Goal: Task Accomplishment & Management: Complete application form

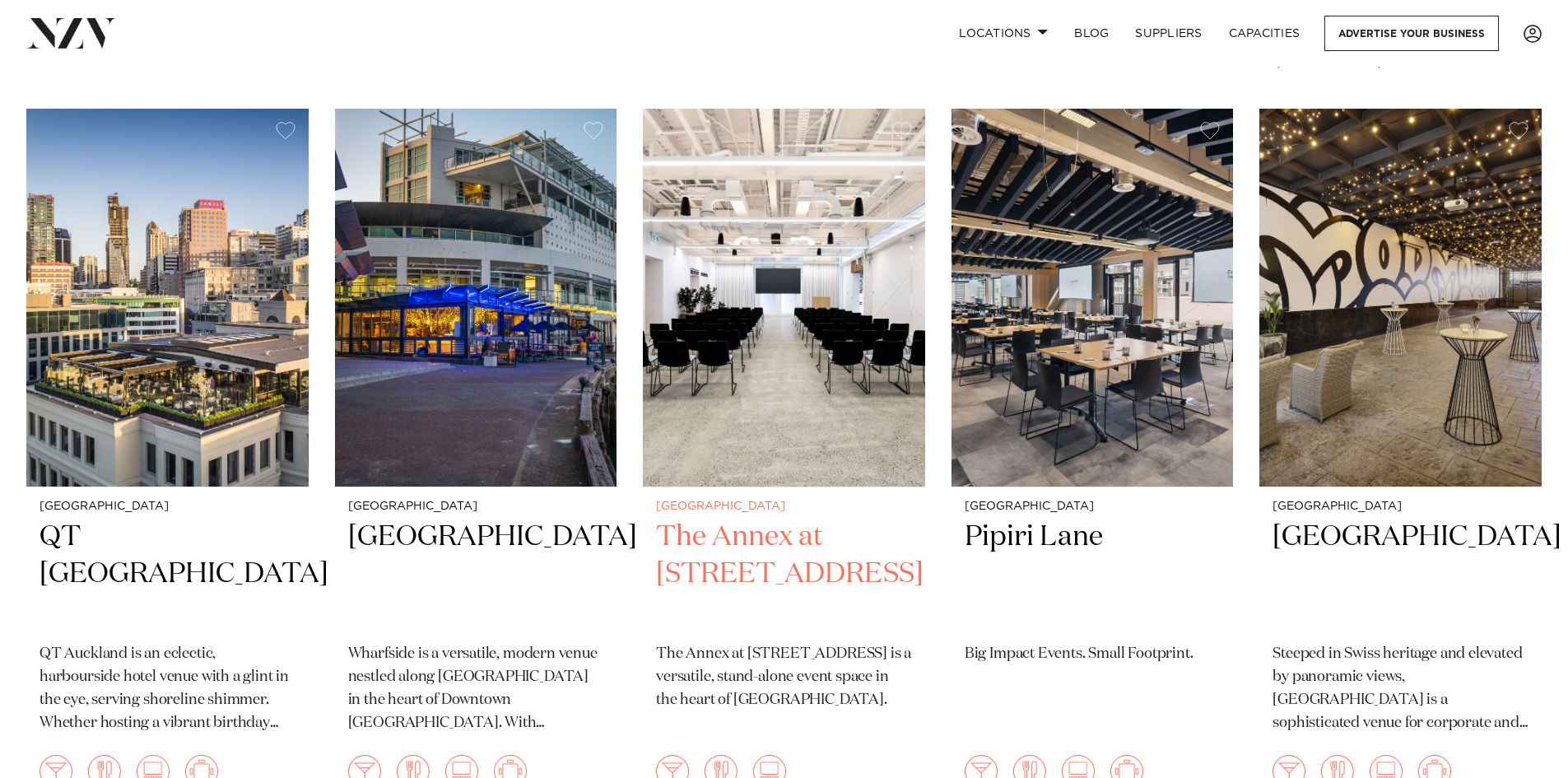
scroll to position [1810, 0]
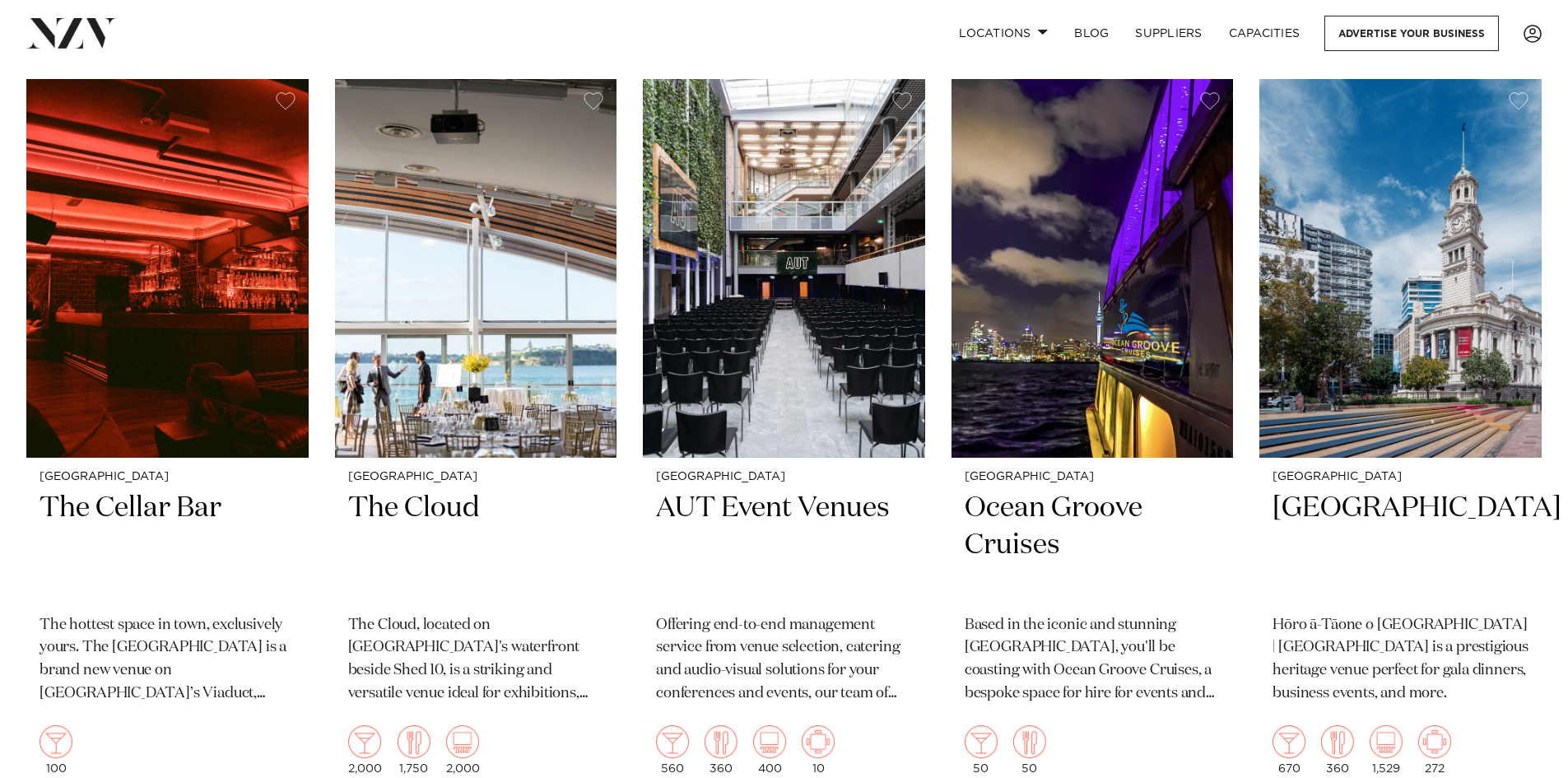
scroll to position [4032, 0]
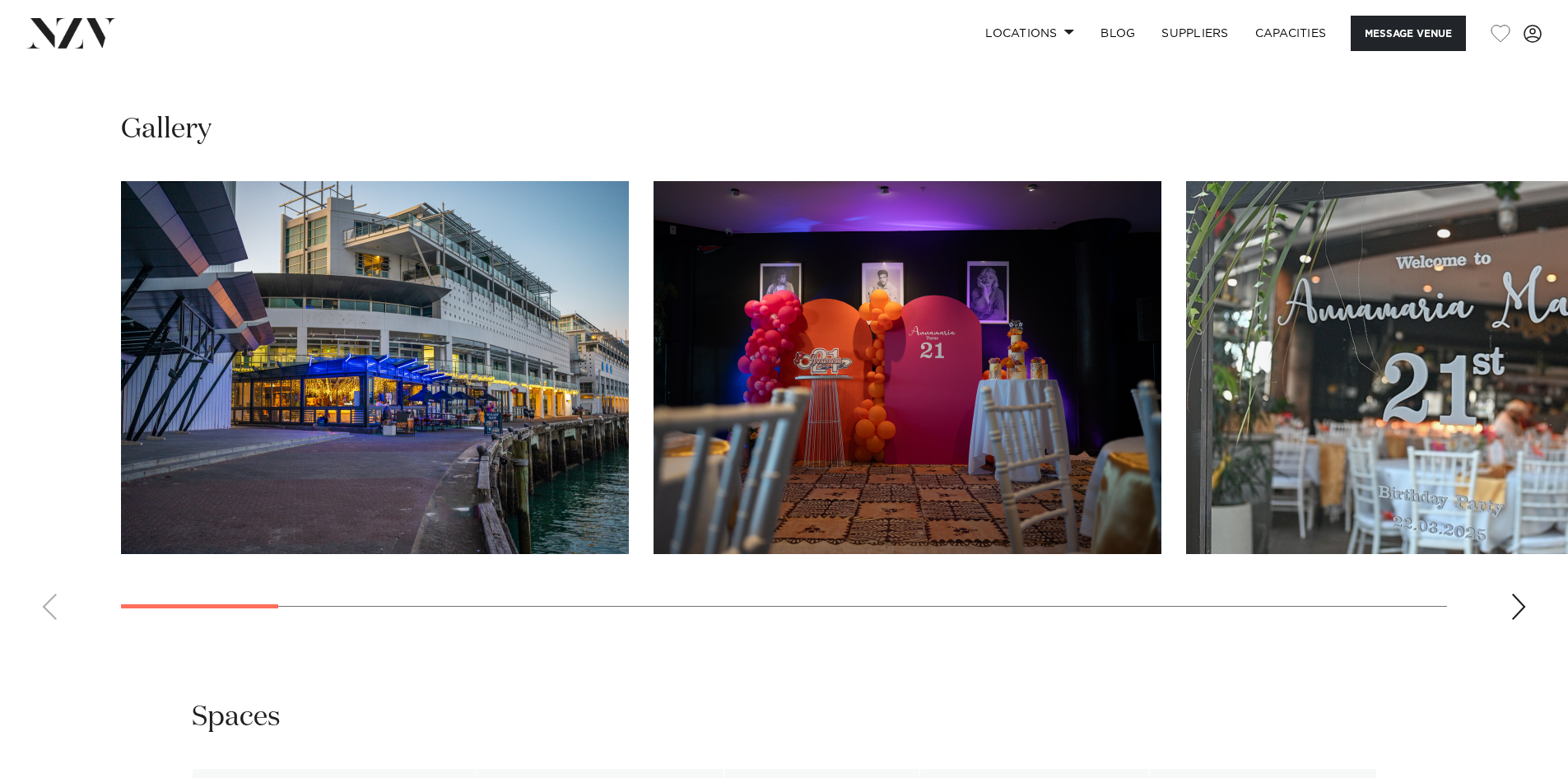
scroll to position [1564, 0]
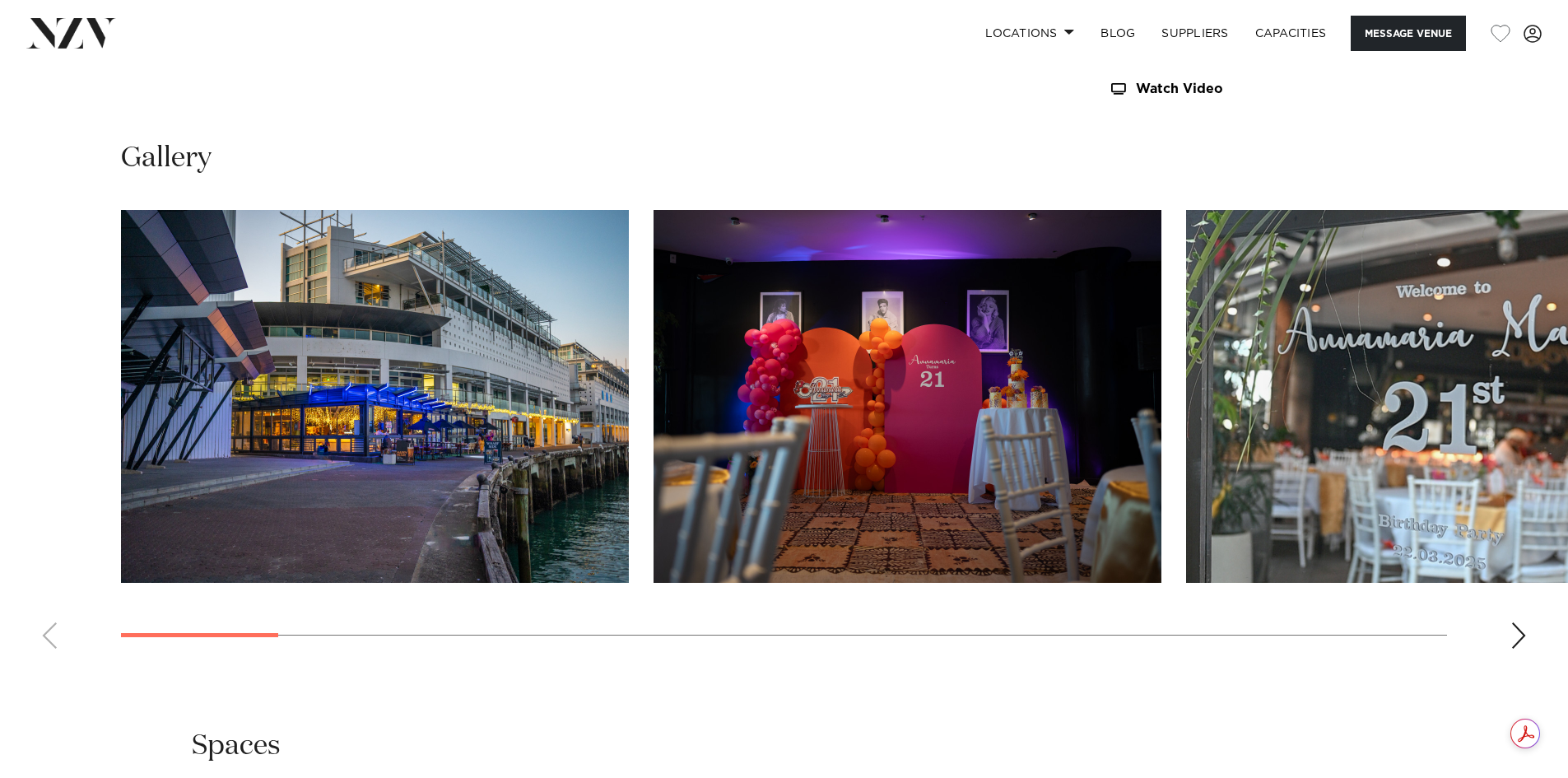
click at [1520, 634] on div "Next slide" at bounding box center [1519, 635] width 17 height 27
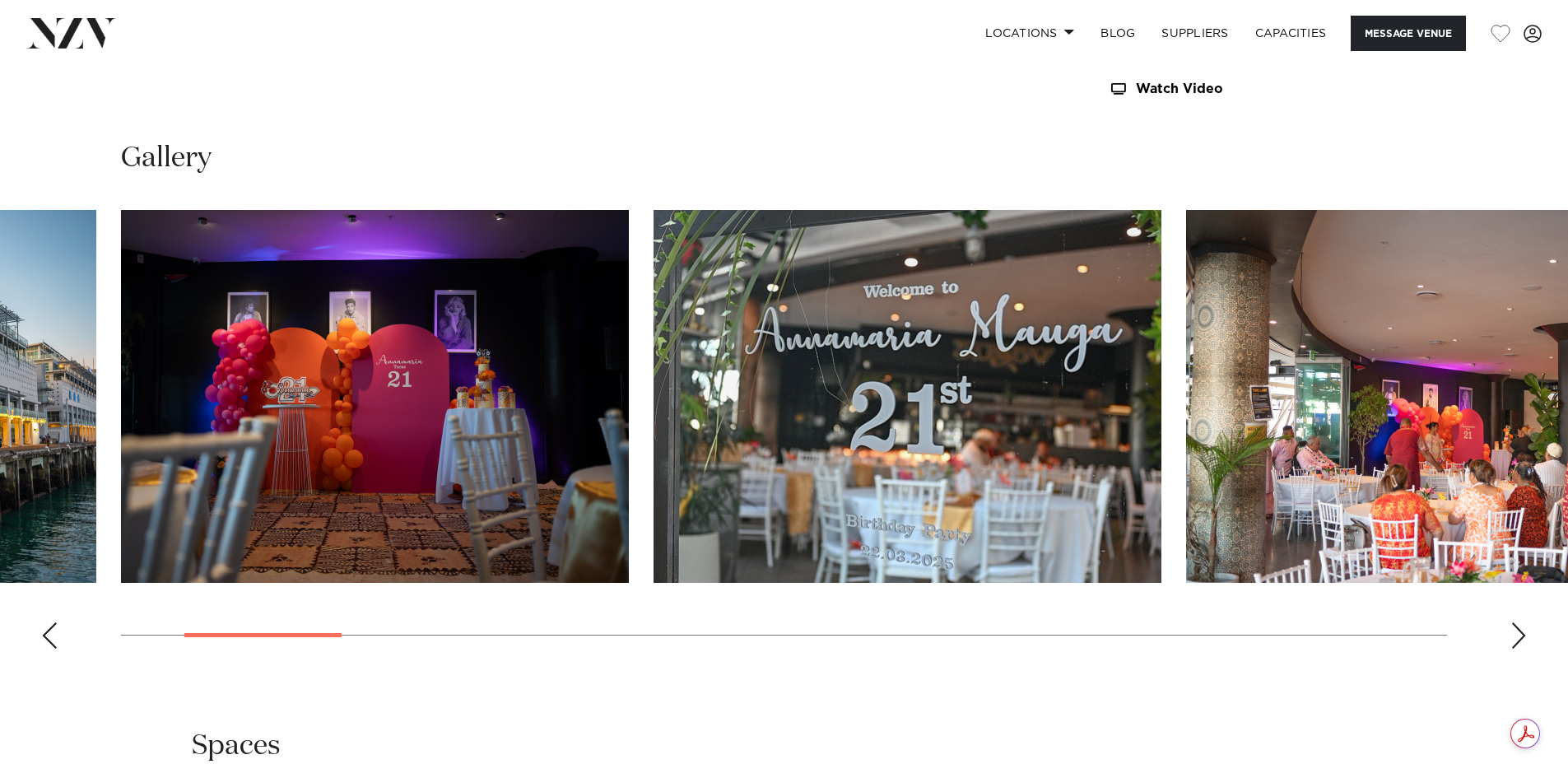
click at [1520, 634] on div "Next slide" at bounding box center [1519, 635] width 17 height 27
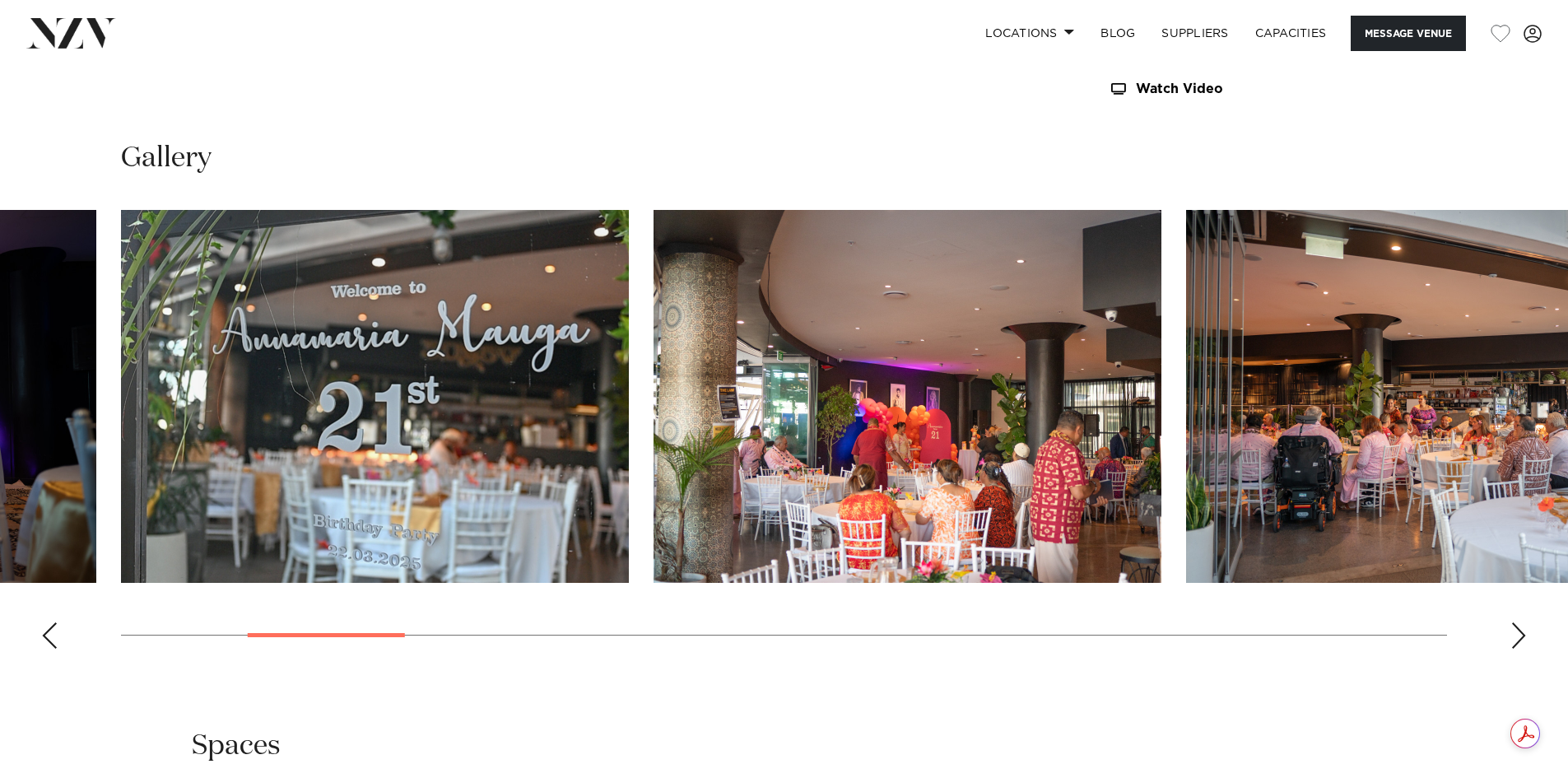
click at [1520, 634] on div "Next slide" at bounding box center [1519, 635] width 17 height 27
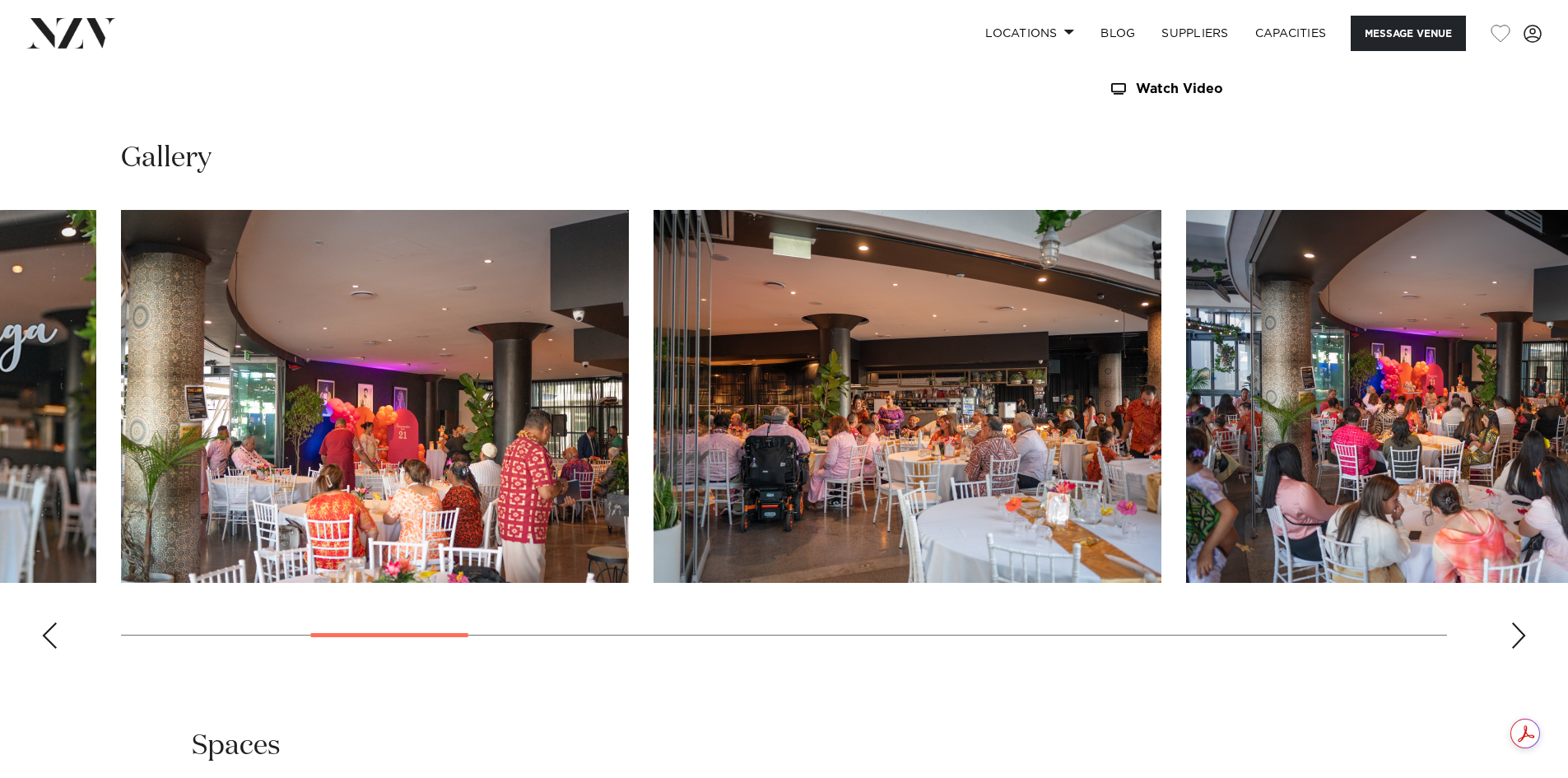
click at [1520, 634] on div "Next slide" at bounding box center [1519, 635] width 17 height 27
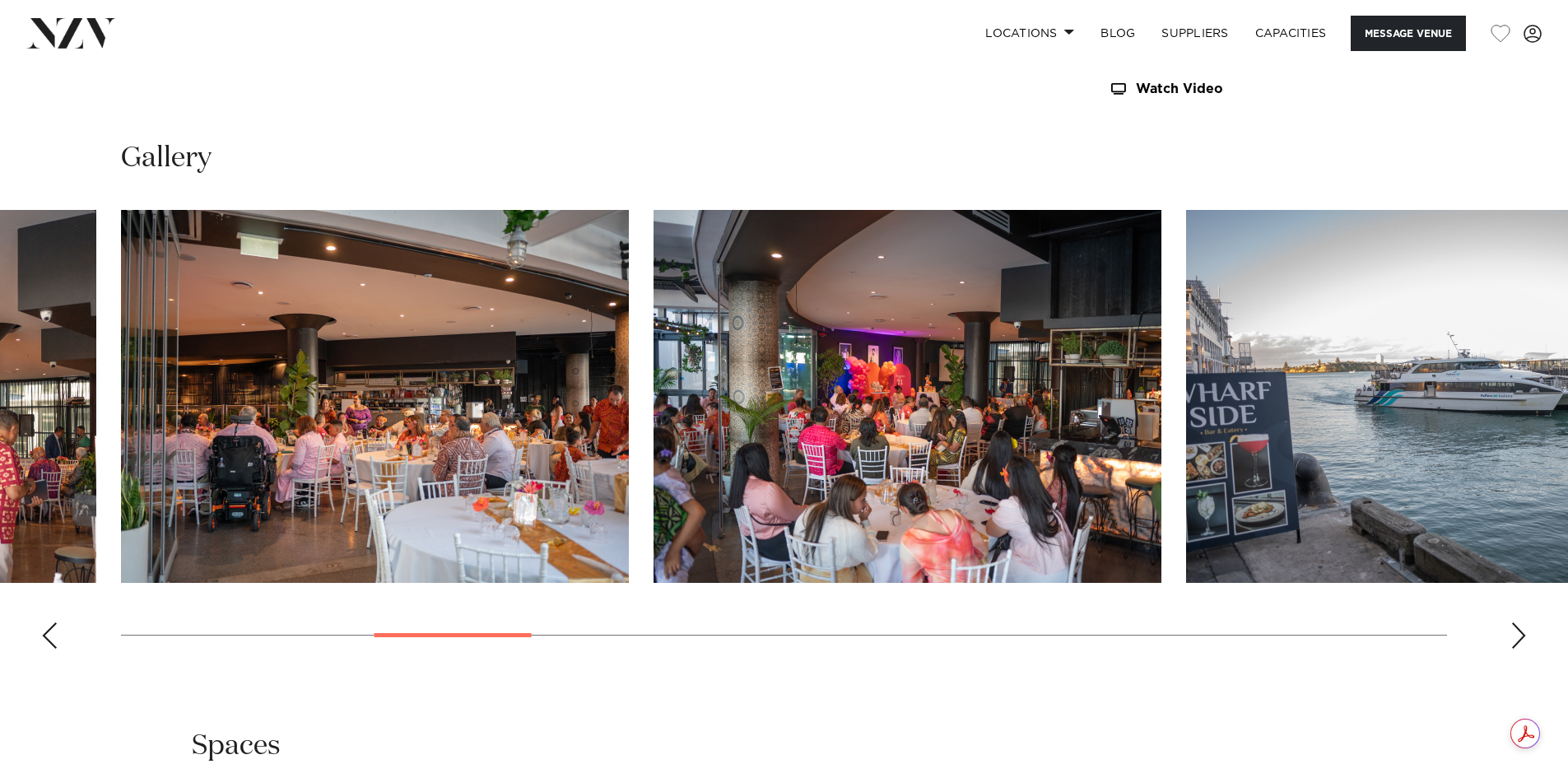
click at [884, 395] on img "6 / 21" at bounding box center [908, 395] width 508 height 373
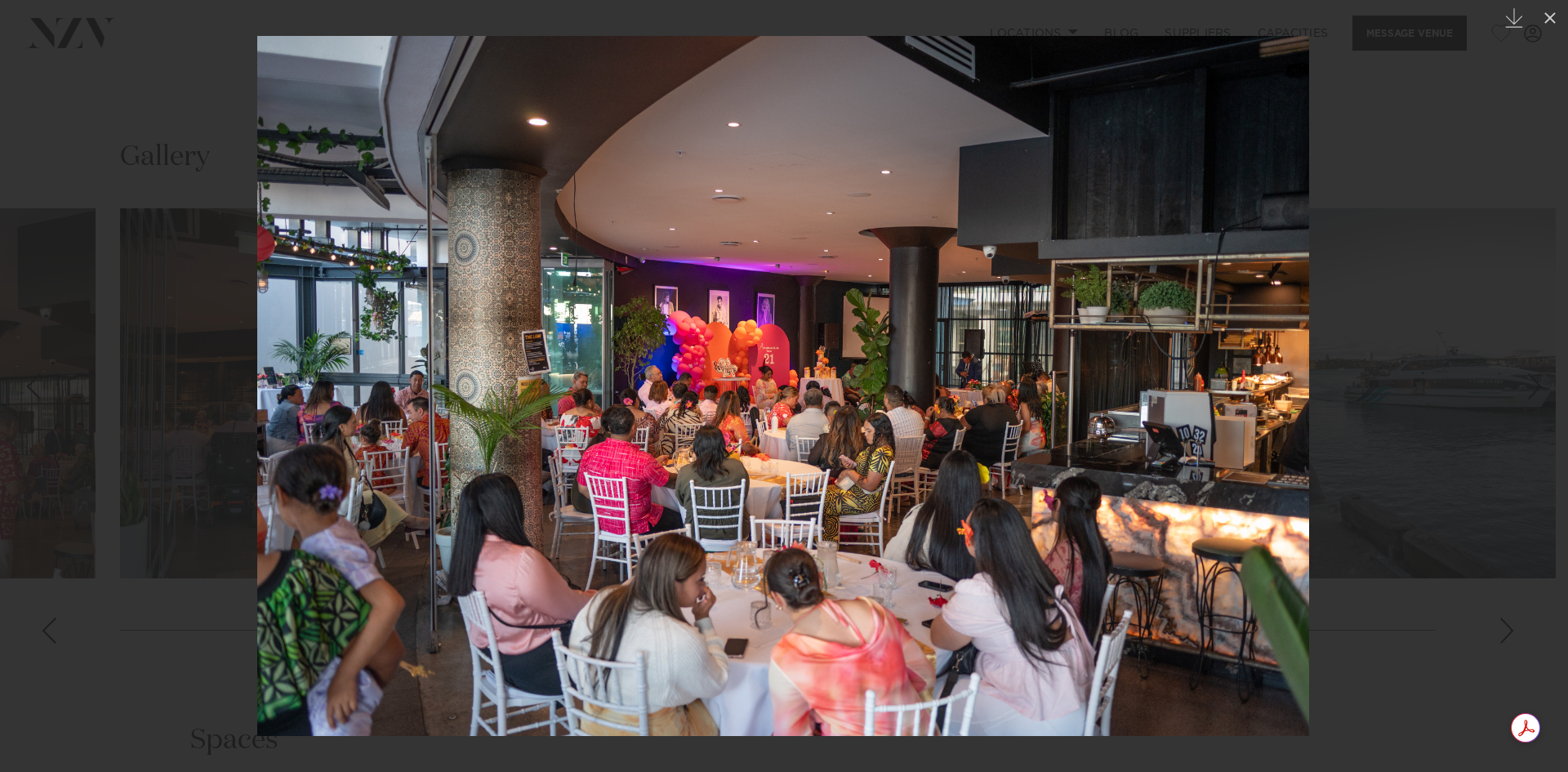
click at [1455, 621] on div at bounding box center [784, 386] width 1568 height 772
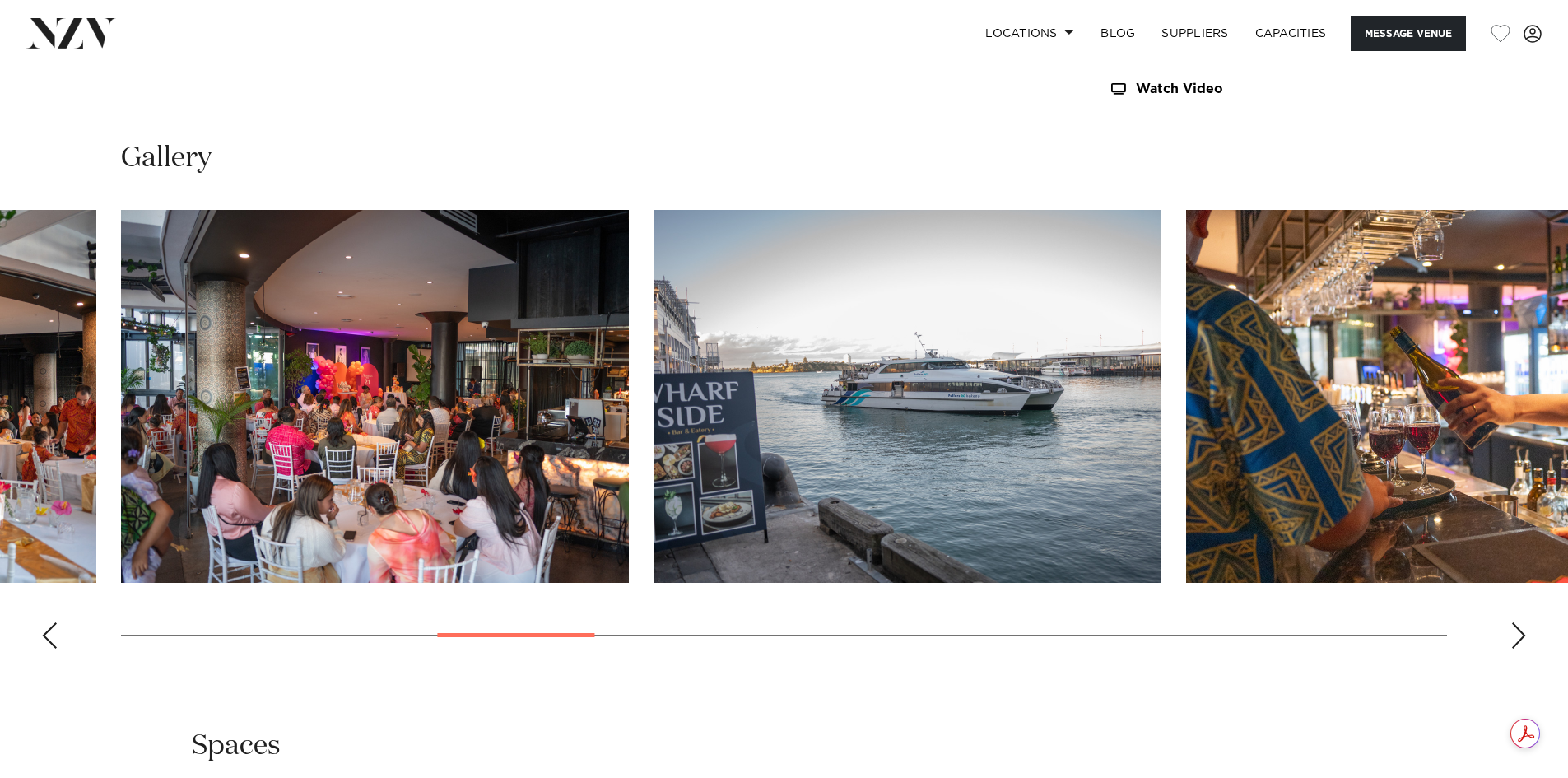
click at [1521, 633] on div "Next slide" at bounding box center [1519, 635] width 17 height 27
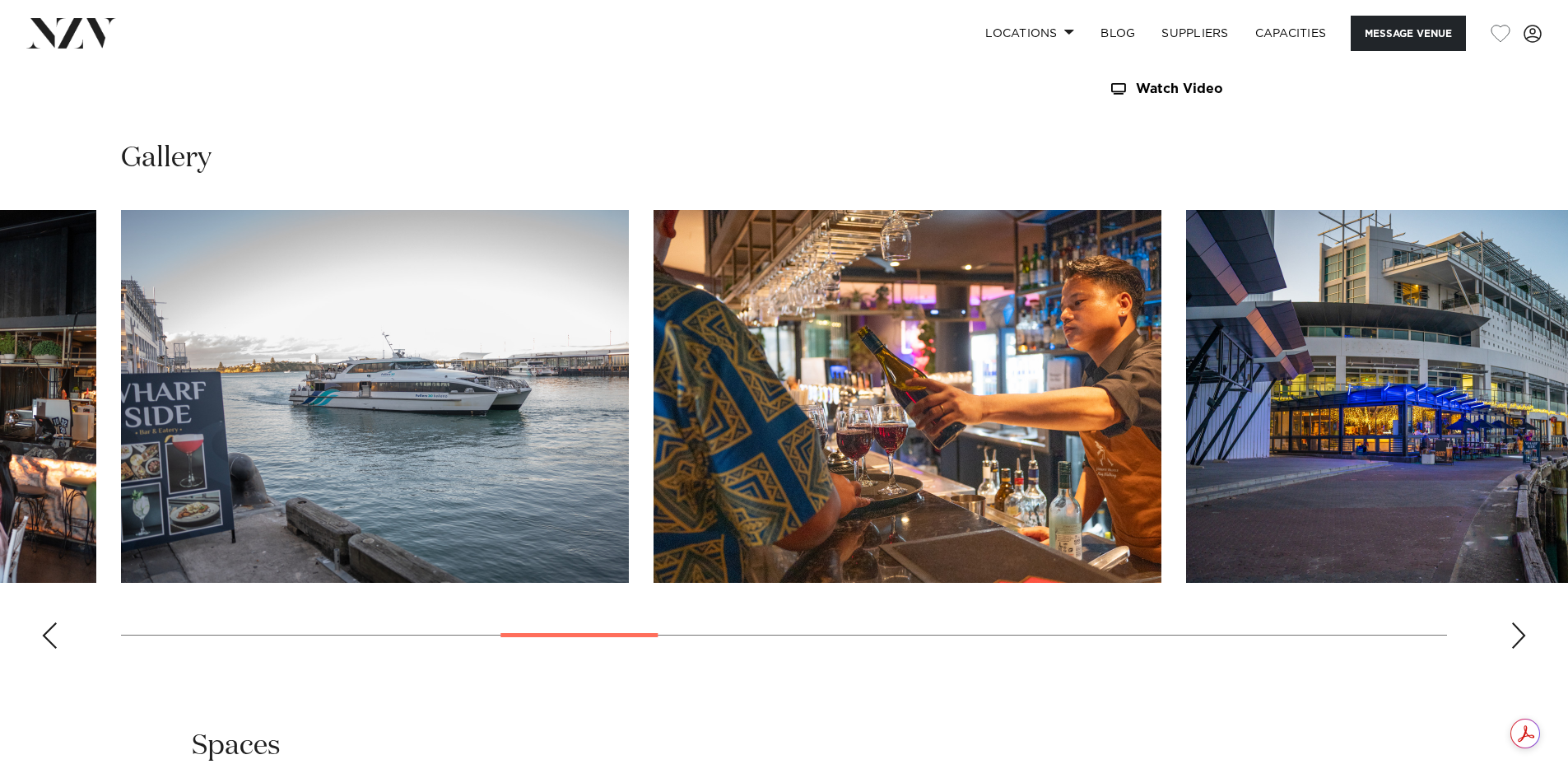
click at [1521, 633] on div "Next slide" at bounding box center [1519, 635] width 17 height 27
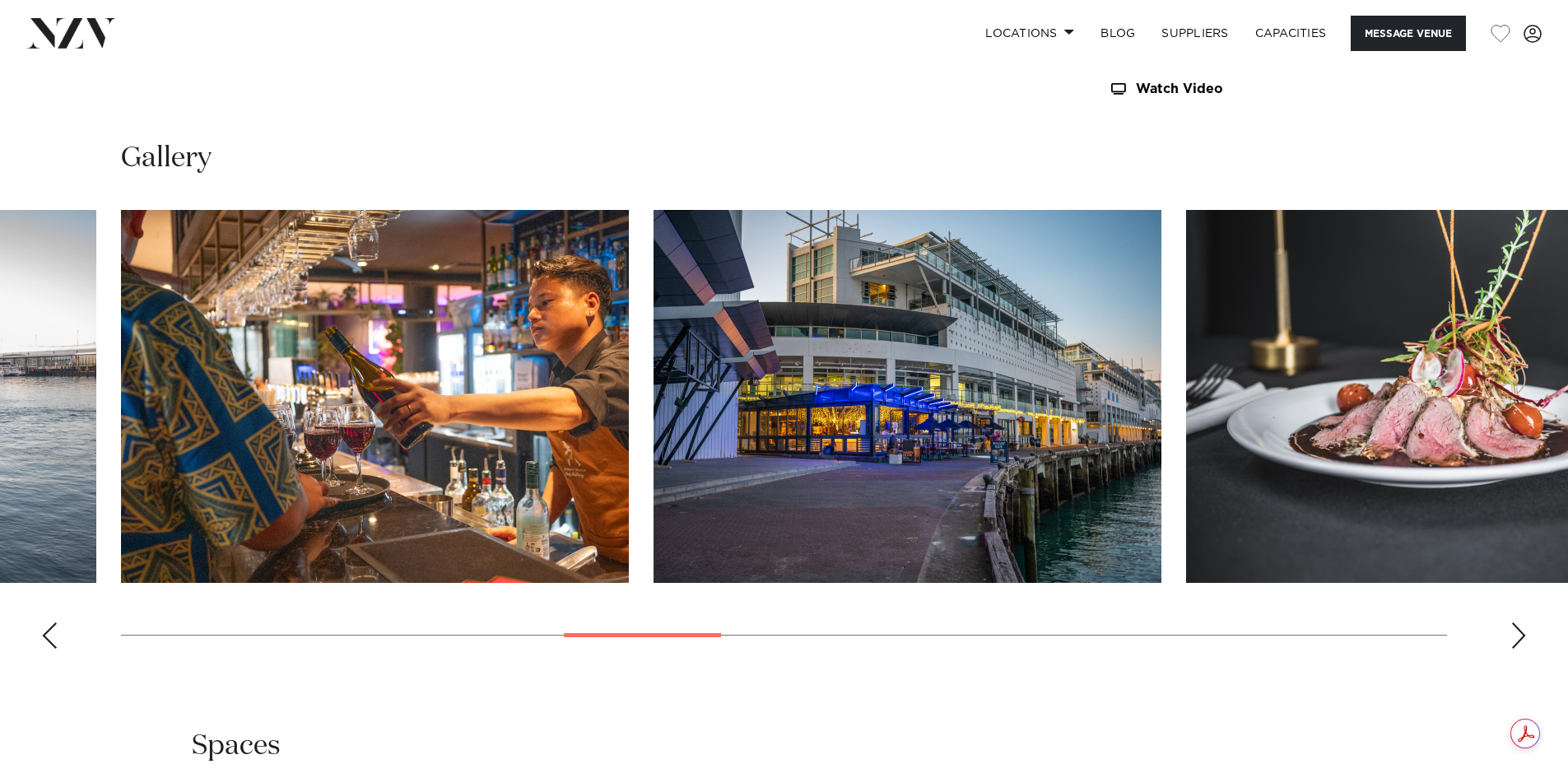
click at [1521, 633] on div "Next slide" at bounding box center [1519, 635] width 17 height 27
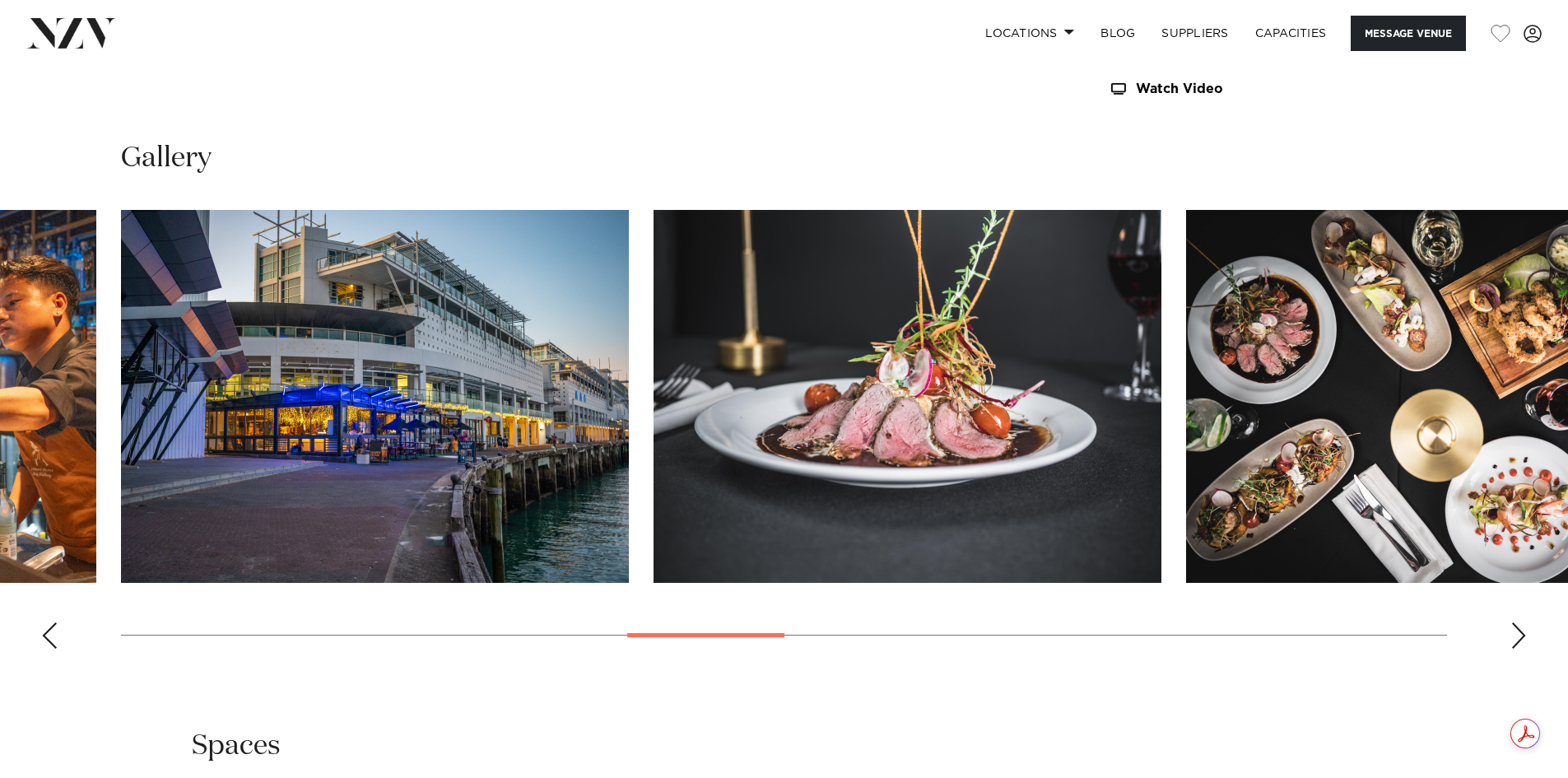
click at [1521, 633] on div "Next slide" at bounding box center [1519, 635] width 17 height 27
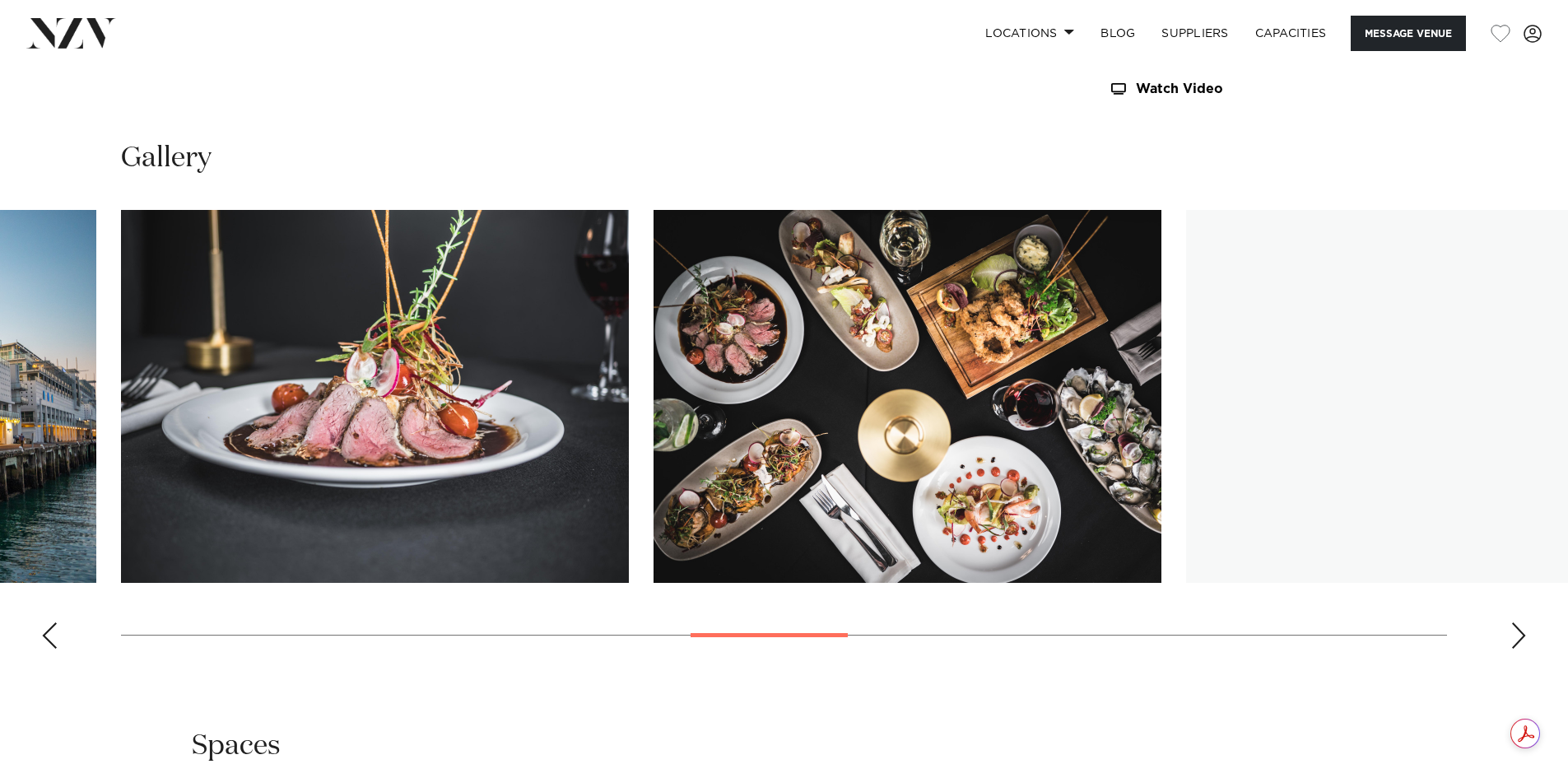
click at [1521, 633] on div "Next slide" at bounding box center [1519, 635] width 17 height 27
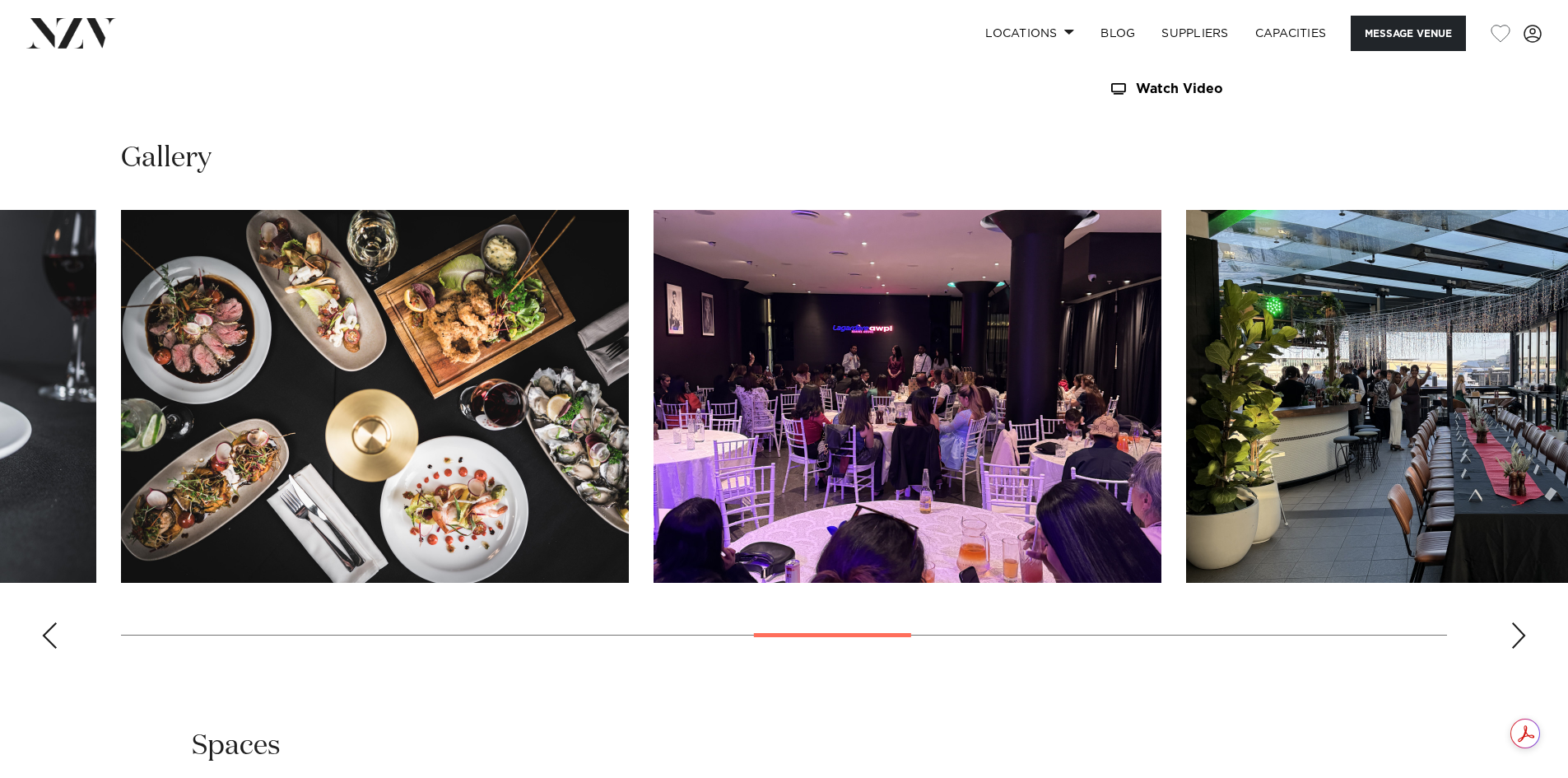
click at [1521, 633] on div "Next slide" at bounding box center [1519, 635] width 17 height 27
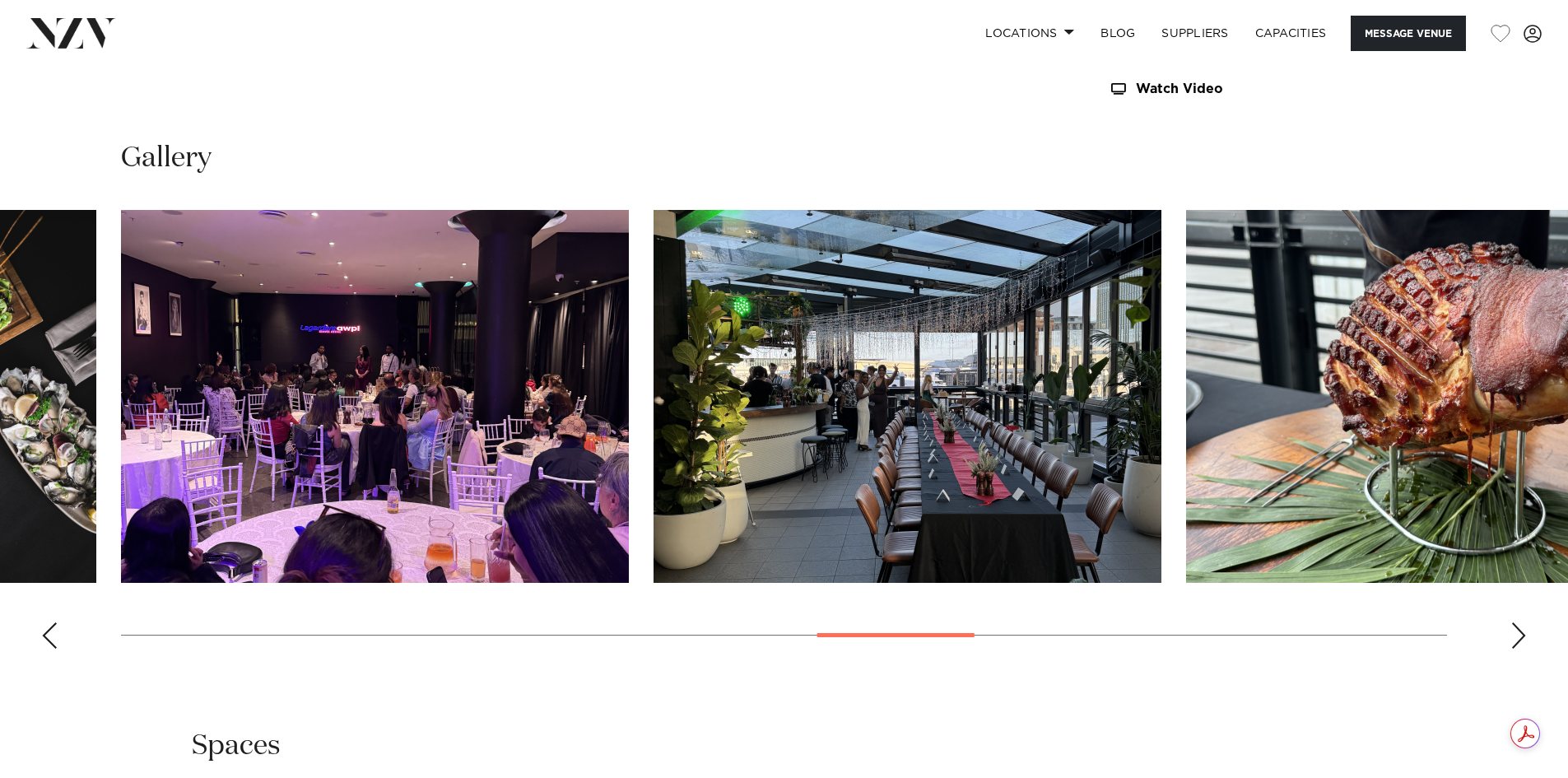
click at [1521, 633] on div "Next slide" at bounding box center [1519, 635] width 17 height 27
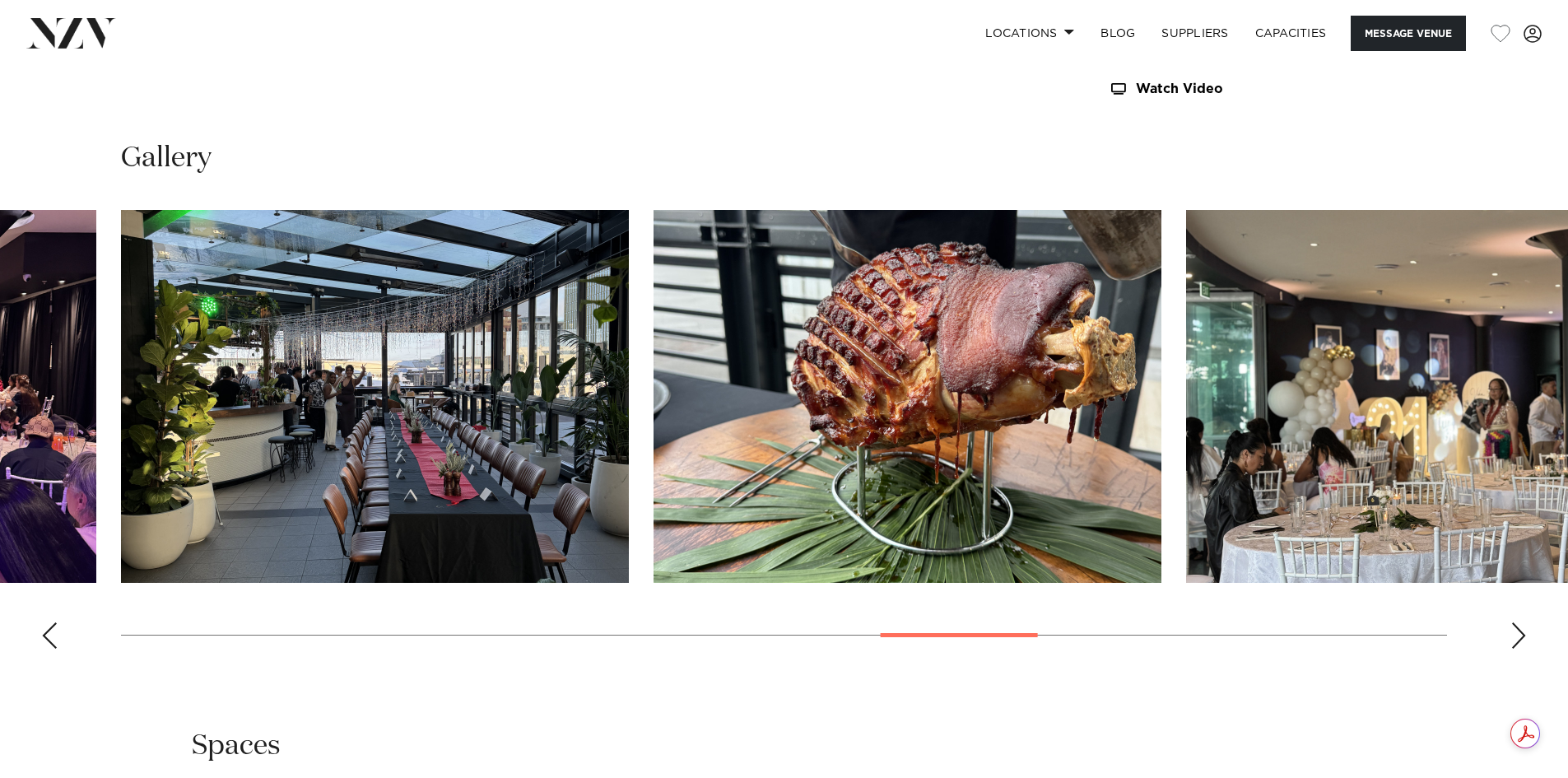
click at [1521, 633] on div "Next slide" at bounding box center [1519, 635] width 17 height 27
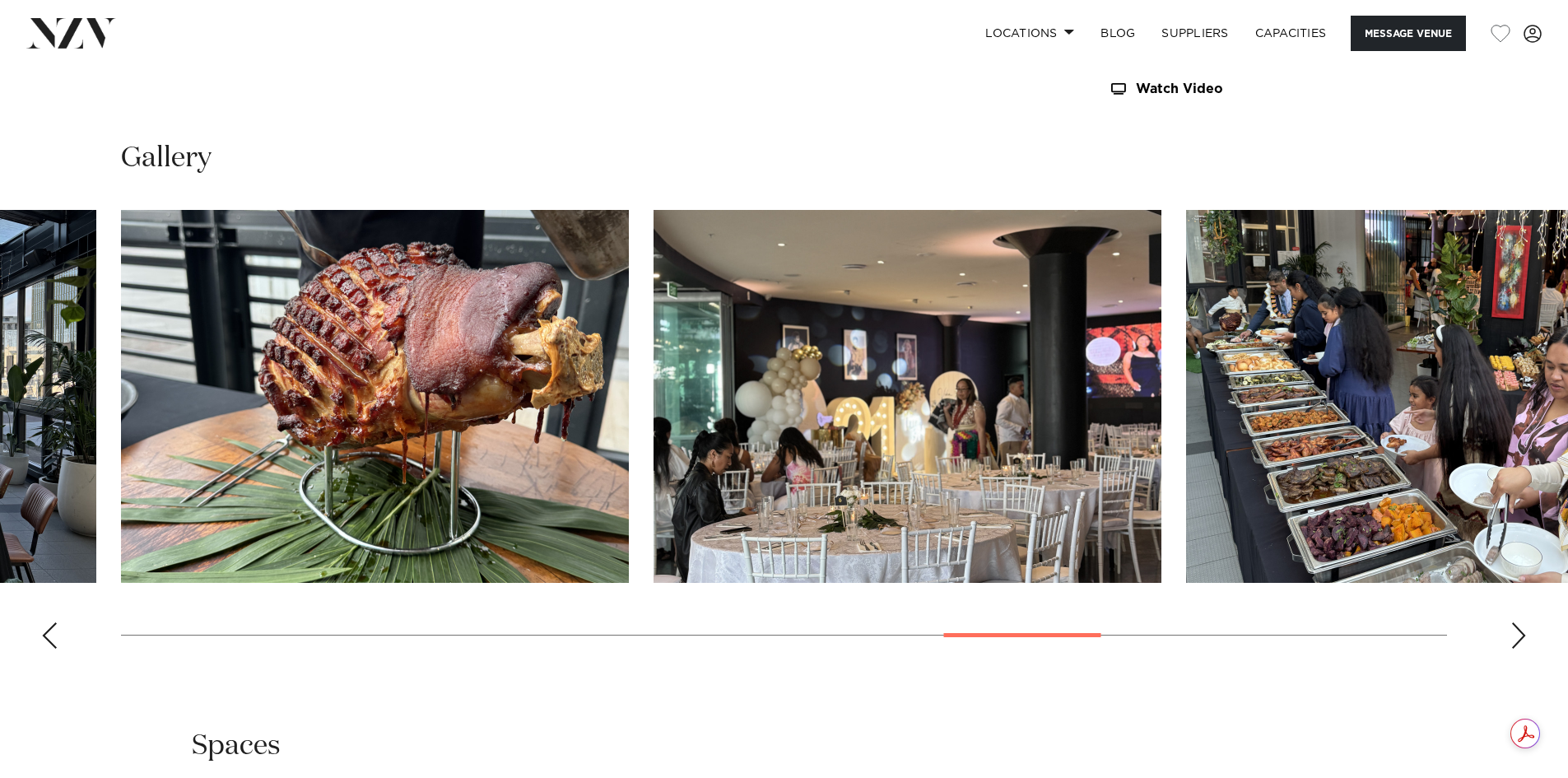
click at [1521, 633] on div "Next slide" at bounding box center [1519, 635] width 17 height 27
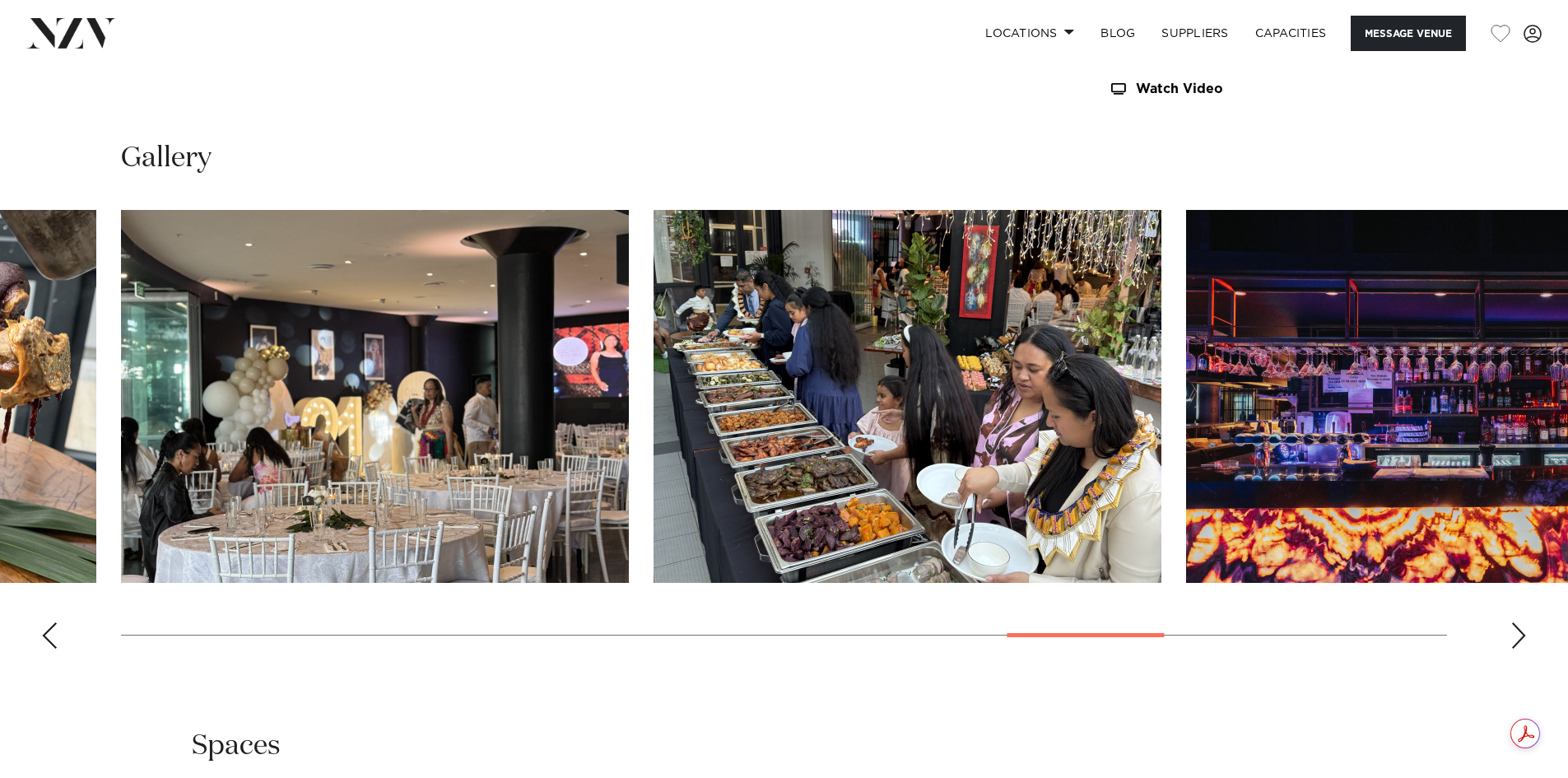
click at [1521, 633] on div "Next slide" at bounding box center [1519, 635] width 17 height 27
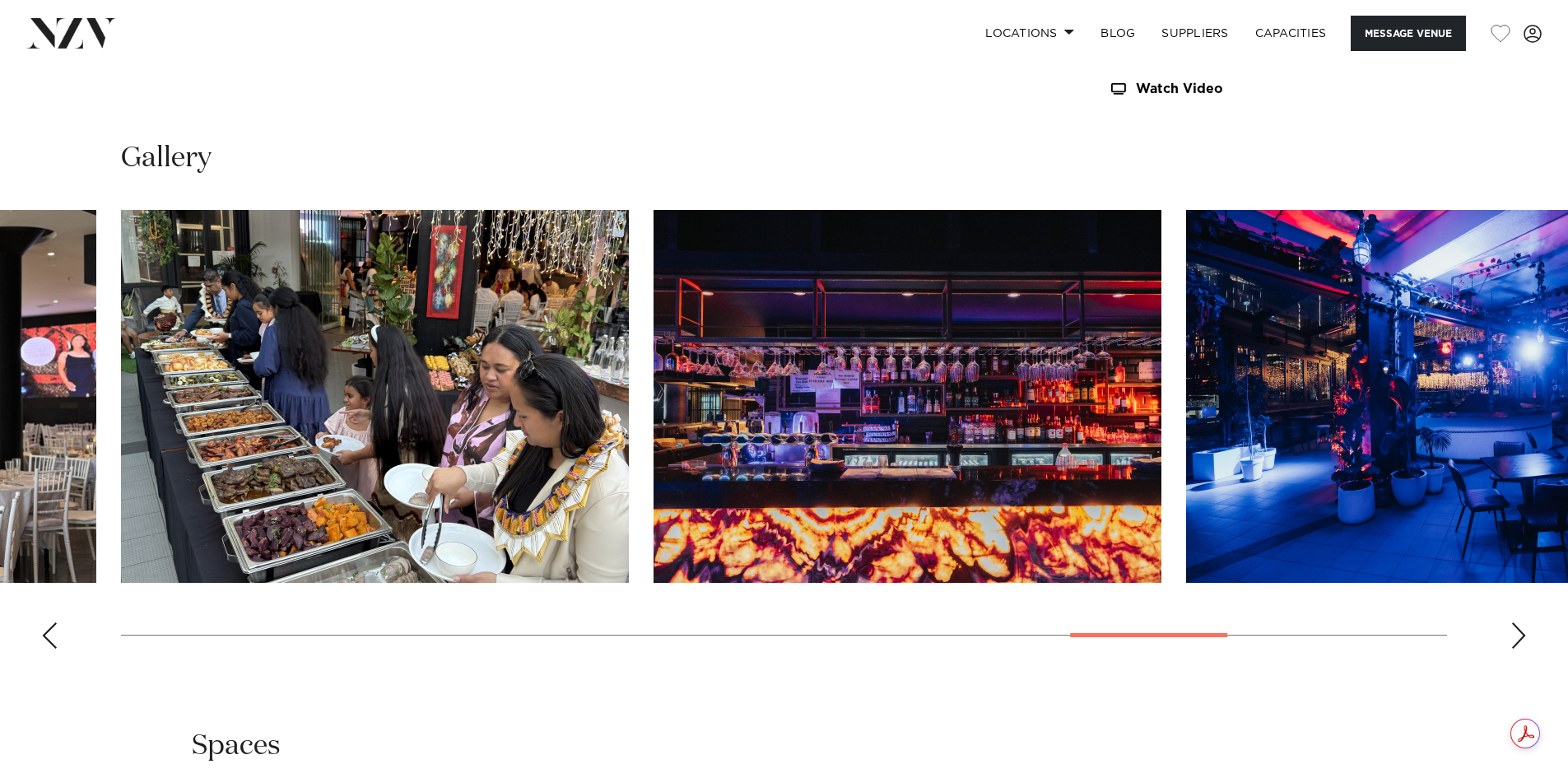
click at [1521, 633] on div "Next slide" at bounding box center [1519, 635] width 17 height 27
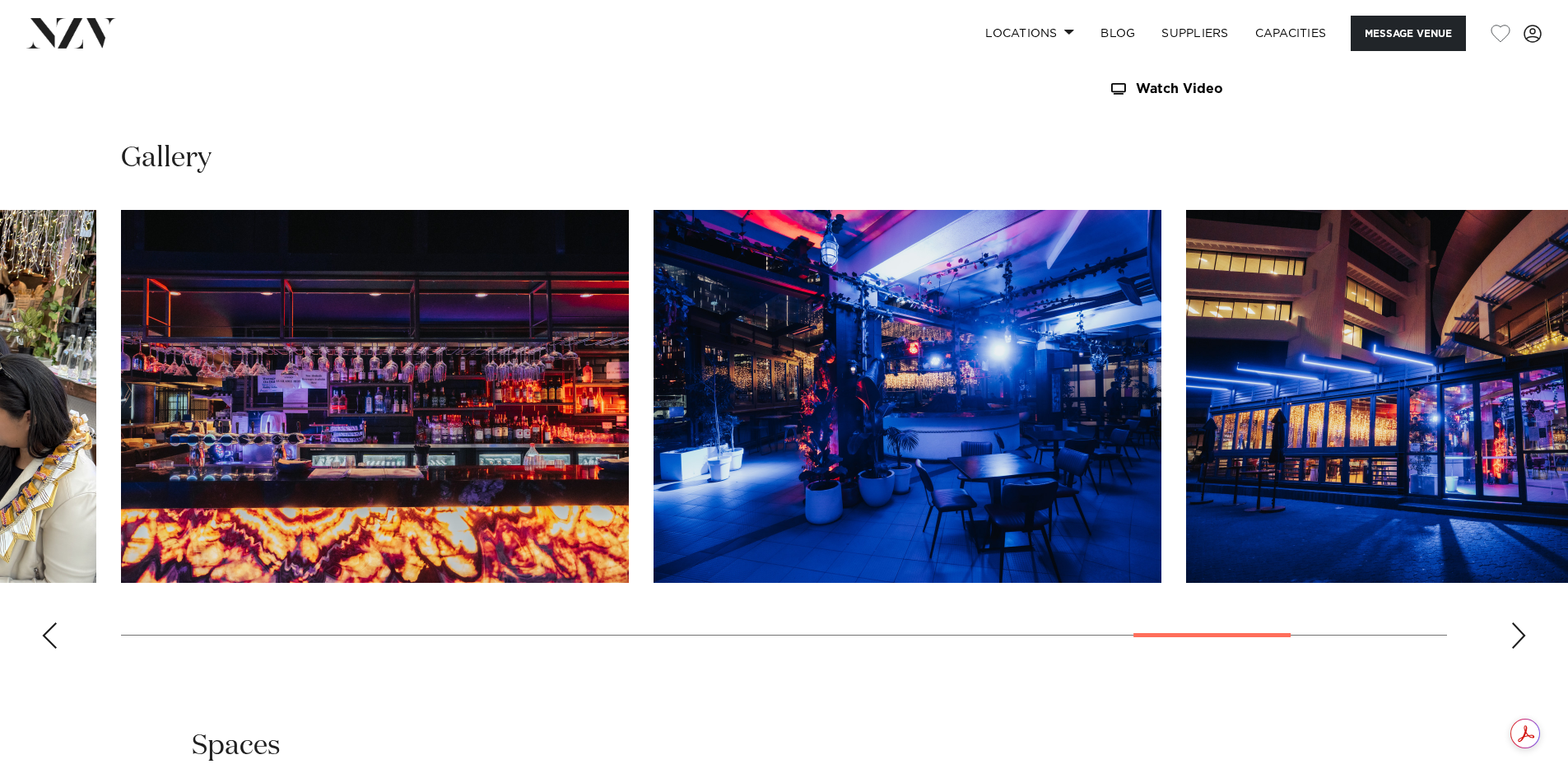
click at [1521, 633] on div "Next slide" at bounding box center [1519, 635] width 17 height 27
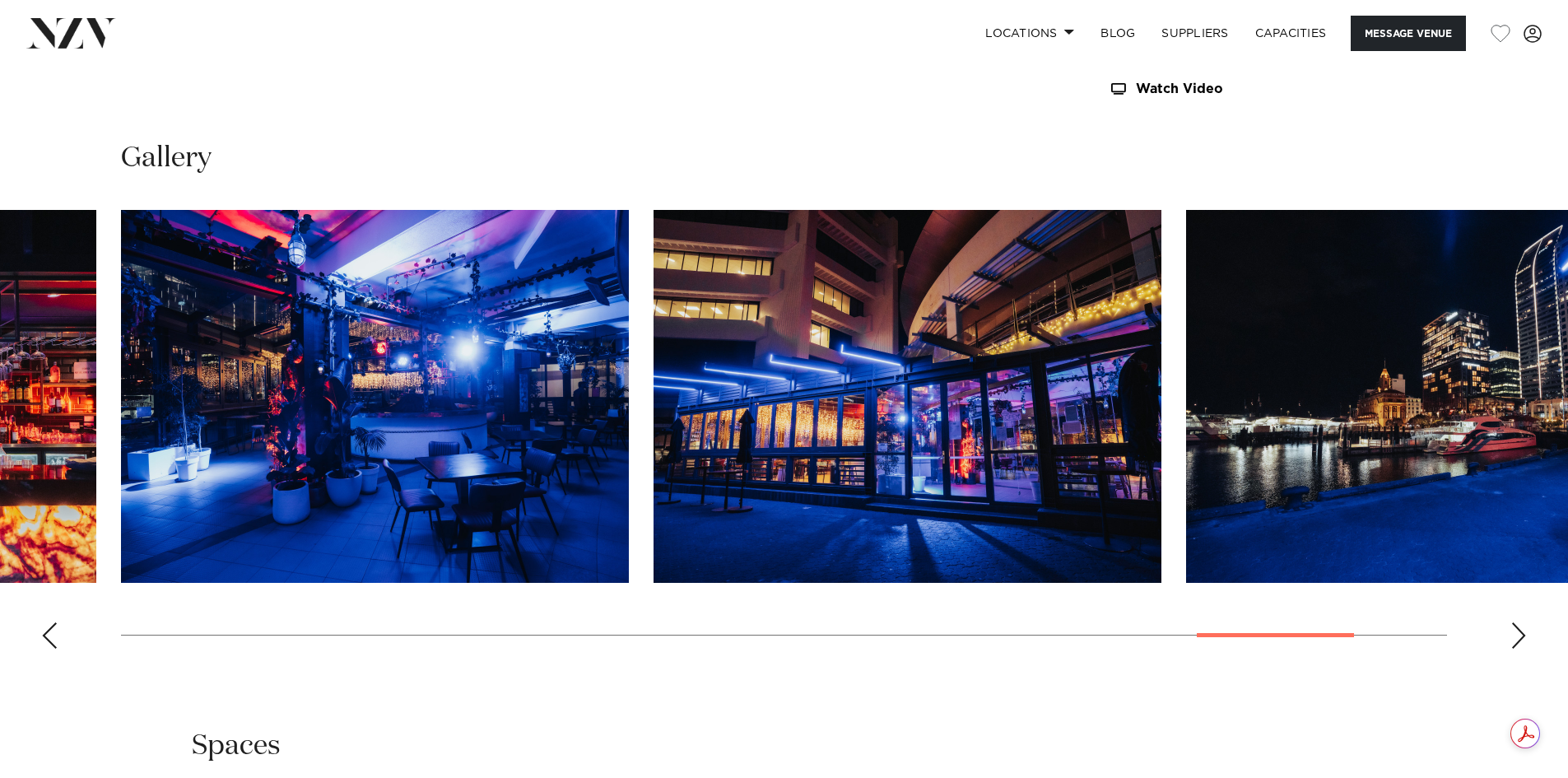
click at [1521, 633] on div "Next slide" at bounding box center [1519, 635] width 17 height 27
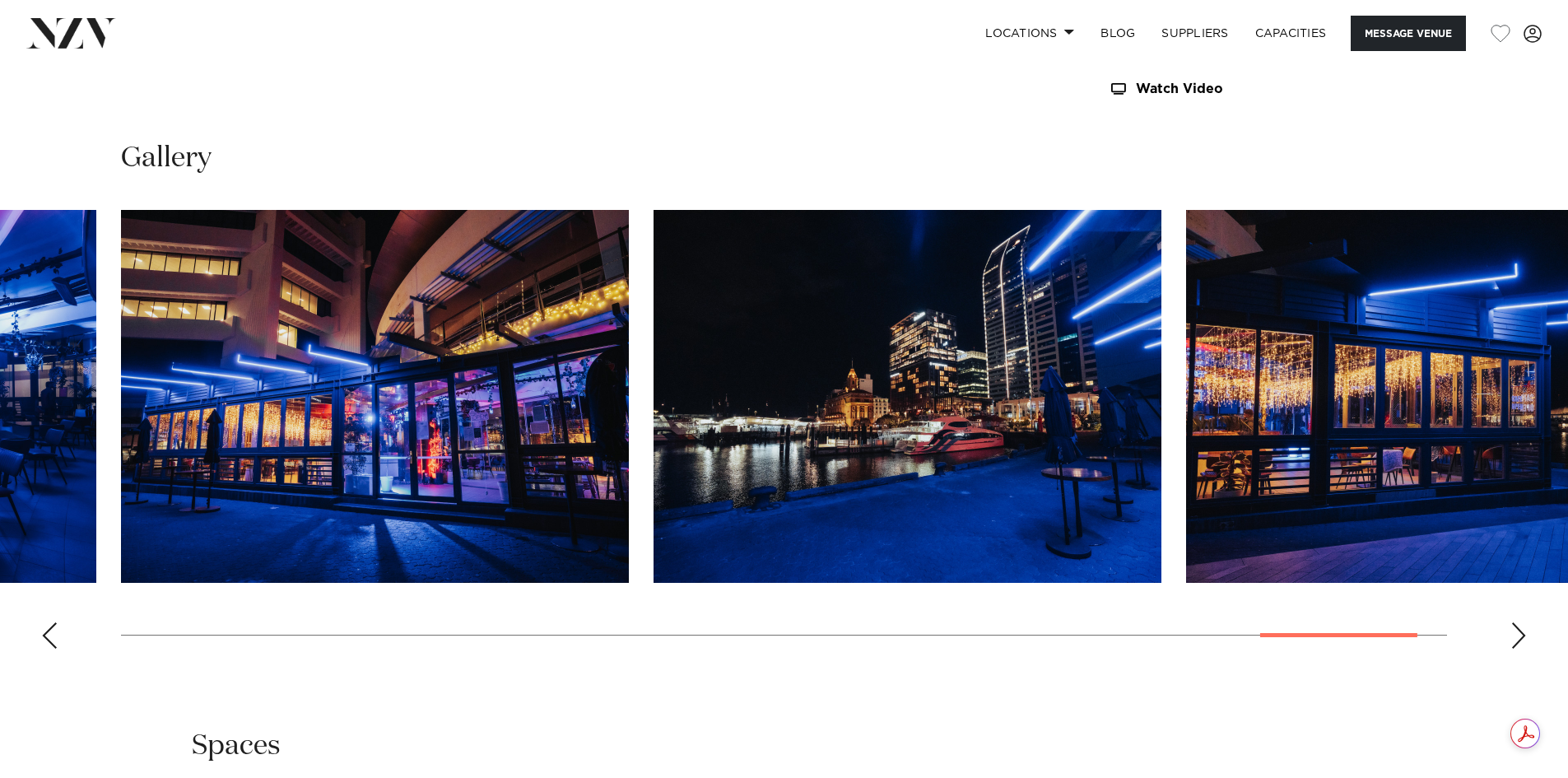
click at [1521, 633] on div "Next slide" at bounding box center [1519, 635] width 17 height 27
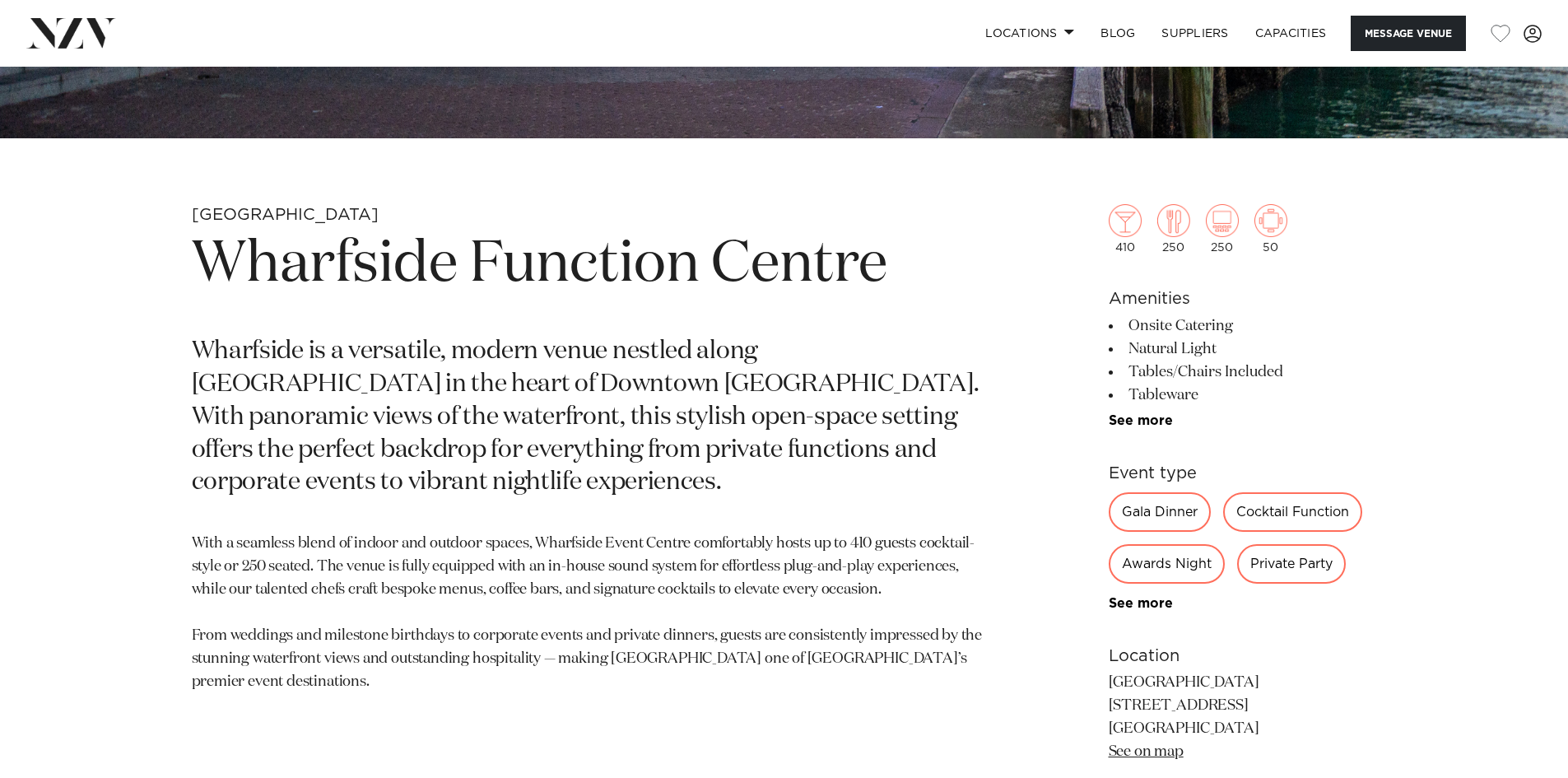
scroll to position [544, 0]
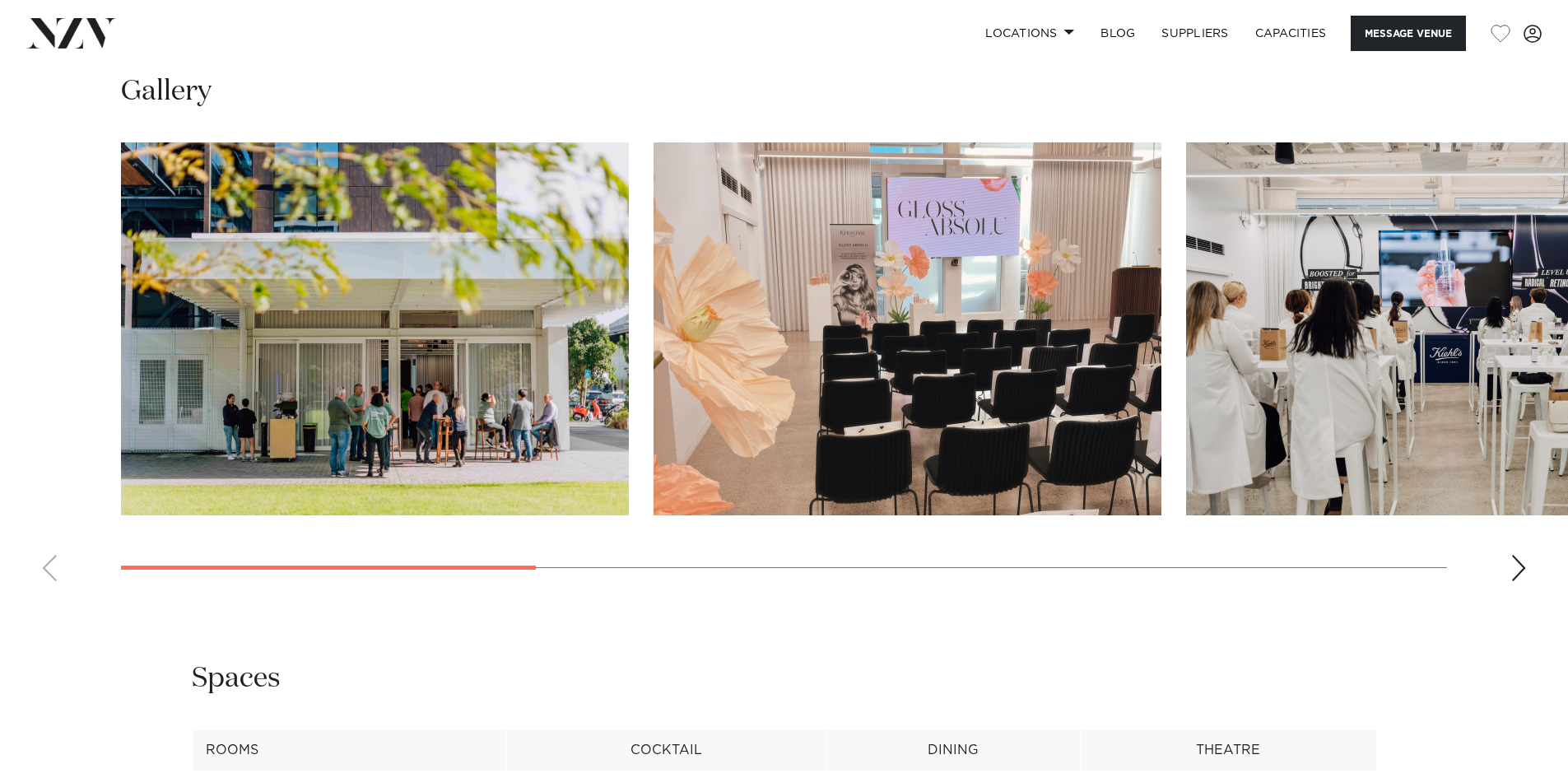
scroll to position [1564, 0]
click at [450, 436] on img "1 / 8" at bounding box center [375, 327] width 508 height 373
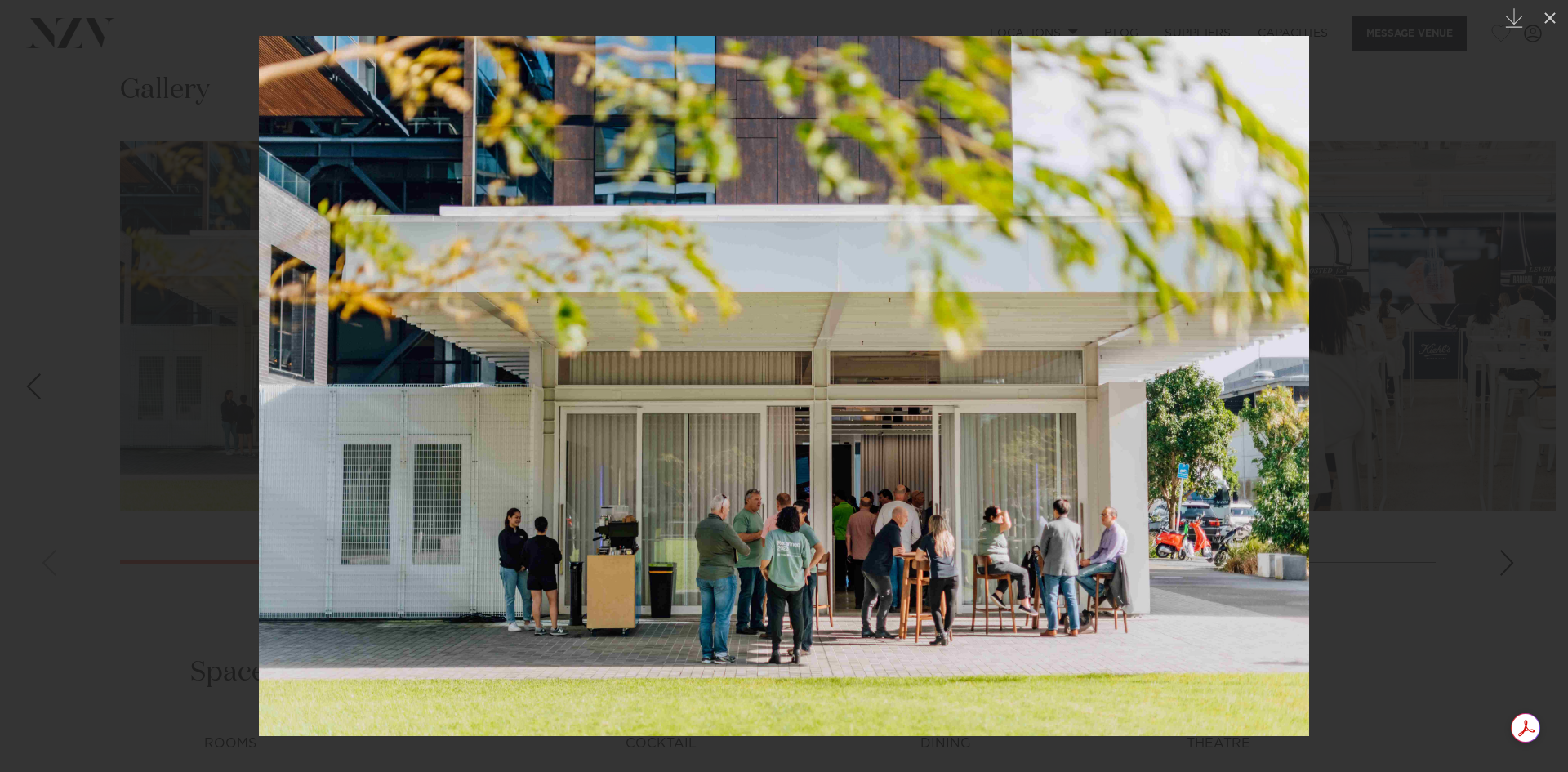
click at [1515, 605] on div at bounding box center [784, 386] width 1568 height 772
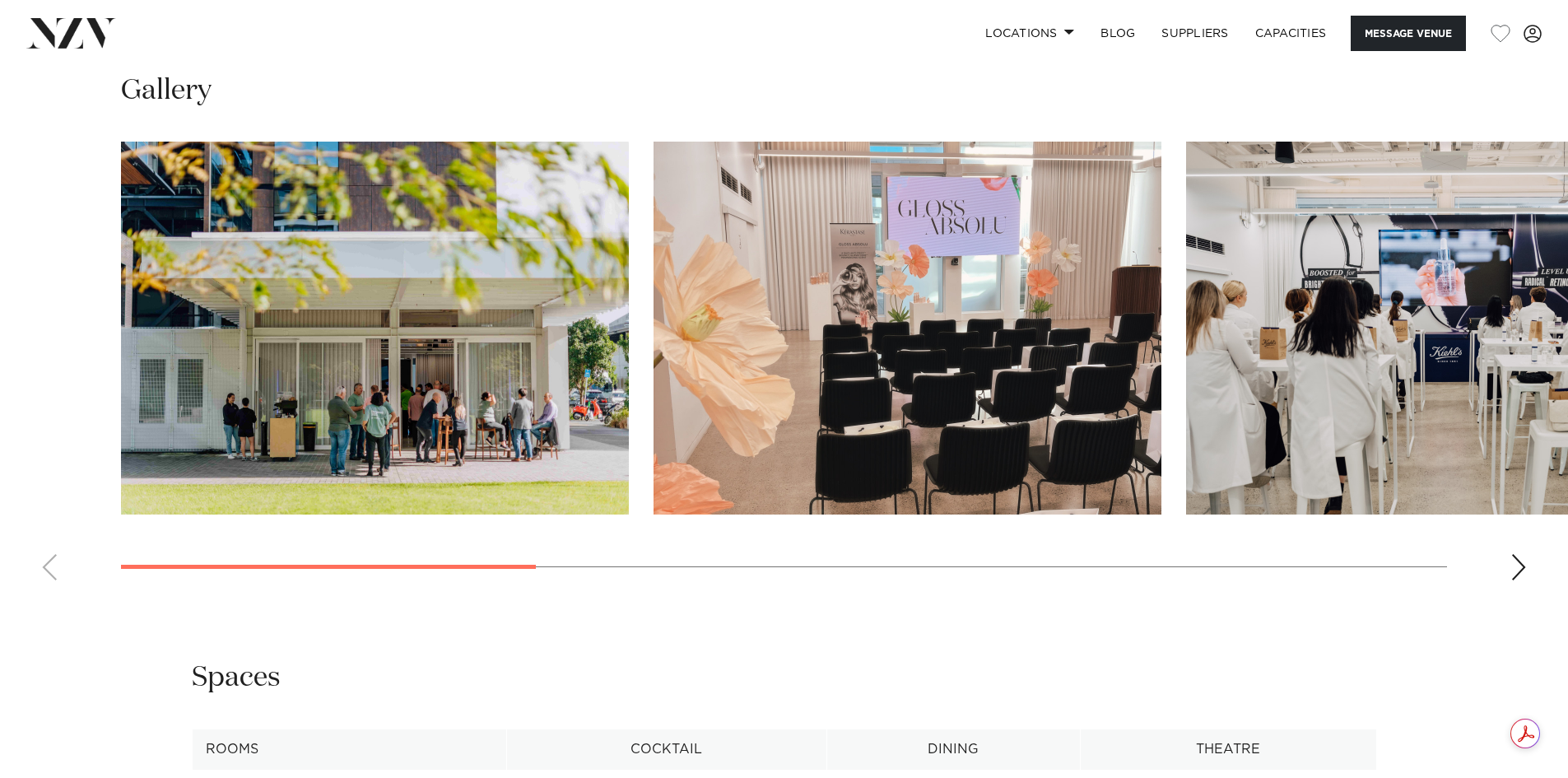
click at [1522, 580] on div "Next slide" at bounding box center [1519, 566] width 17 height 27
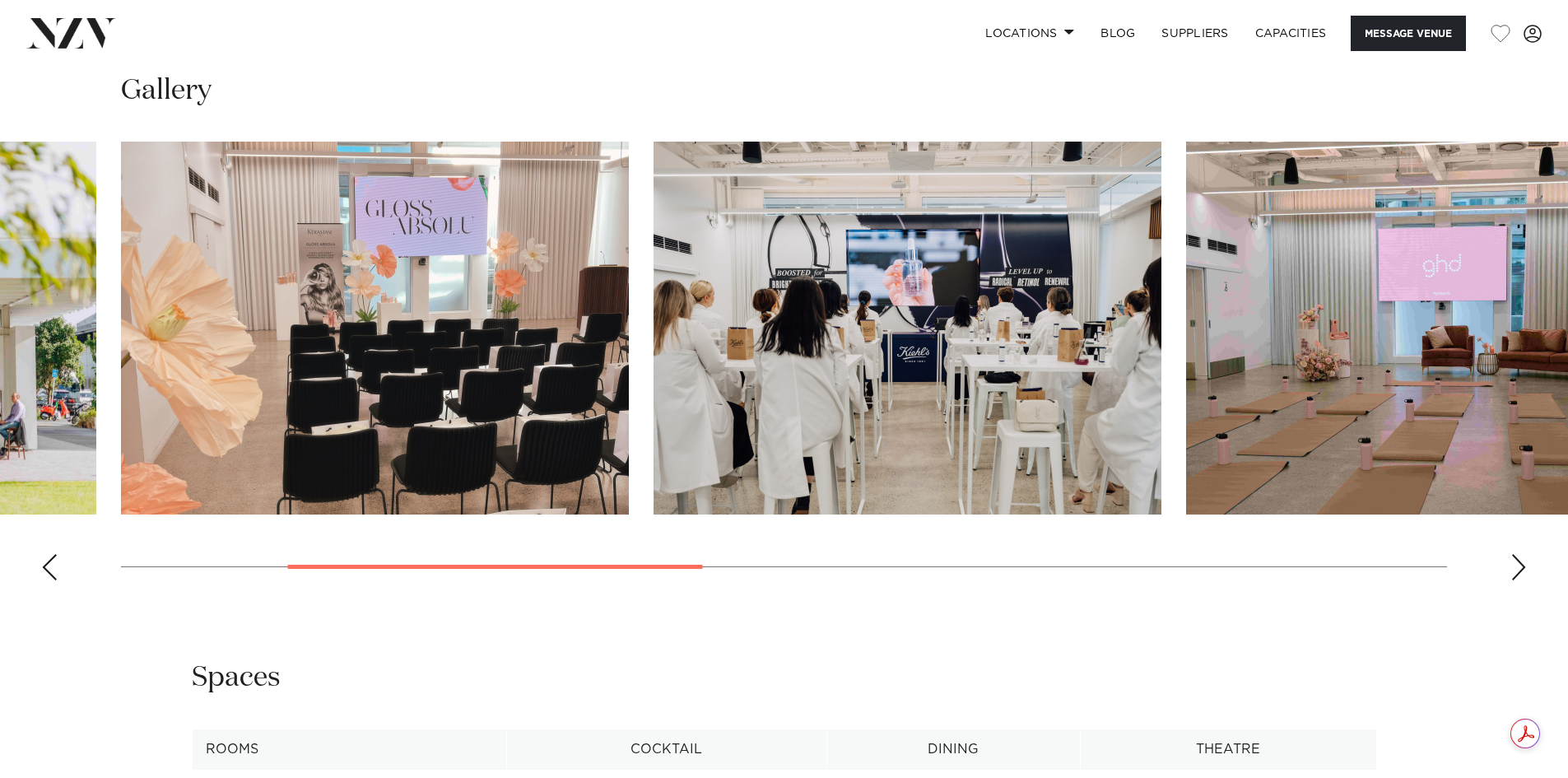
click at [1522, 580] on div "Next slide" at bounding box center [1519, 566] width 17 height 27
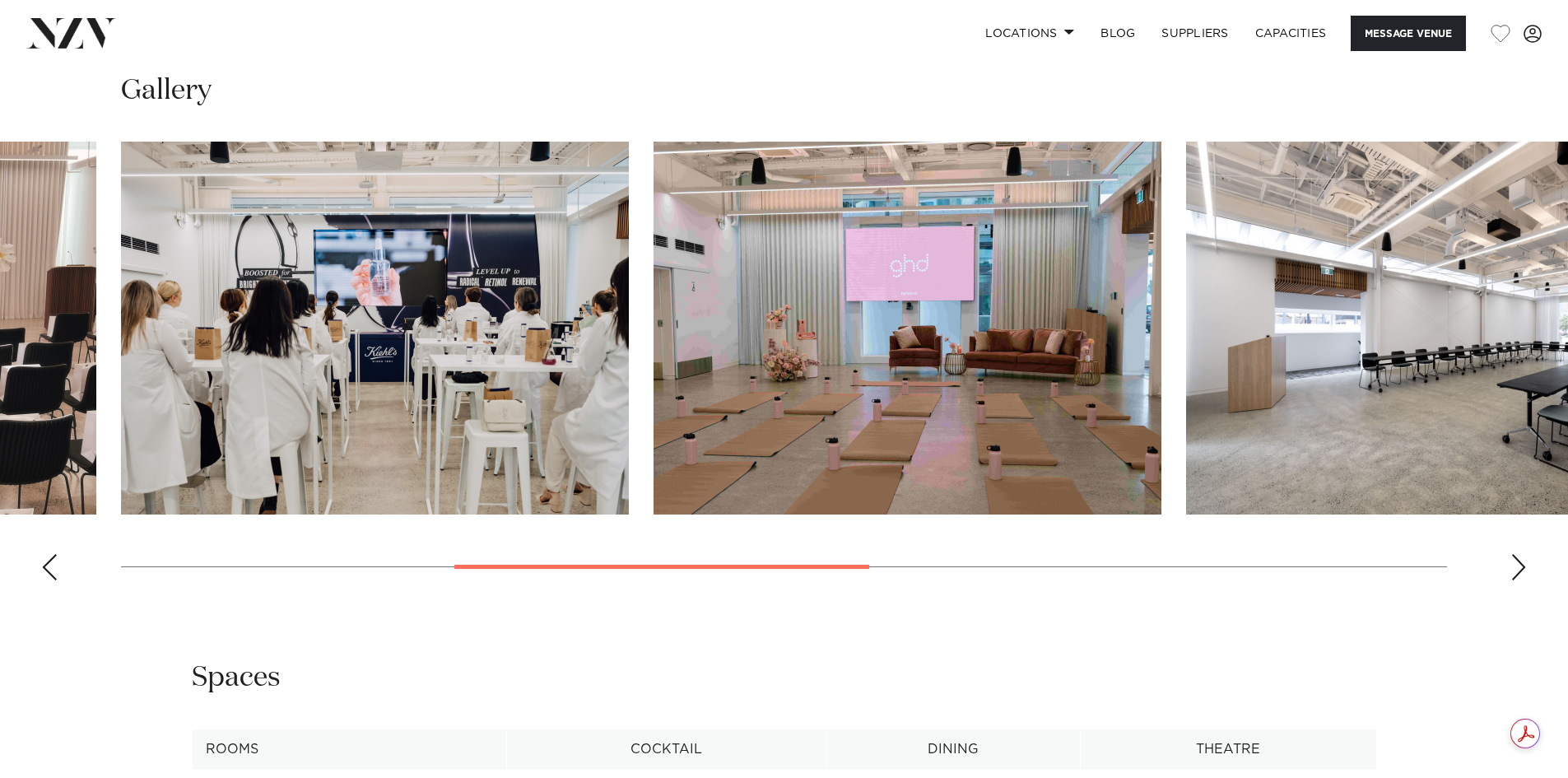
click at [1522, 580] on div "Next slide" at bounding box center [1519, 566] width 17 height 27
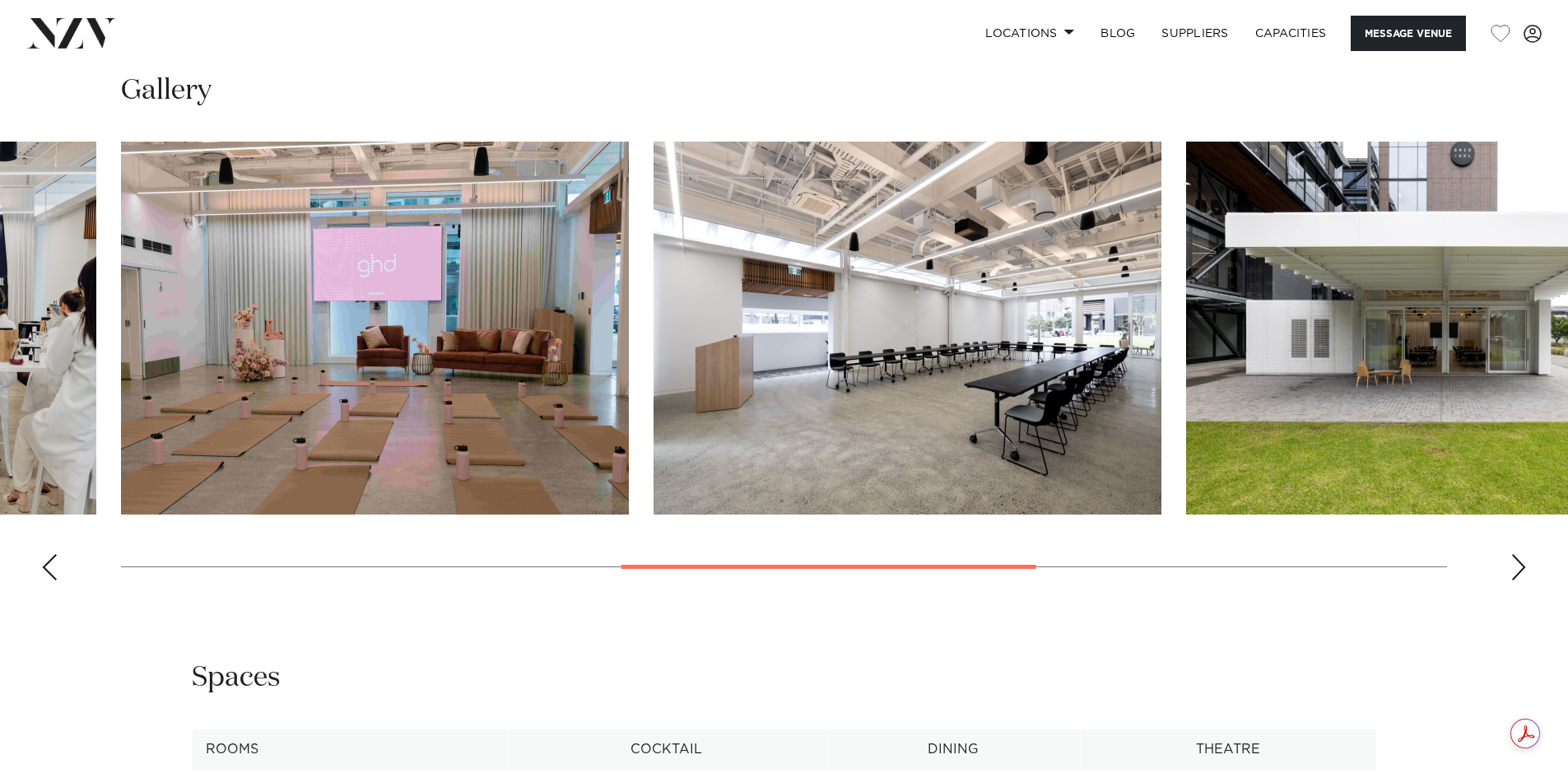
click at [1522, 580] on div "Next slide" at bounding box center [1519, 566] width 17 height 27
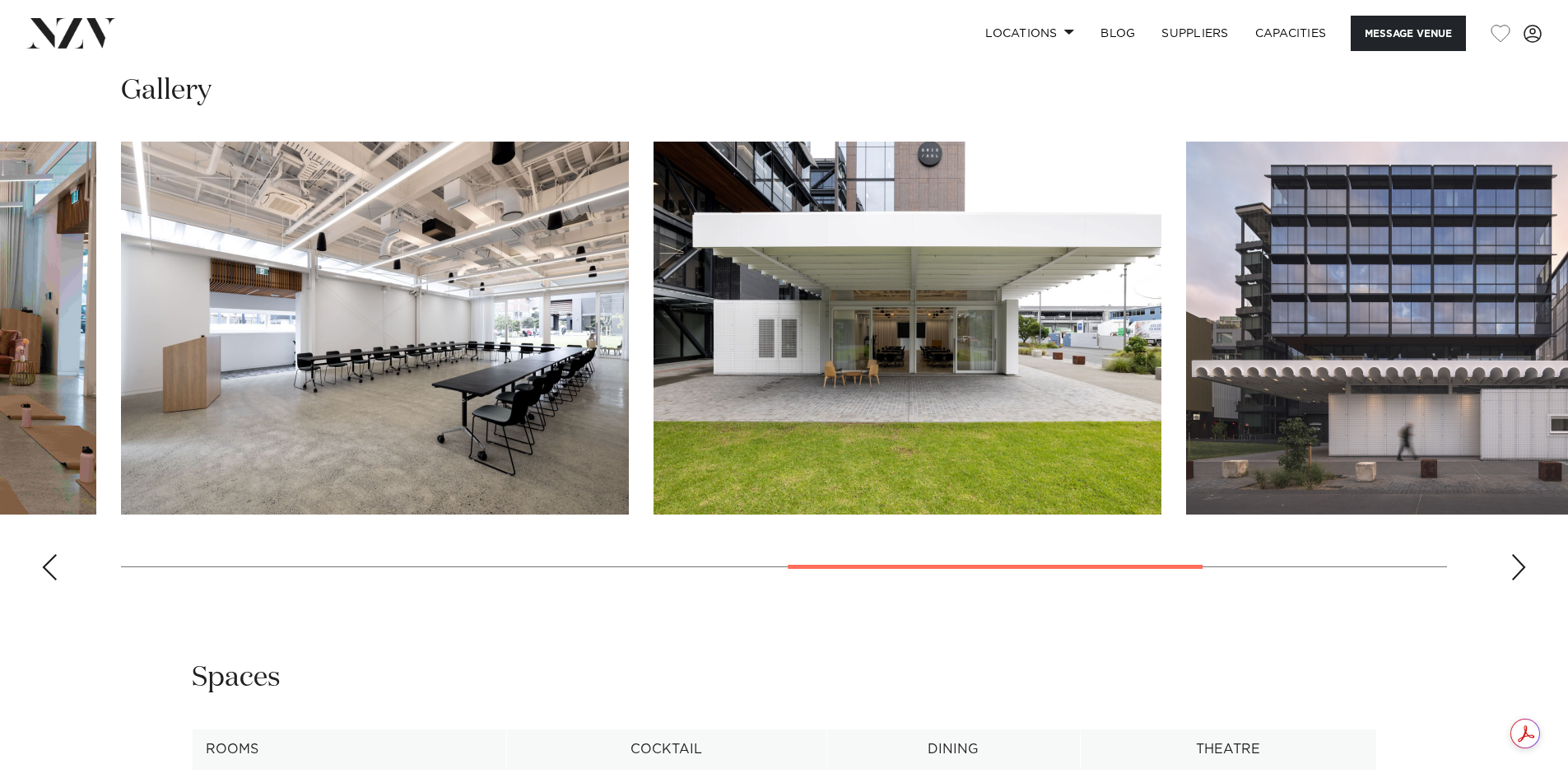
click at [1522, 580] on div "Next slide" at bounding box center [1519, 566] width 17 height 27
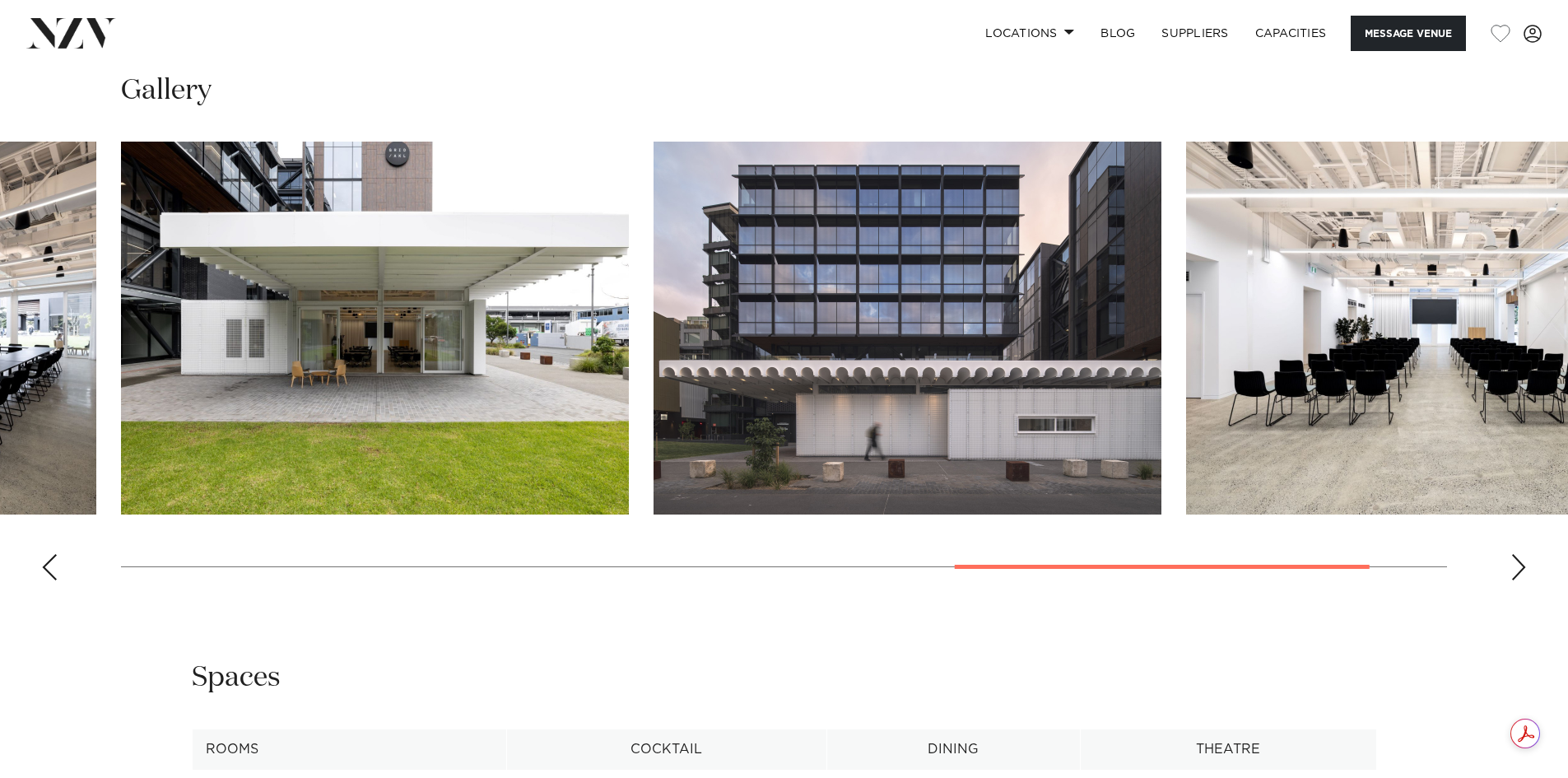
click at [1522, 580] on div "Next slide" at bounding box center [1519, 566] width 17 height 27
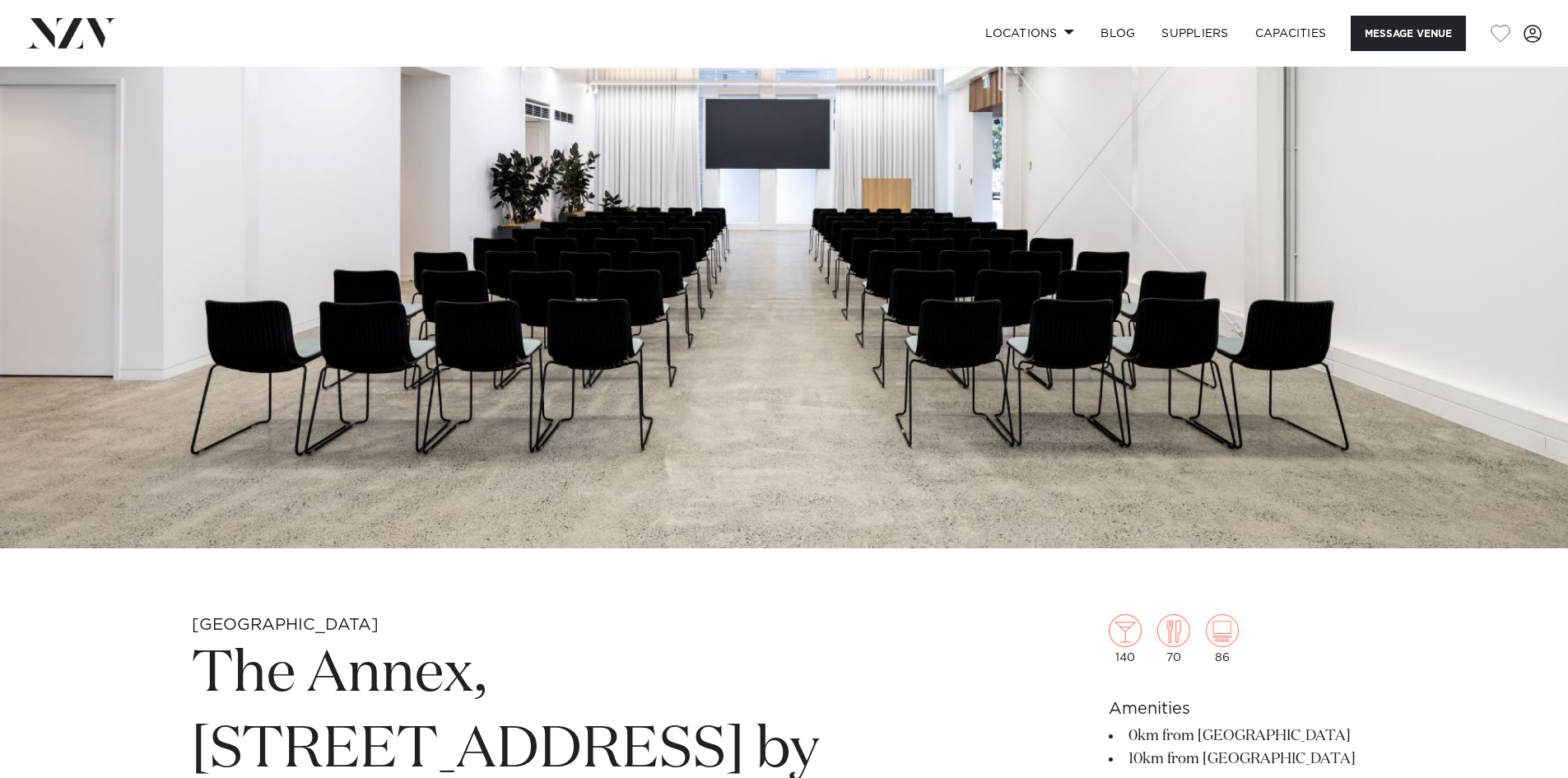
scroll to position [247, 0]
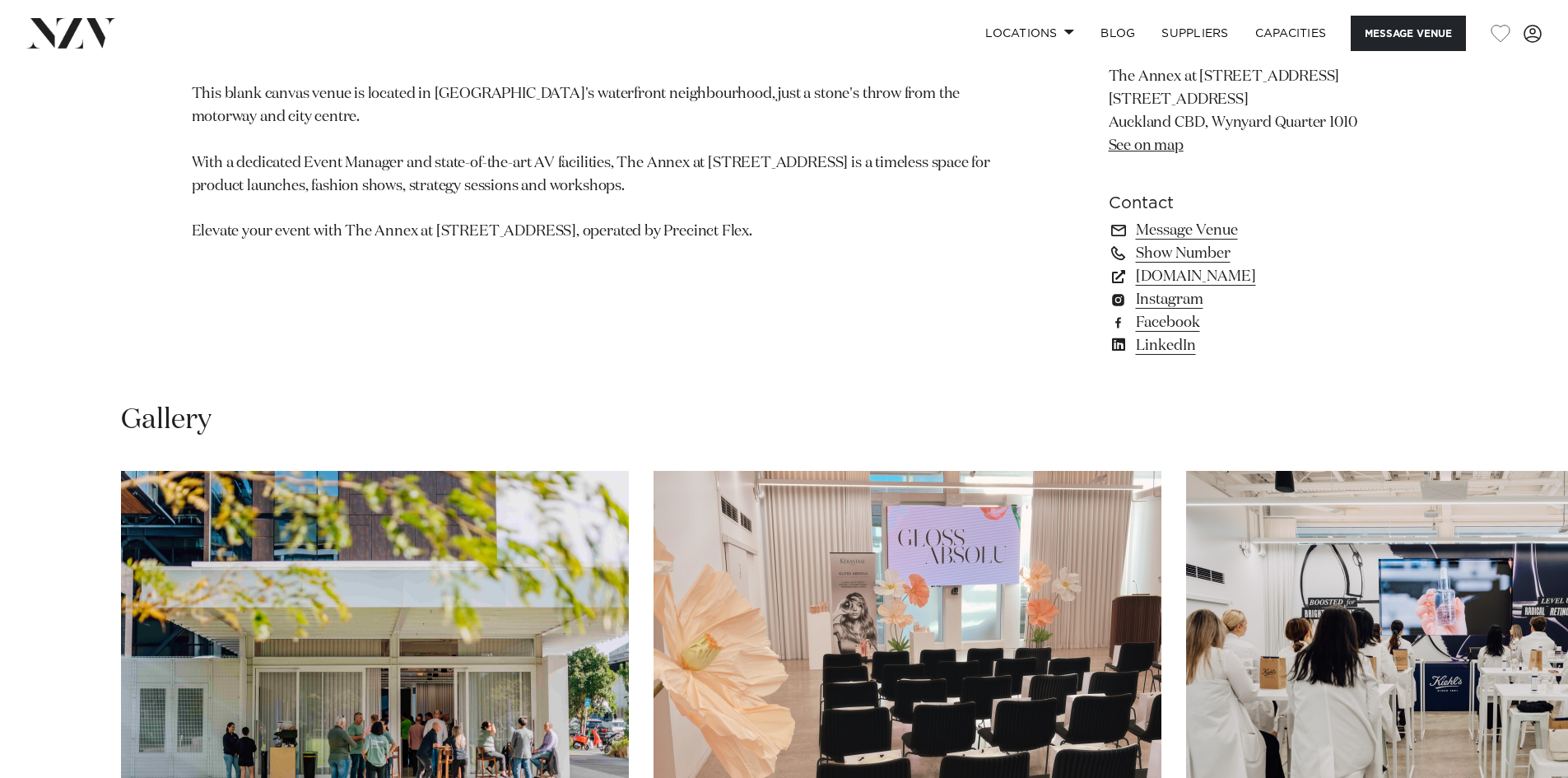
click at [1040, 377] on div "Auckland The Annex, 10 Madden Street by Precinct Flex The Annex at 10 Madden St…" at bounding box center [784, 5] width 1401 height 744
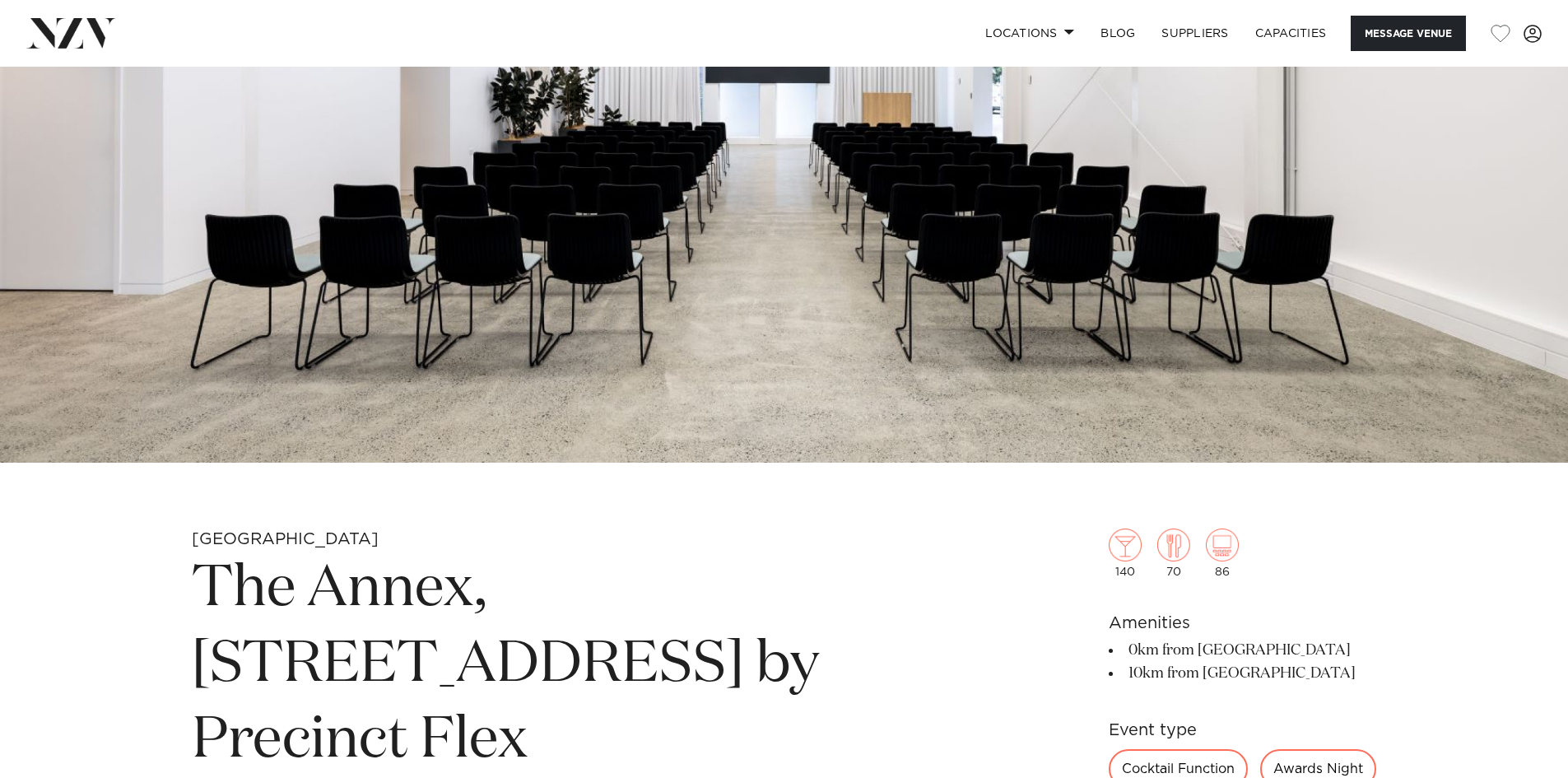
scroll to position [329, 0]
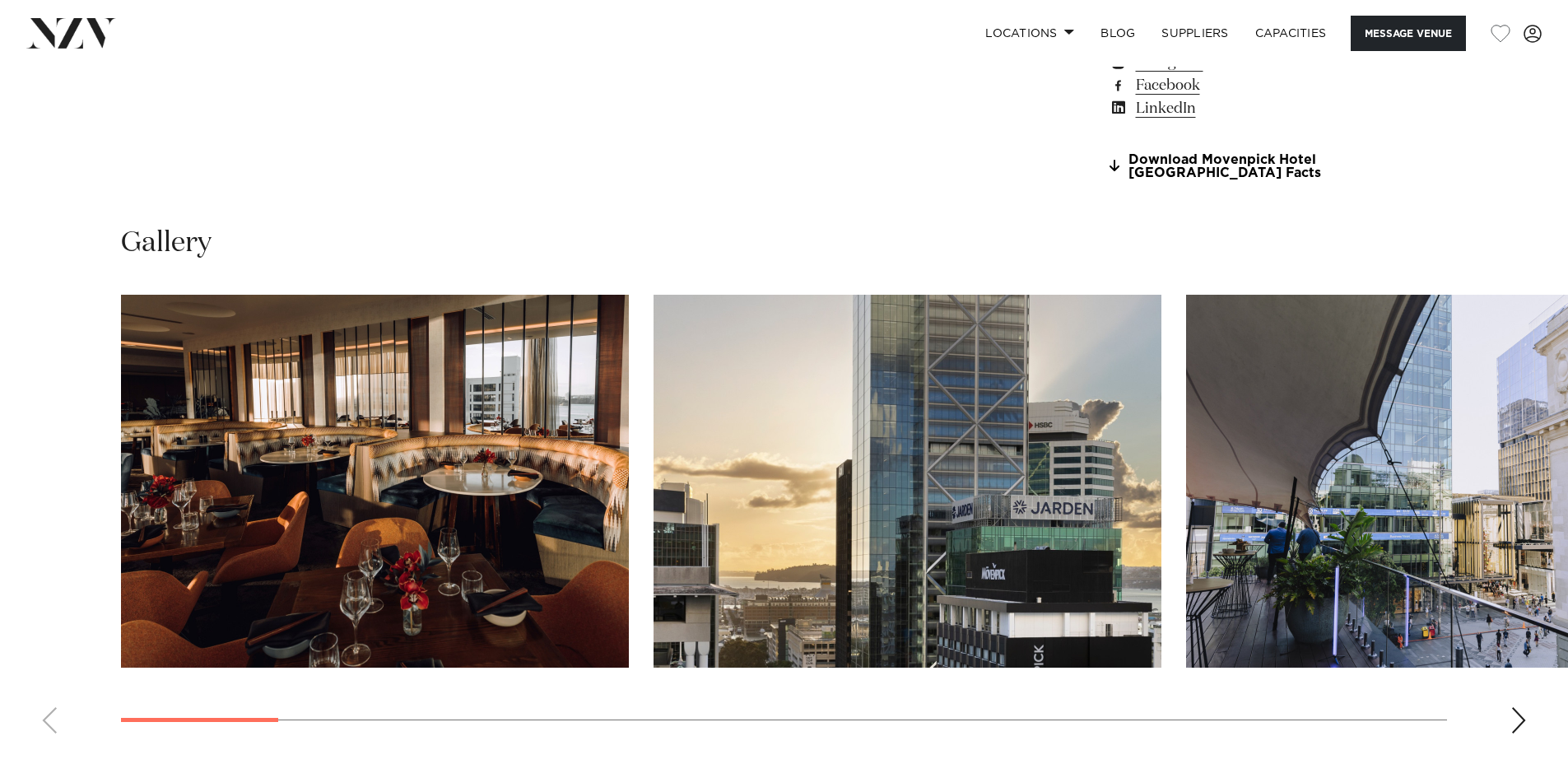
scroll to position [1646, 0]
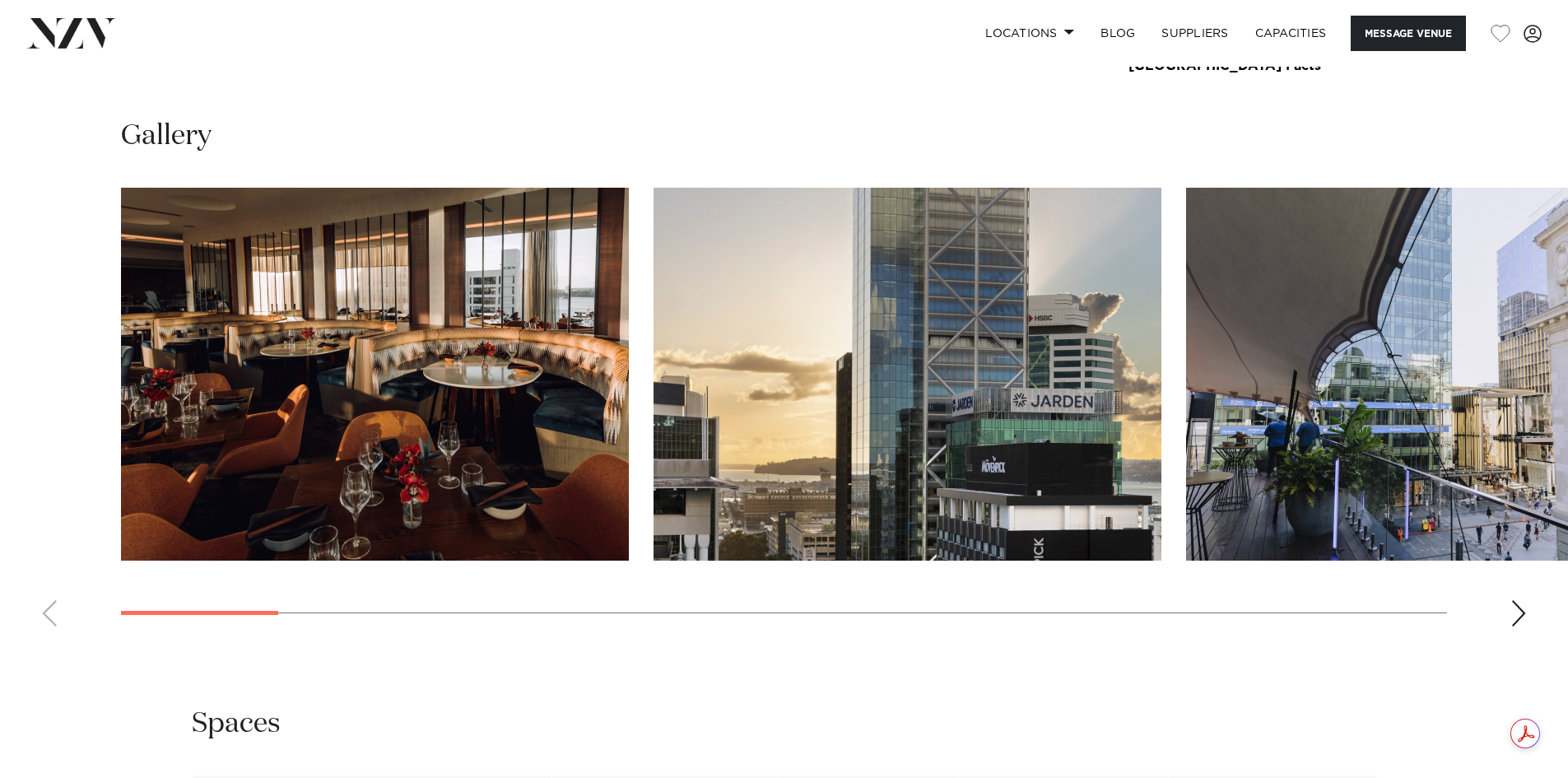
click at [1518, 607] on div "Next slide" at bounding box center [1519, 613] width 17 height 27
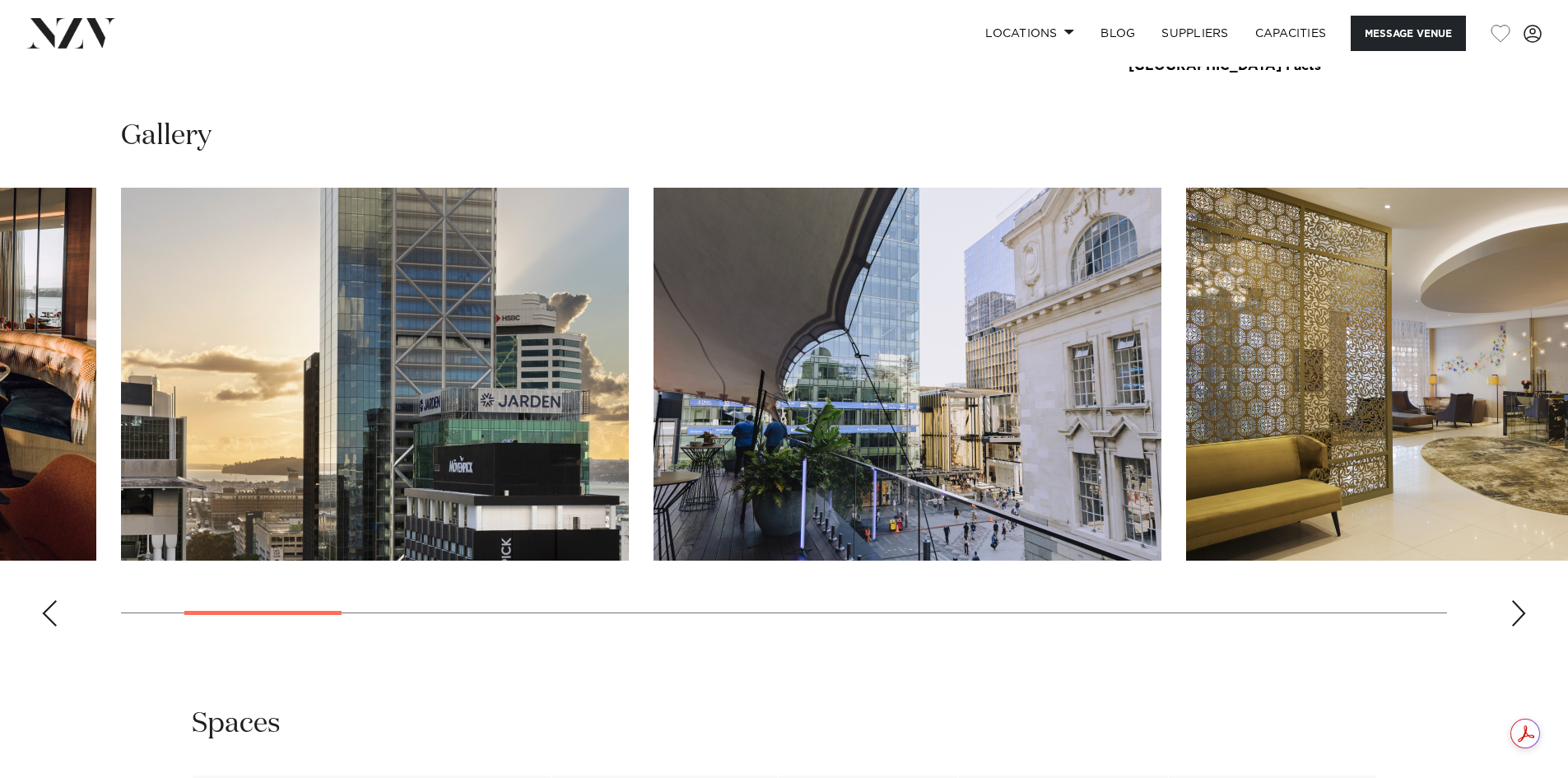
click at [1518, 607] on div "Next slide" at bounding box center [1519, 613] width 17 height 27
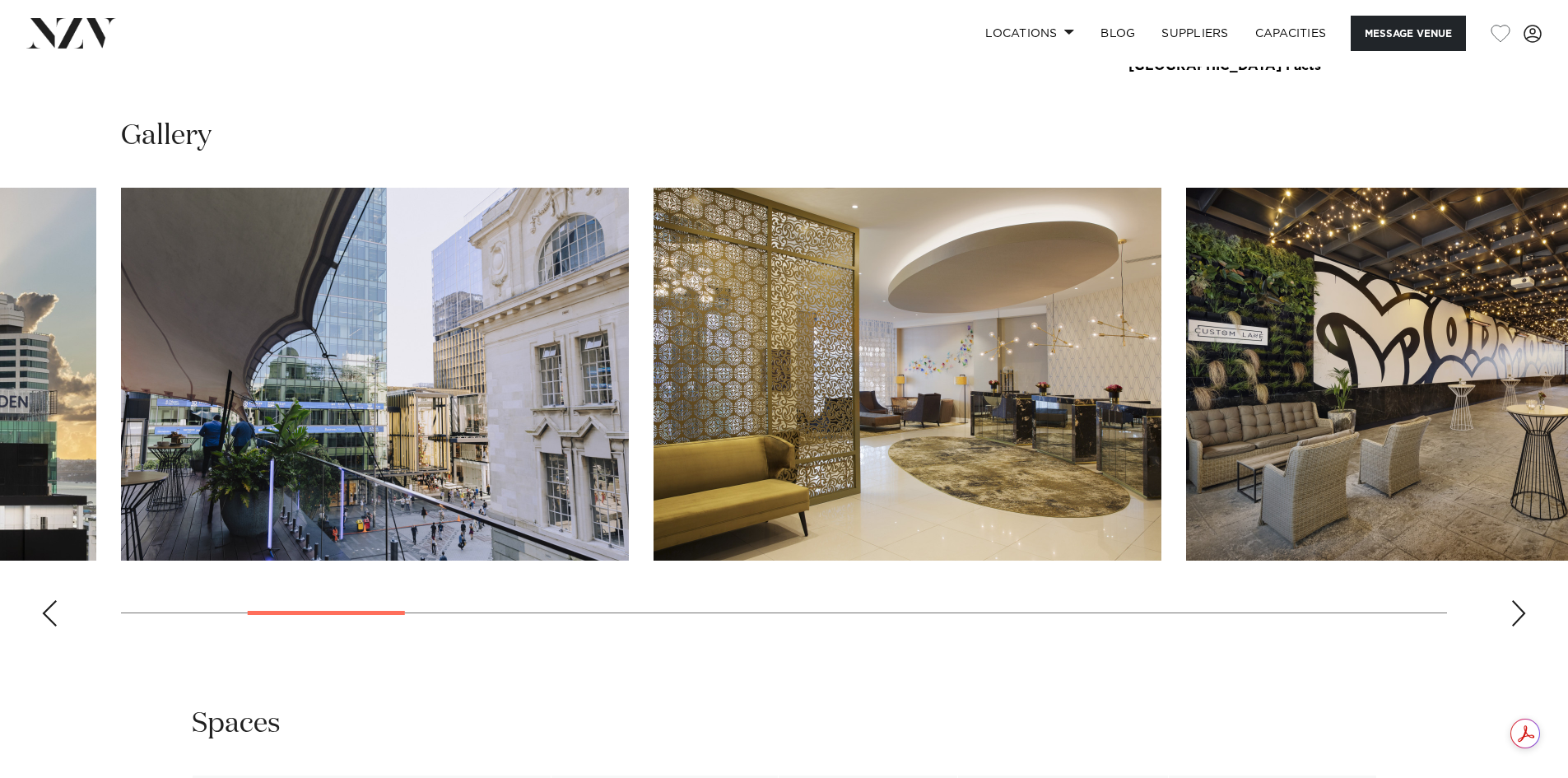
click at [1518, 607] on div "Next slide" at bounding box center [1519, 613] width 17 height 27
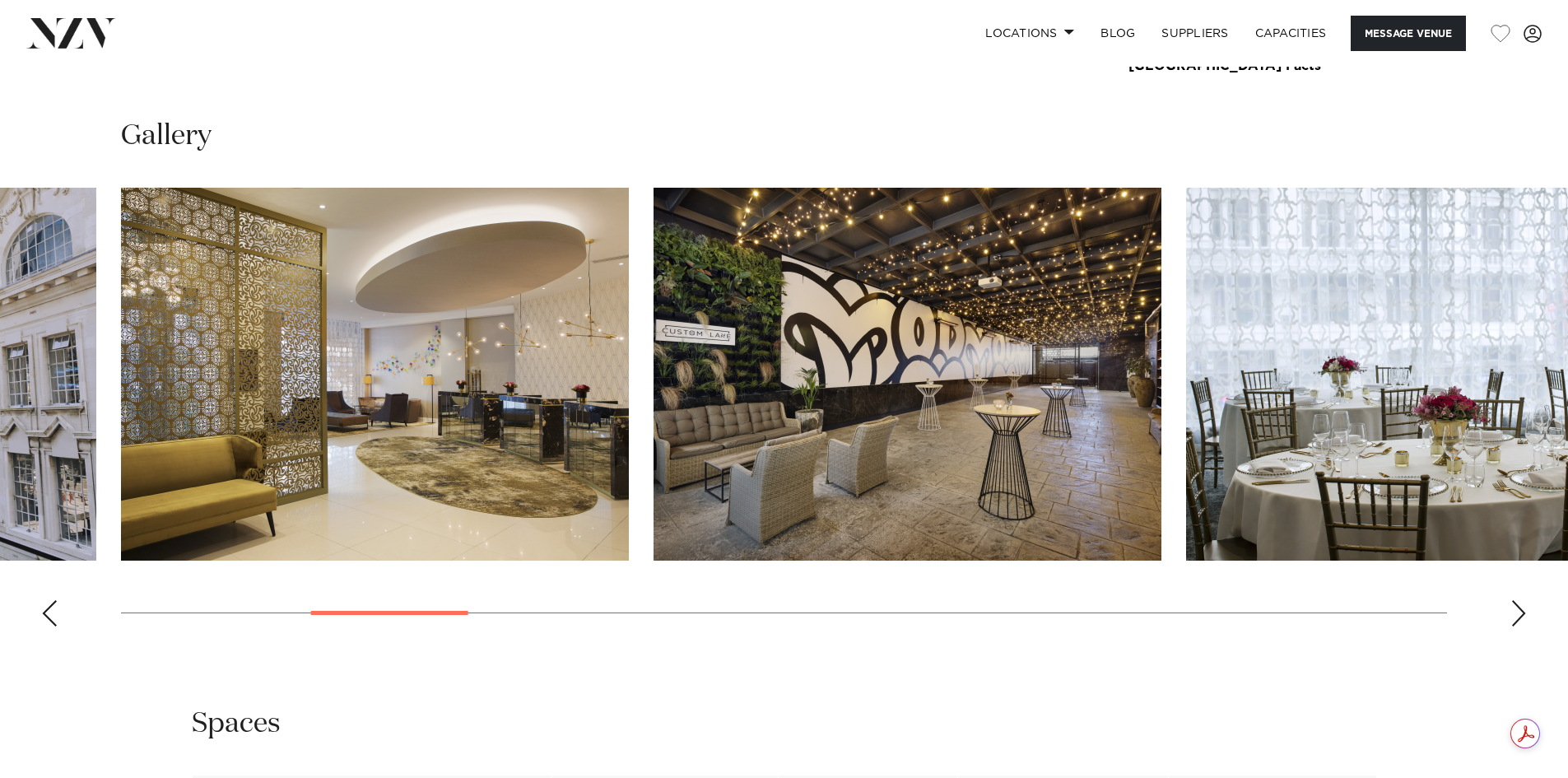
click at [1518, 607] on div "Next slide" at bounding box center [1519, 613] width 17 height 27
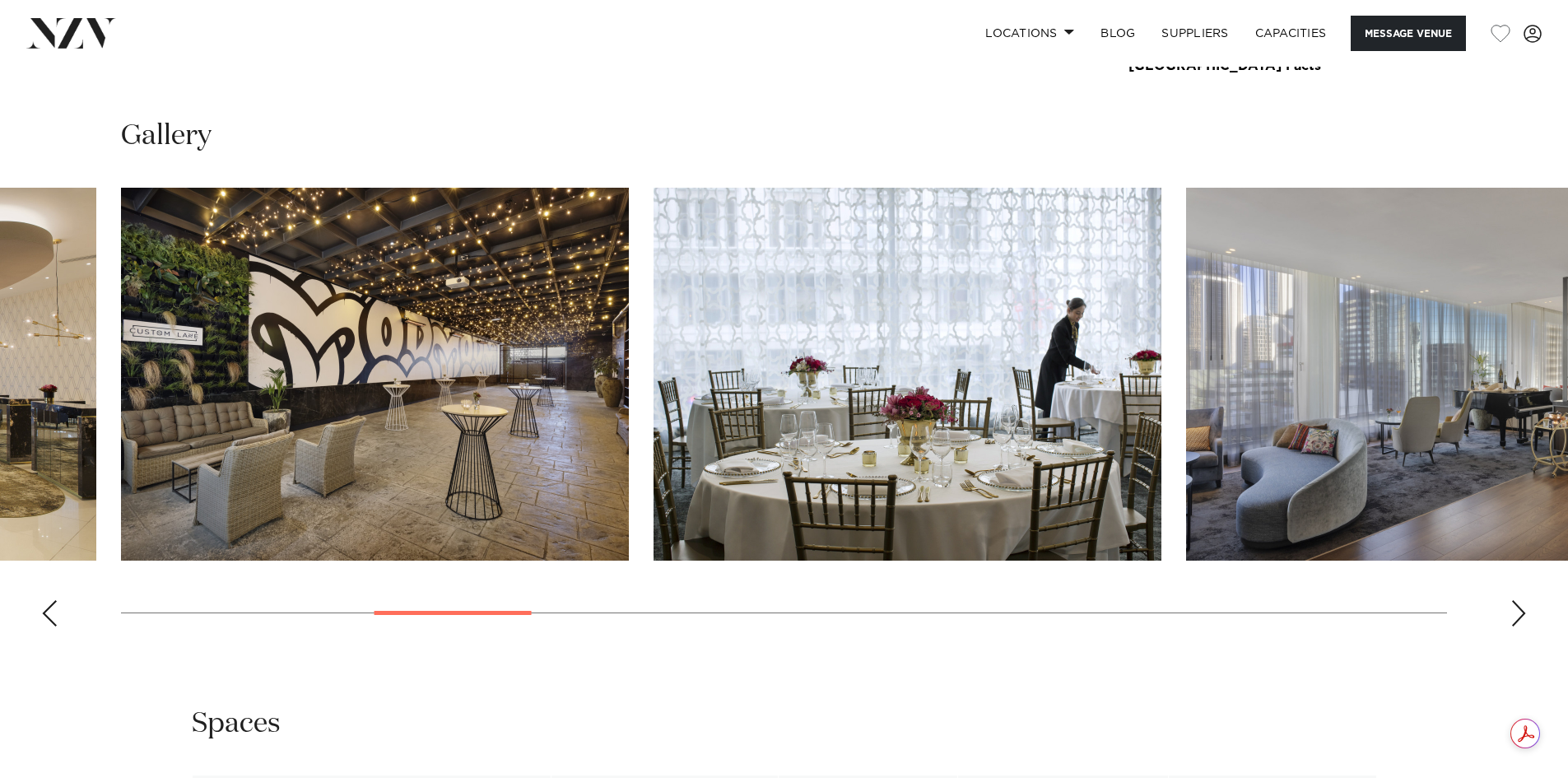
click at [1518, 607] on div "Next slide" at bounding box center [1519, 613] width 17 height 27
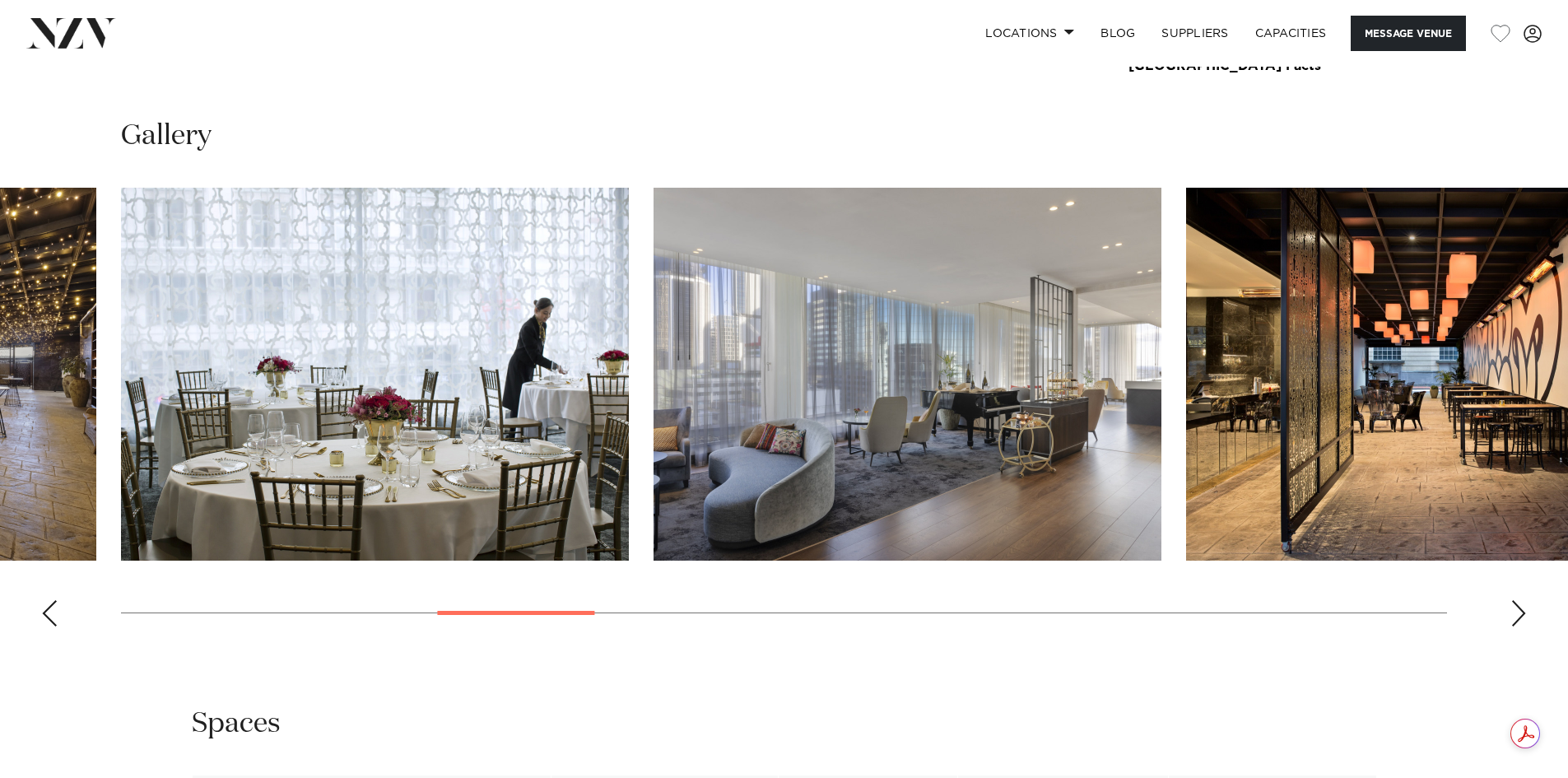
click at [1518, 607] on div "Next slide" at bounding box center [1519, 613] width 17 height 27
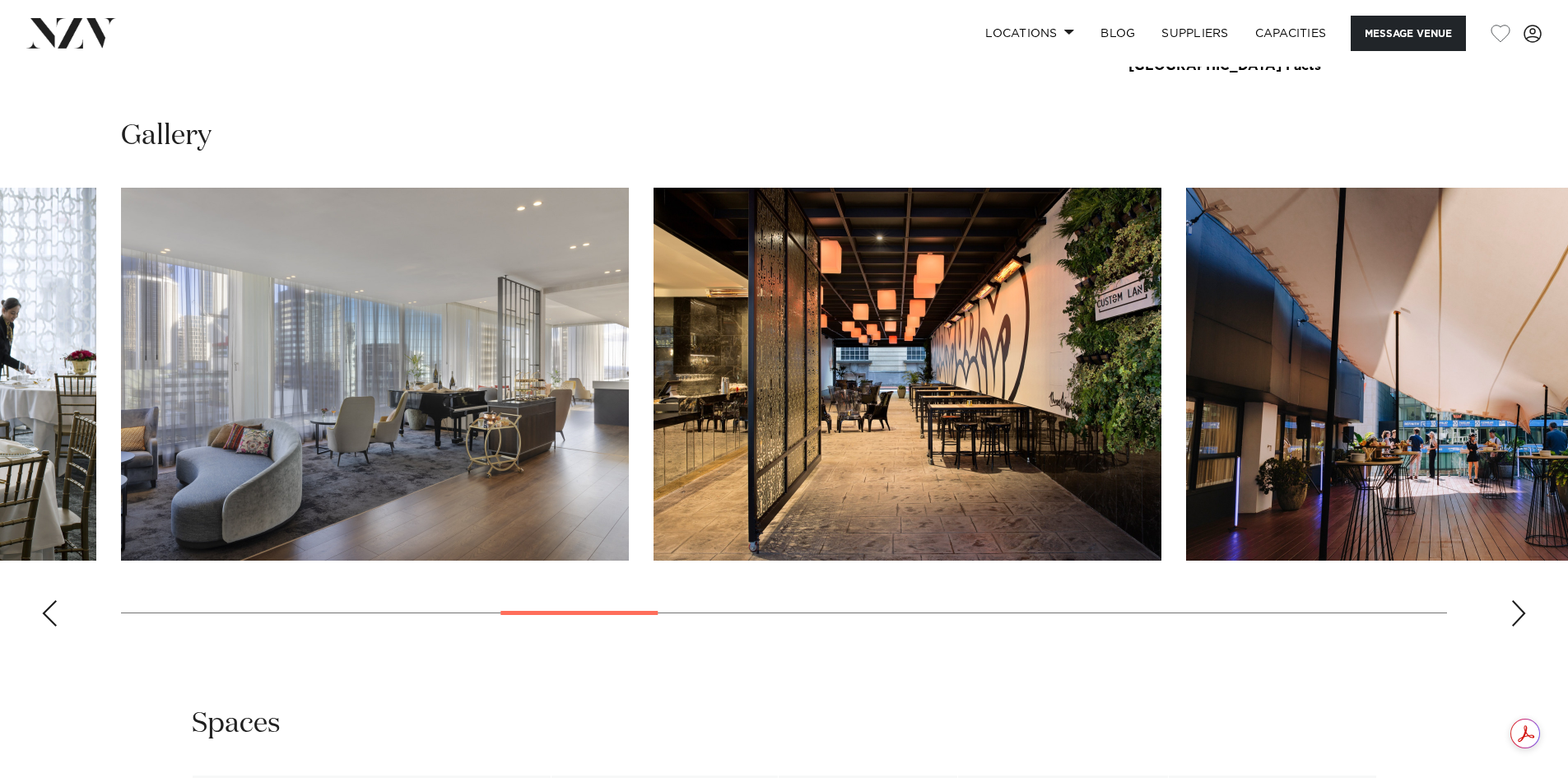
click at [1518, 607] on div "Next slide" at bounding box center [1519, 613] width 17 height 27
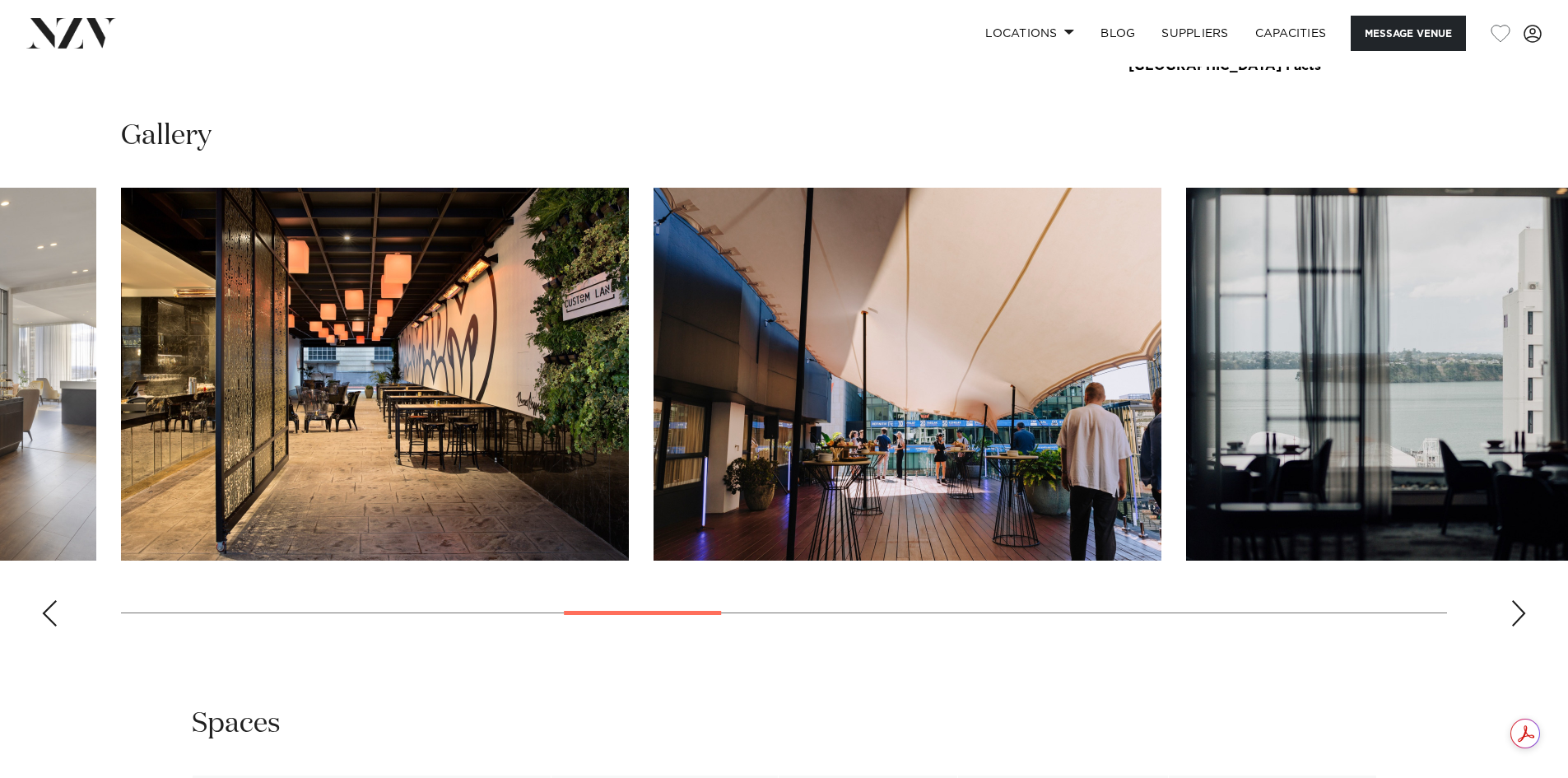
click at [1518, 607] on div "Next slide" at bounding box center [1519, 613] width 17 height 27
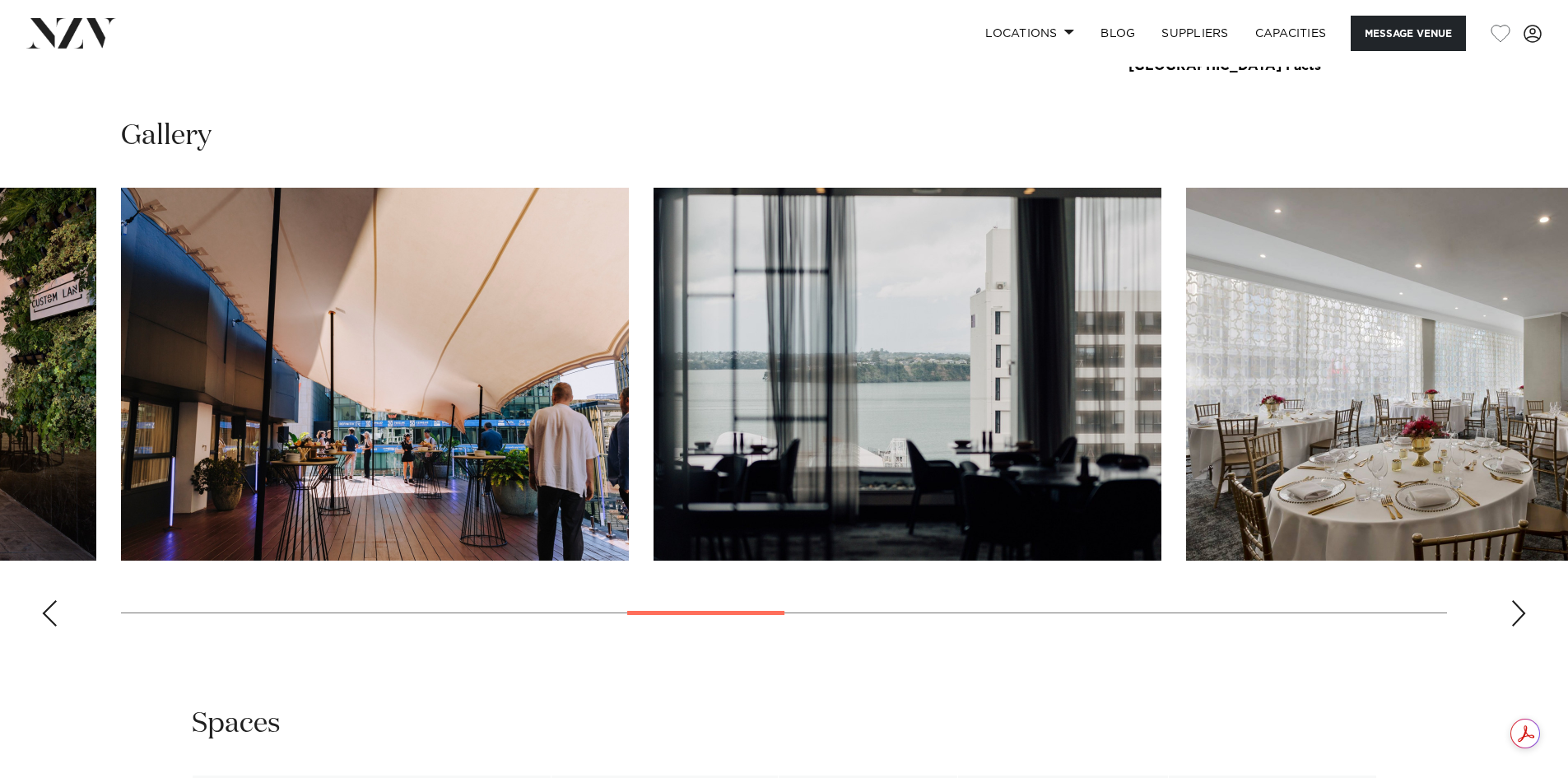
click at [1518, 607] on div "Next slide" at bounding box center [1519, 613] width 17 height 27
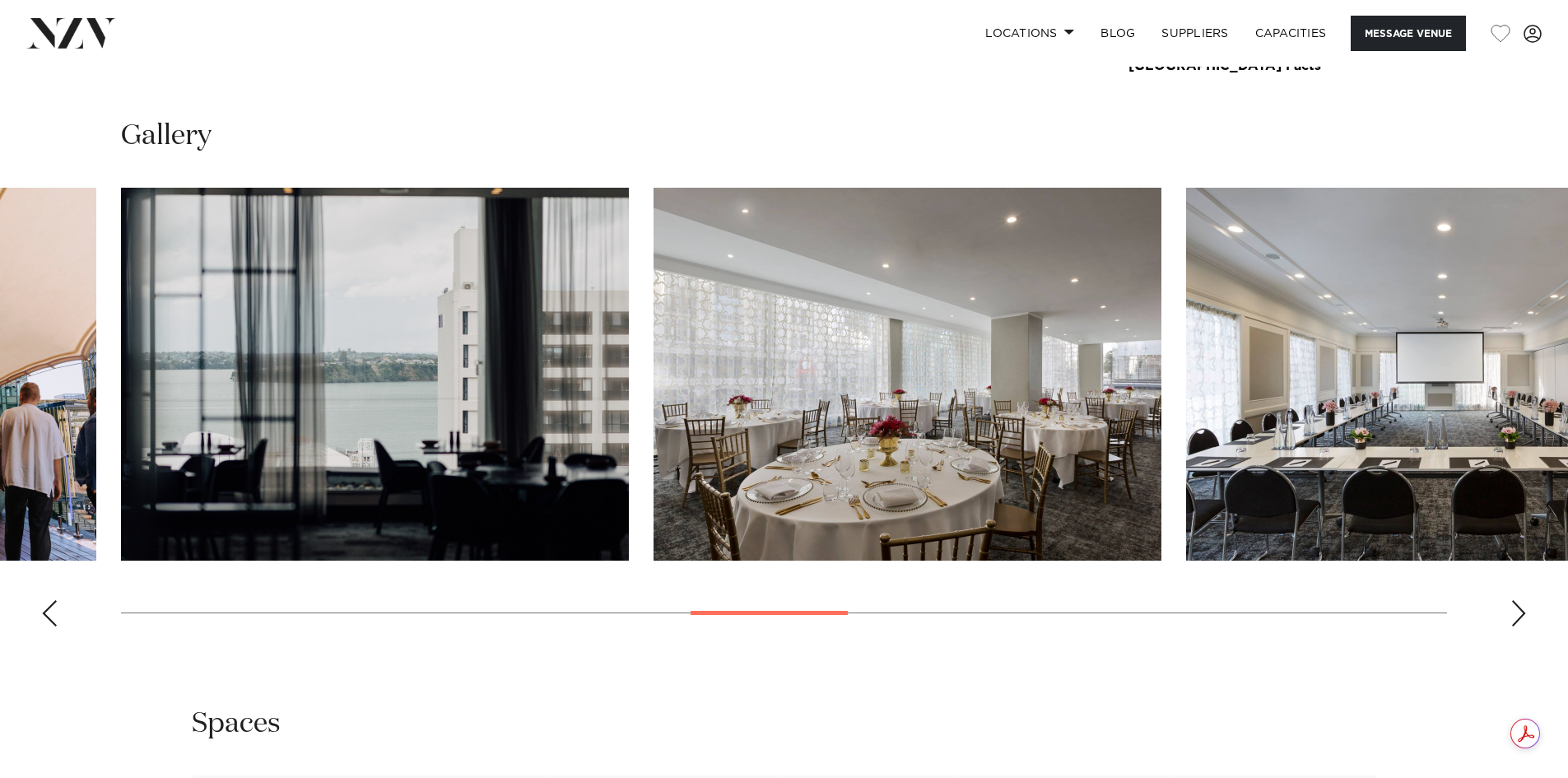
click at [1518, 607] on div "Next slide" at bounding box center [1519, 613] width 17 height 27
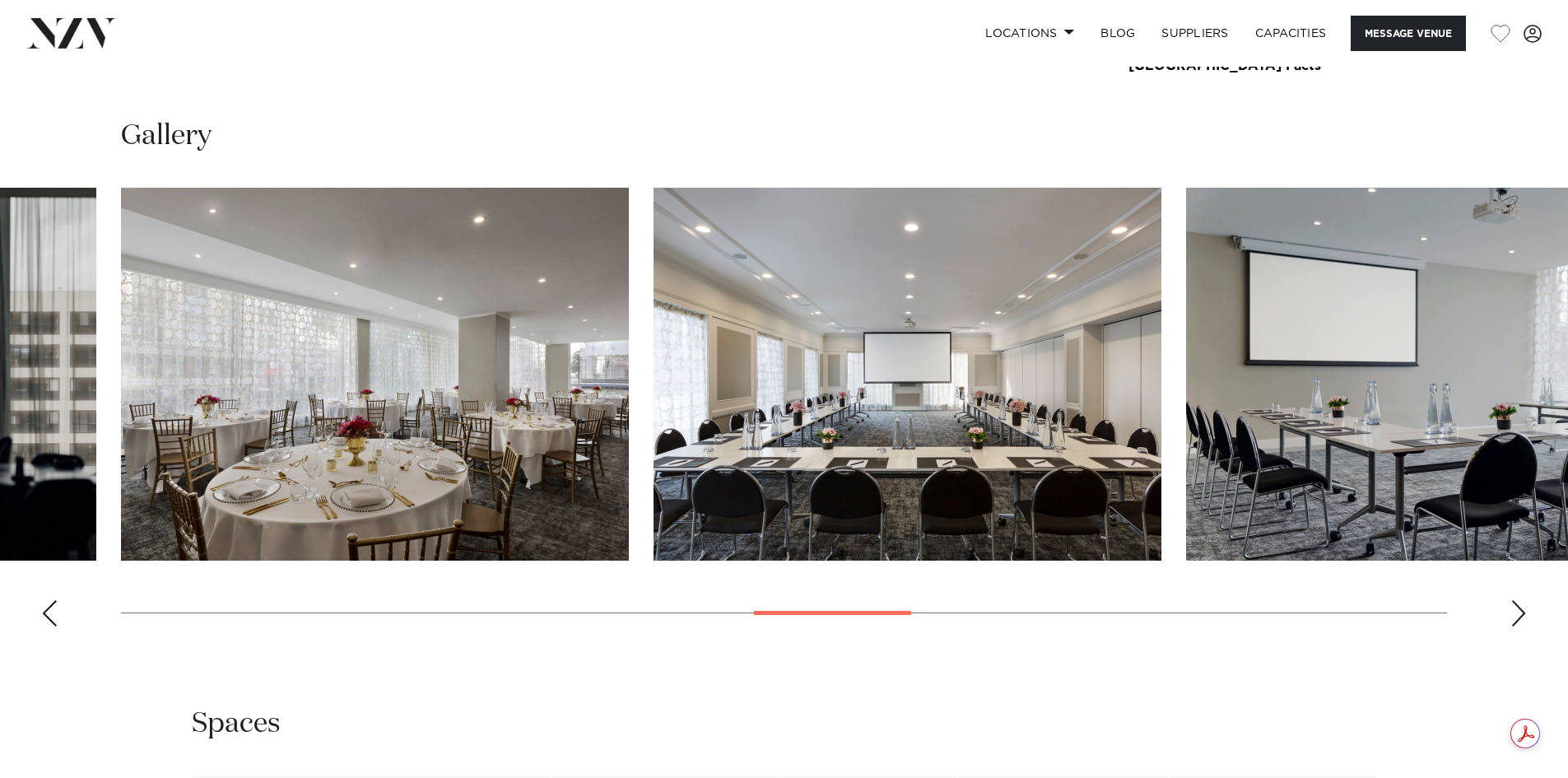
click at [1518, 607] on div "Next slide" at bounding box center [1519, 613] width 17 height 27
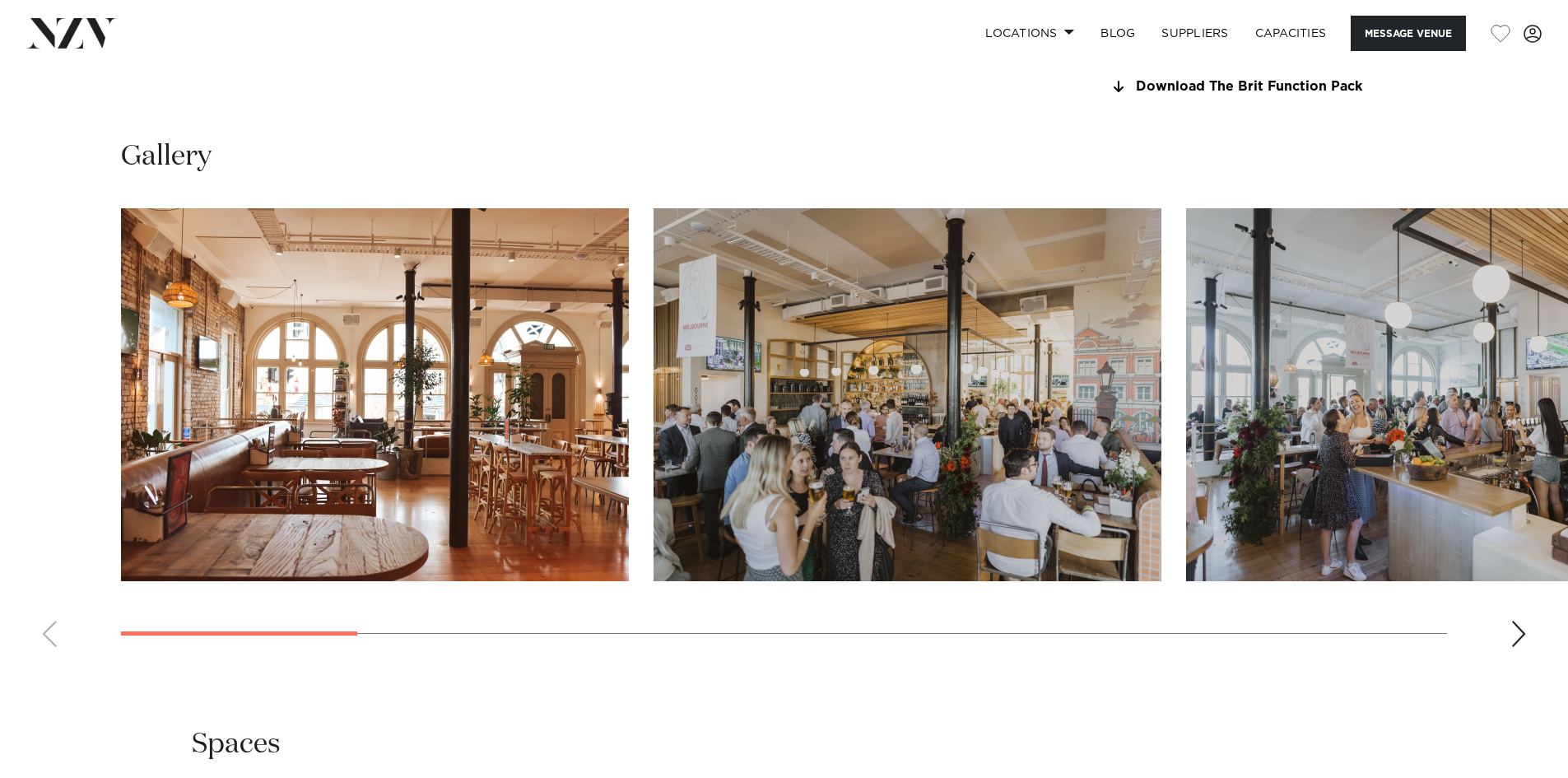
scroll to position [1646, 0]
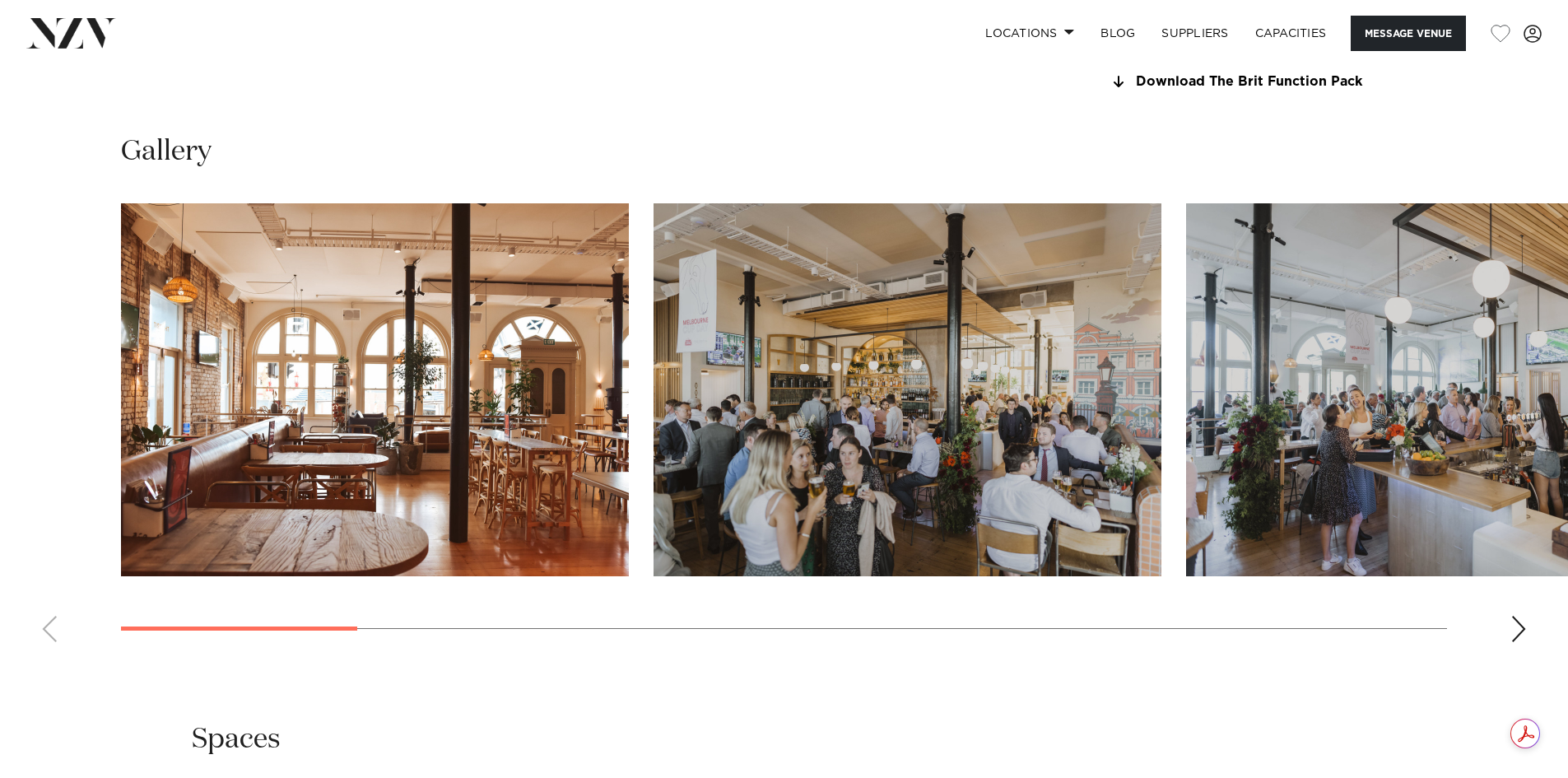
click at [1525, 626] on div "Next slide" at bounding box center [1519, 629] width 17 height 27
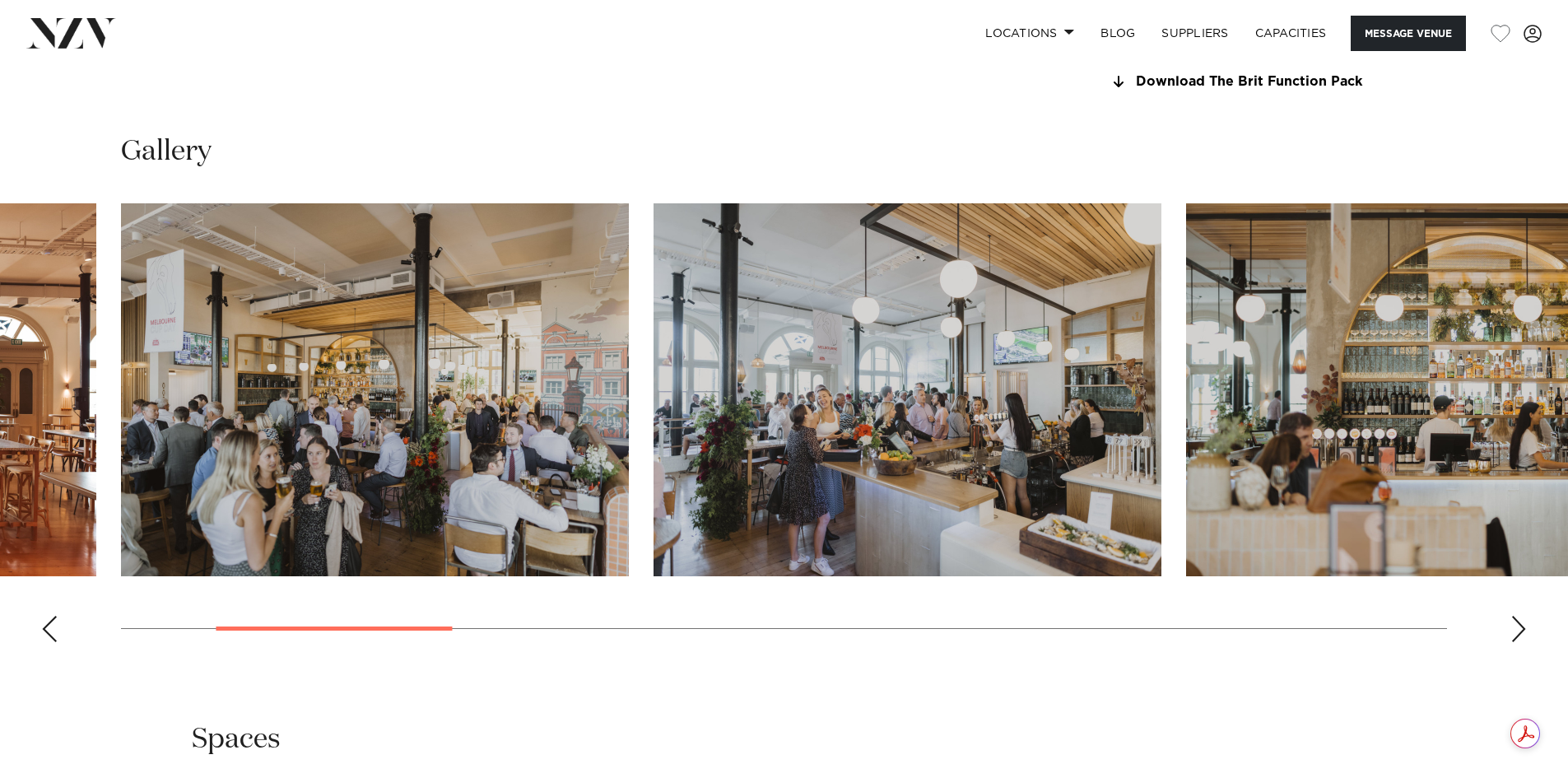
click at [1525, 626] on div "Next slide" at bounding box center [1519, 629] width 17 height 27
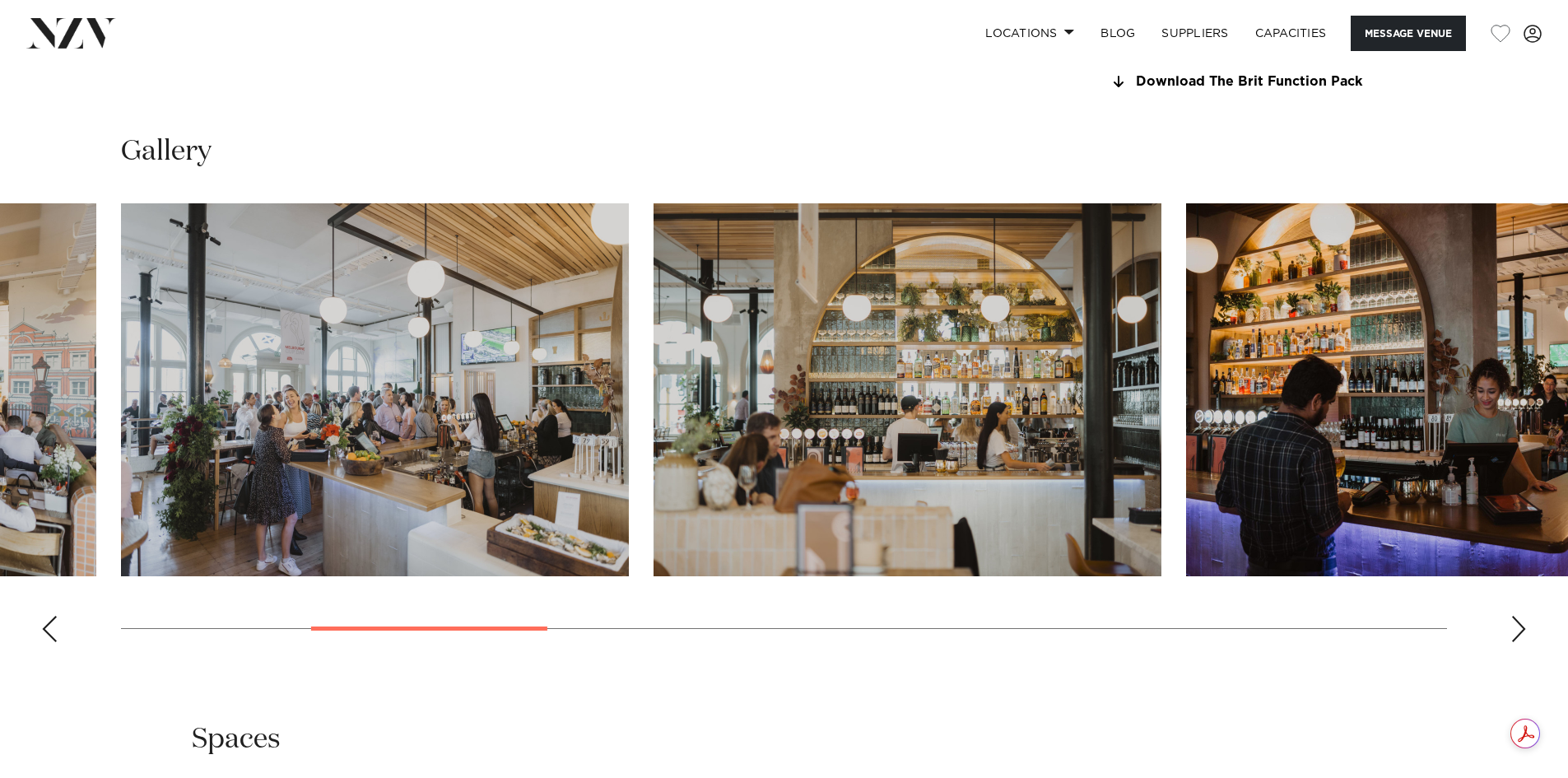
click at [1525, 626] on div "Next slide" at bounding box center [1519, 629] width 17 height 27
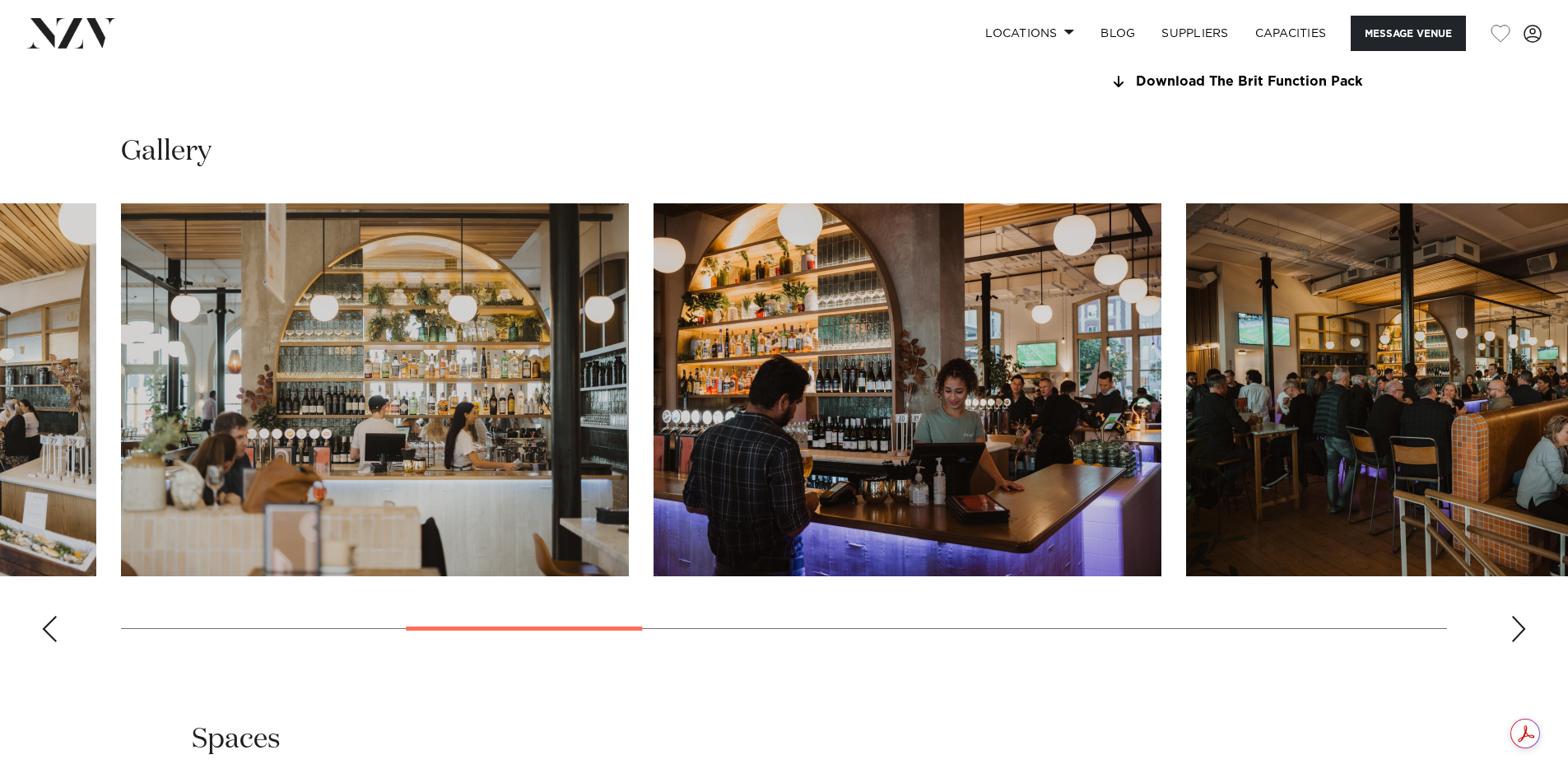
click at [1525, 626] on div "Next slide" at bounding box center [1519, 629] width 17 height 27
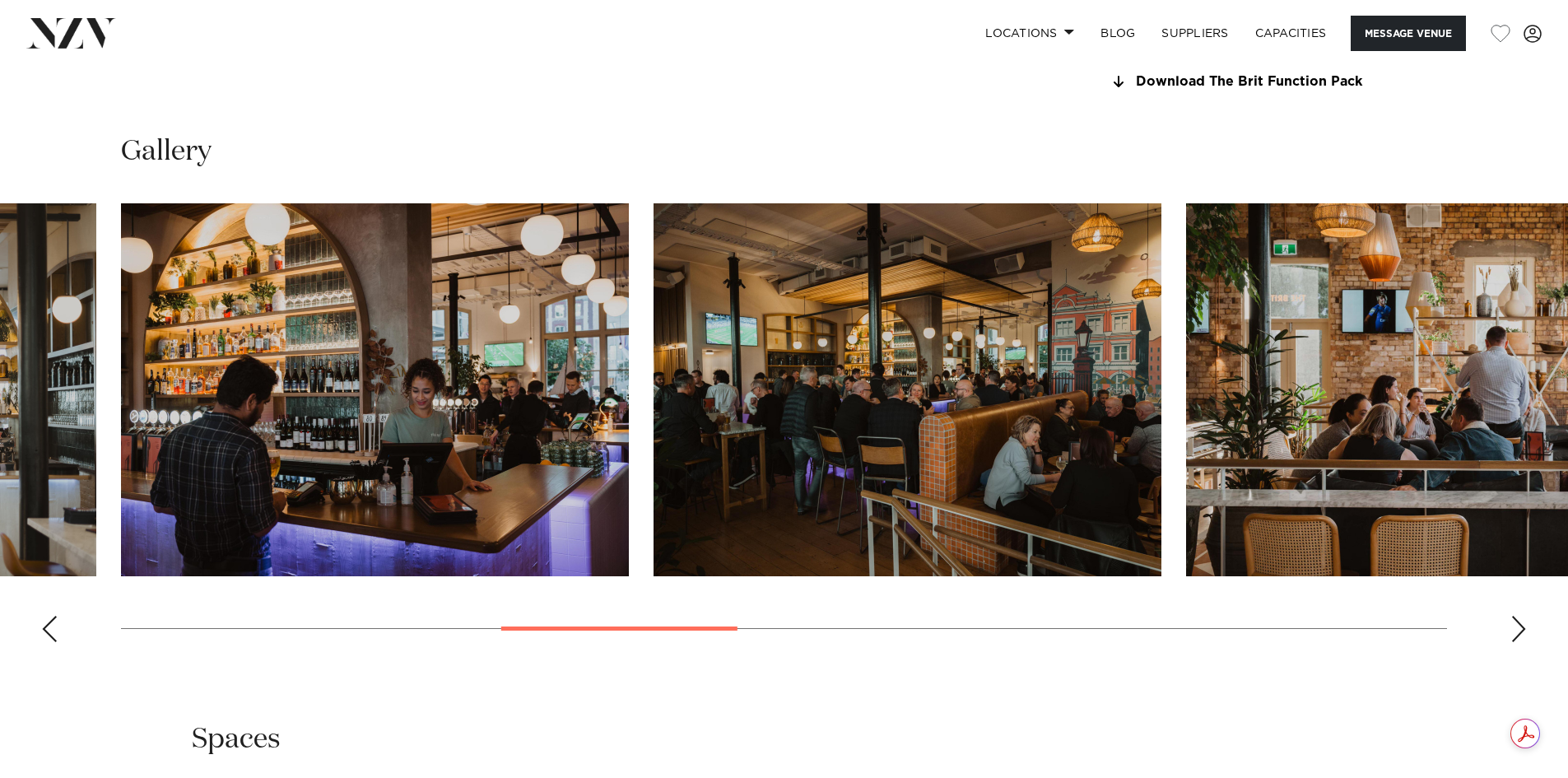
click at [1525, 626] on div "Next slide" at bounding box center [1519, 629] width 17 height 27
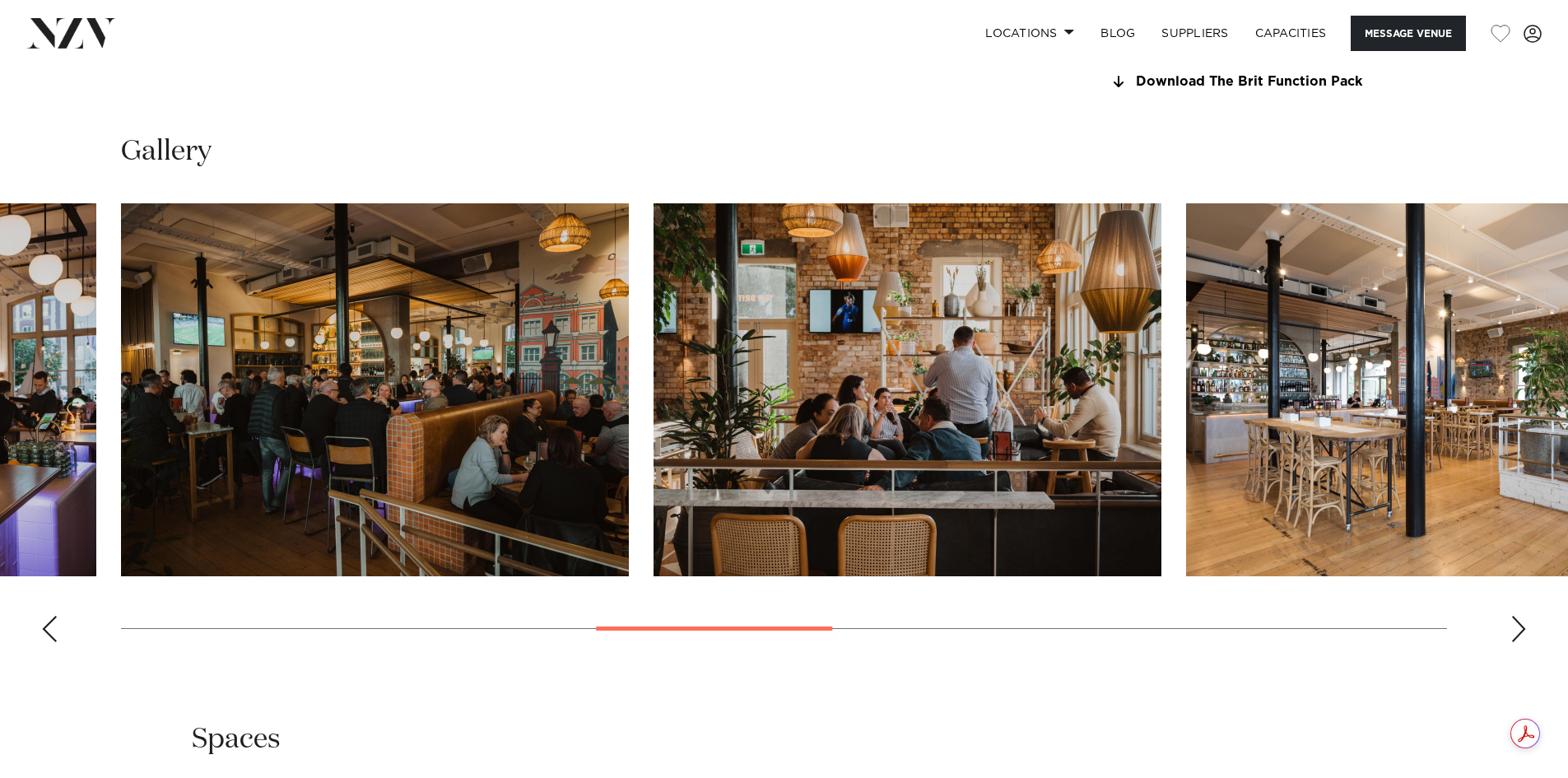
click at [1525, 626] on div "Next slide" at bounding box center [1519, 629] width 17 height 27
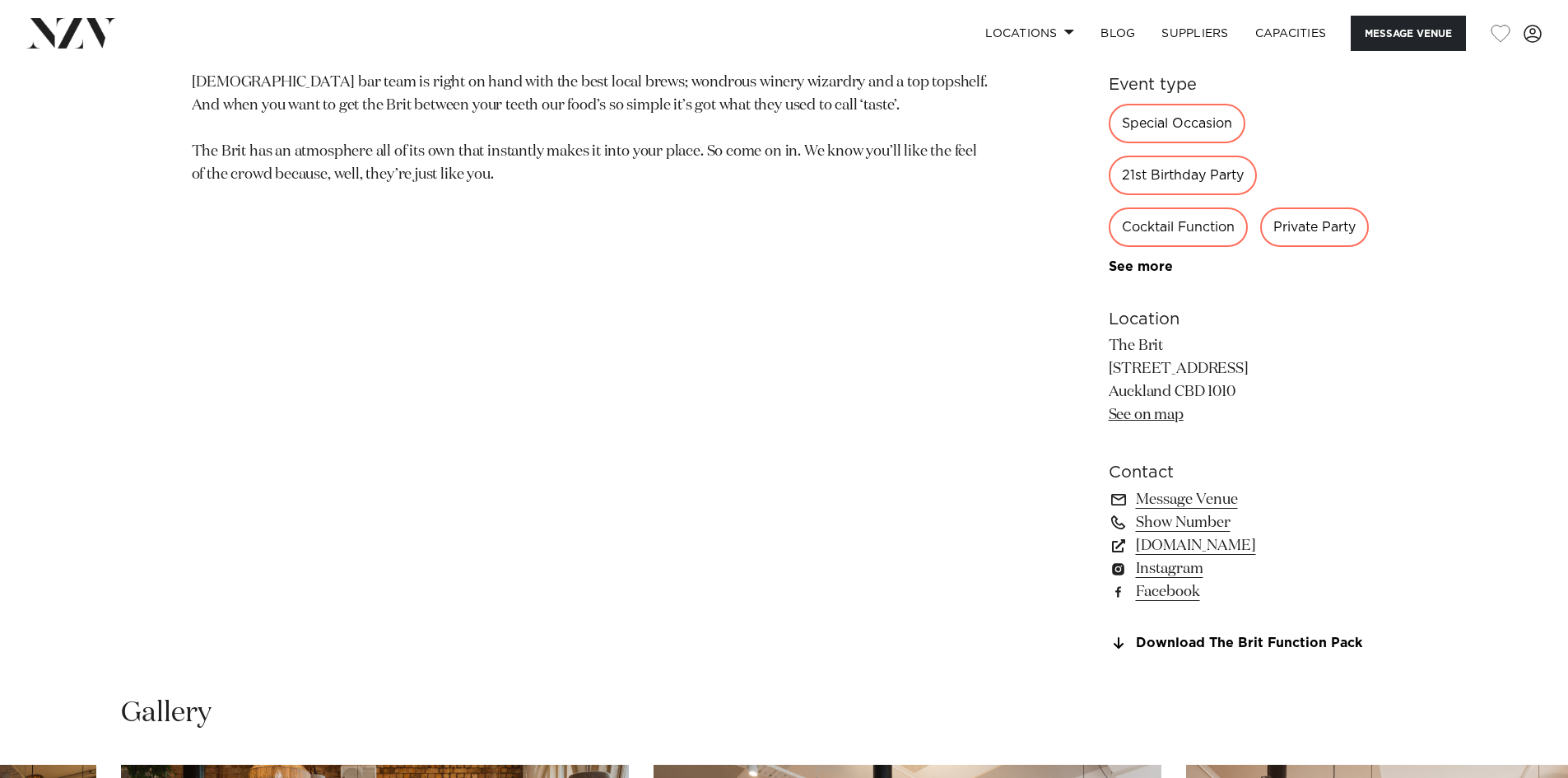
scroll to position [1070, 0]
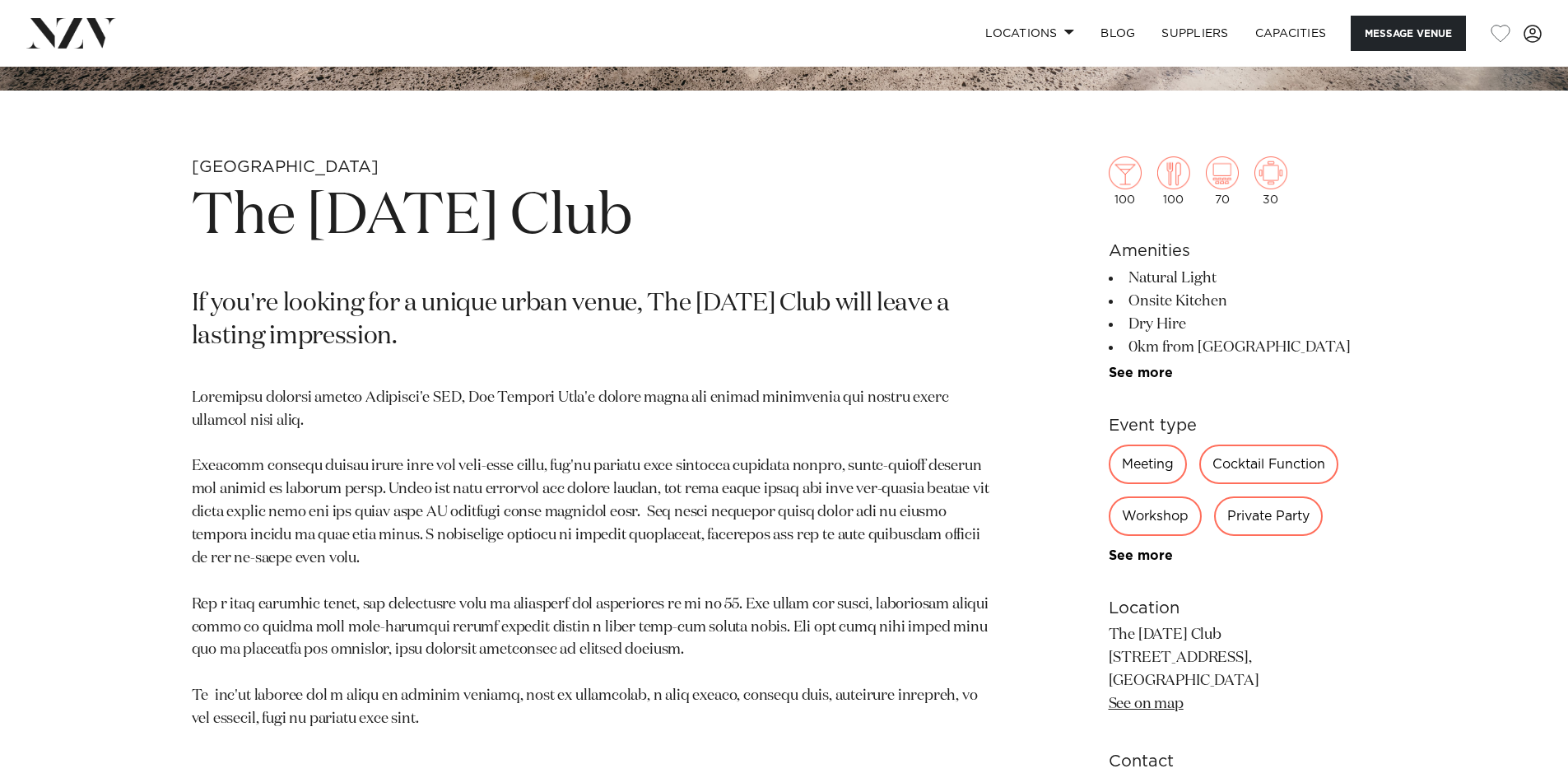
scroll to position [740, 0]
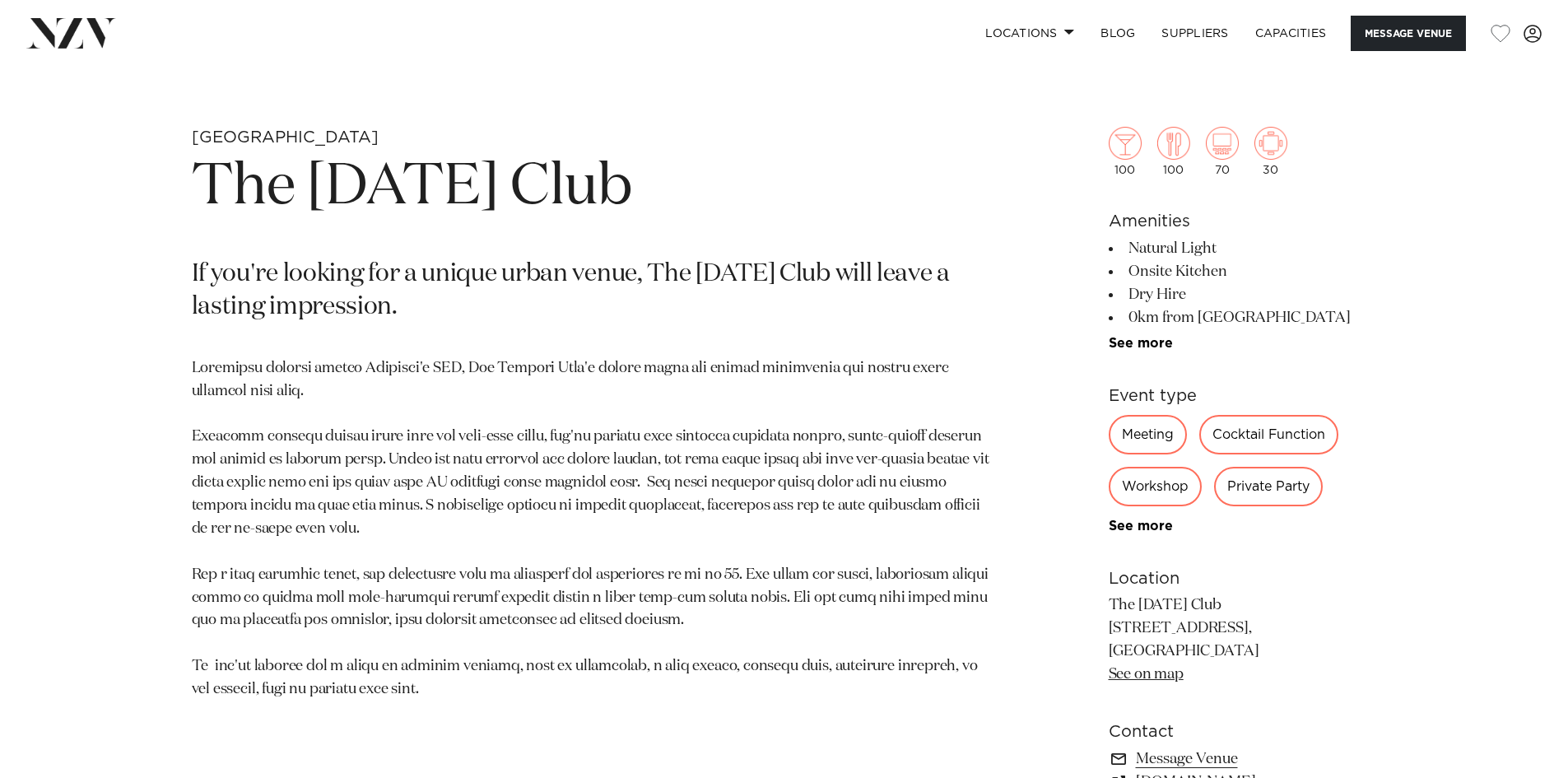
click at [1042, 368] on div "Auckland The [DATE] Club If you're looking for a unique urban venue, The [DATE]…" at bounding box center [784, 509] width 1401 height 765
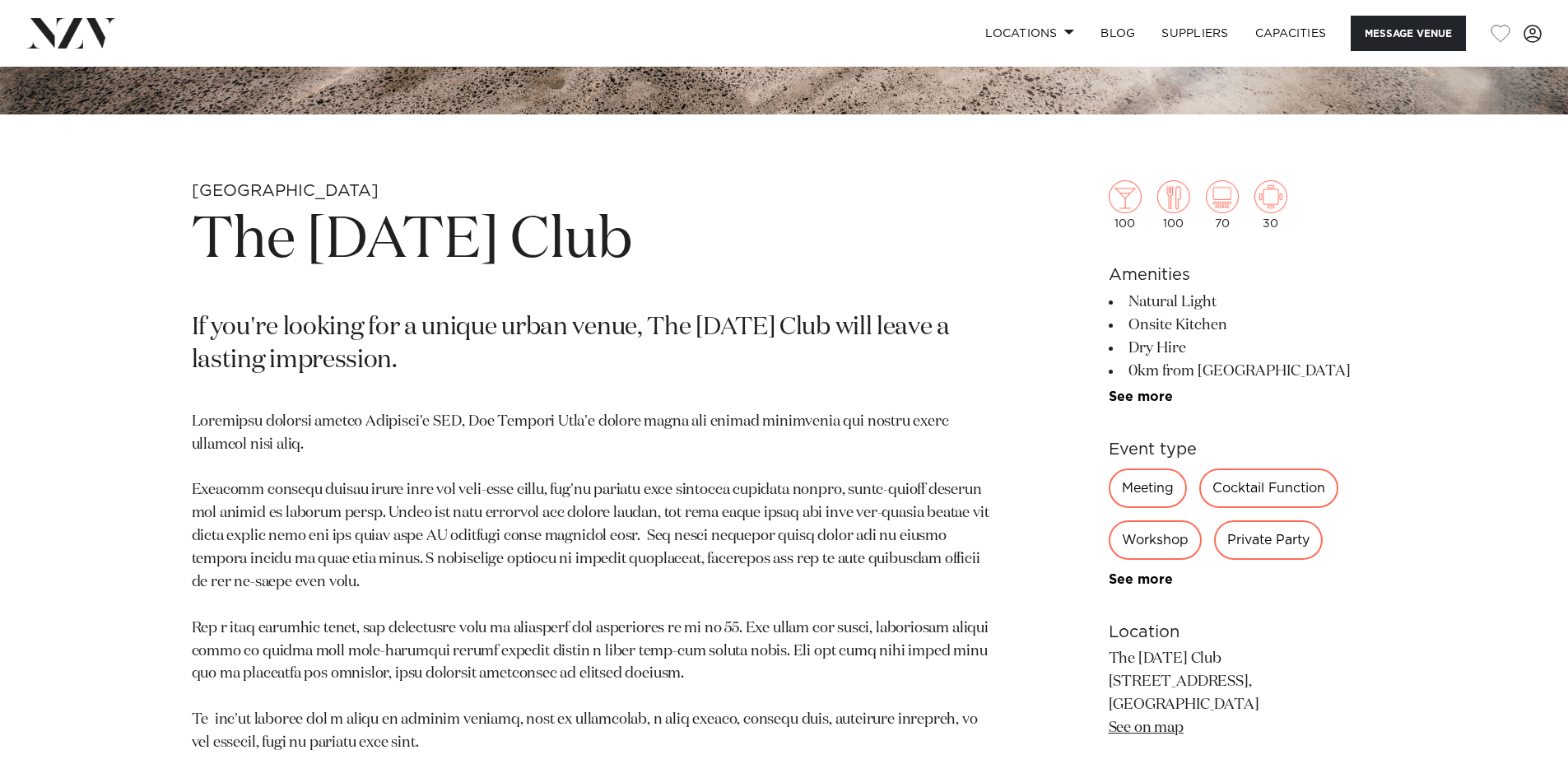
scroll to position [658, 0]
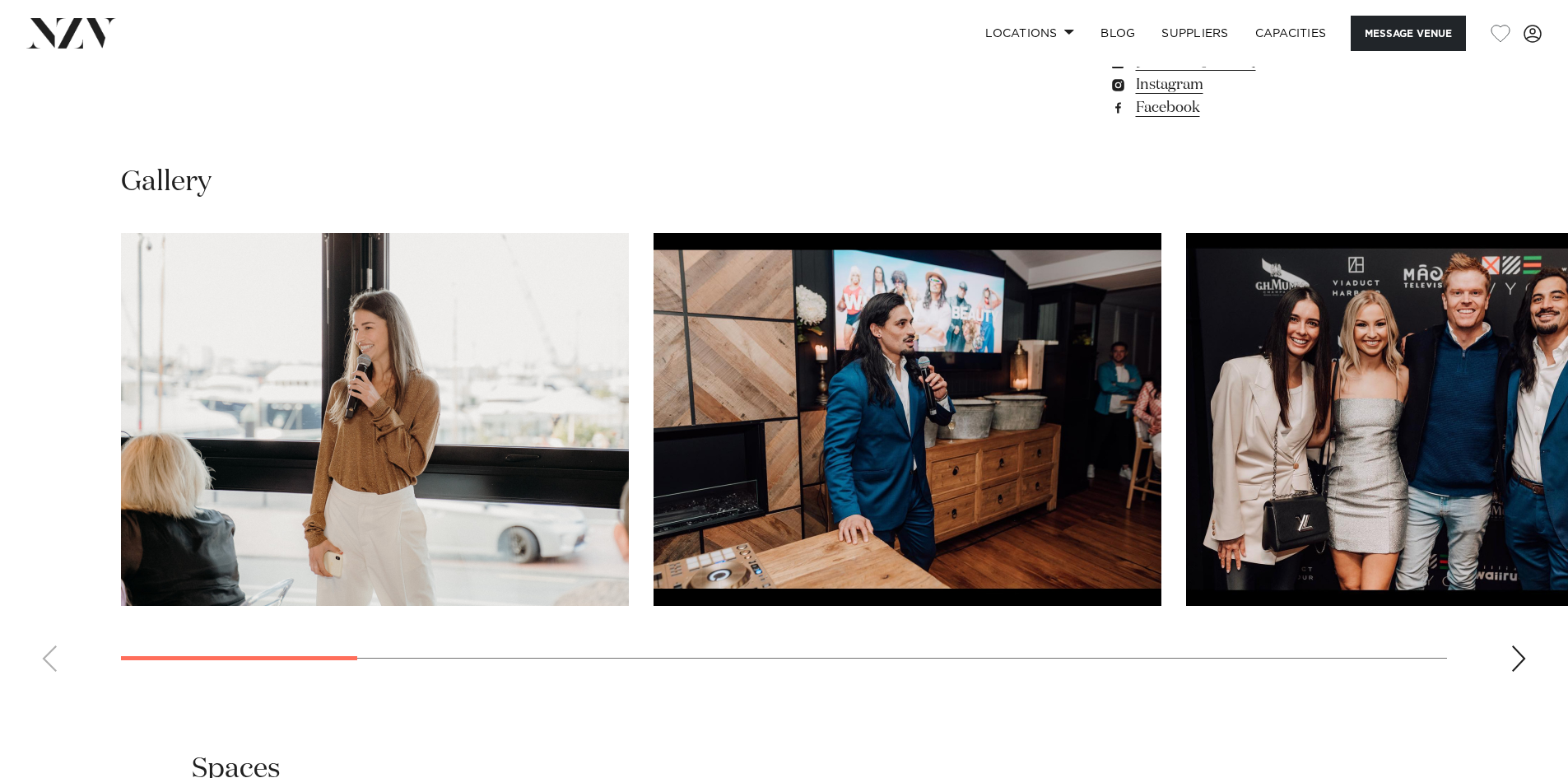
scroll to position [1564, 0]
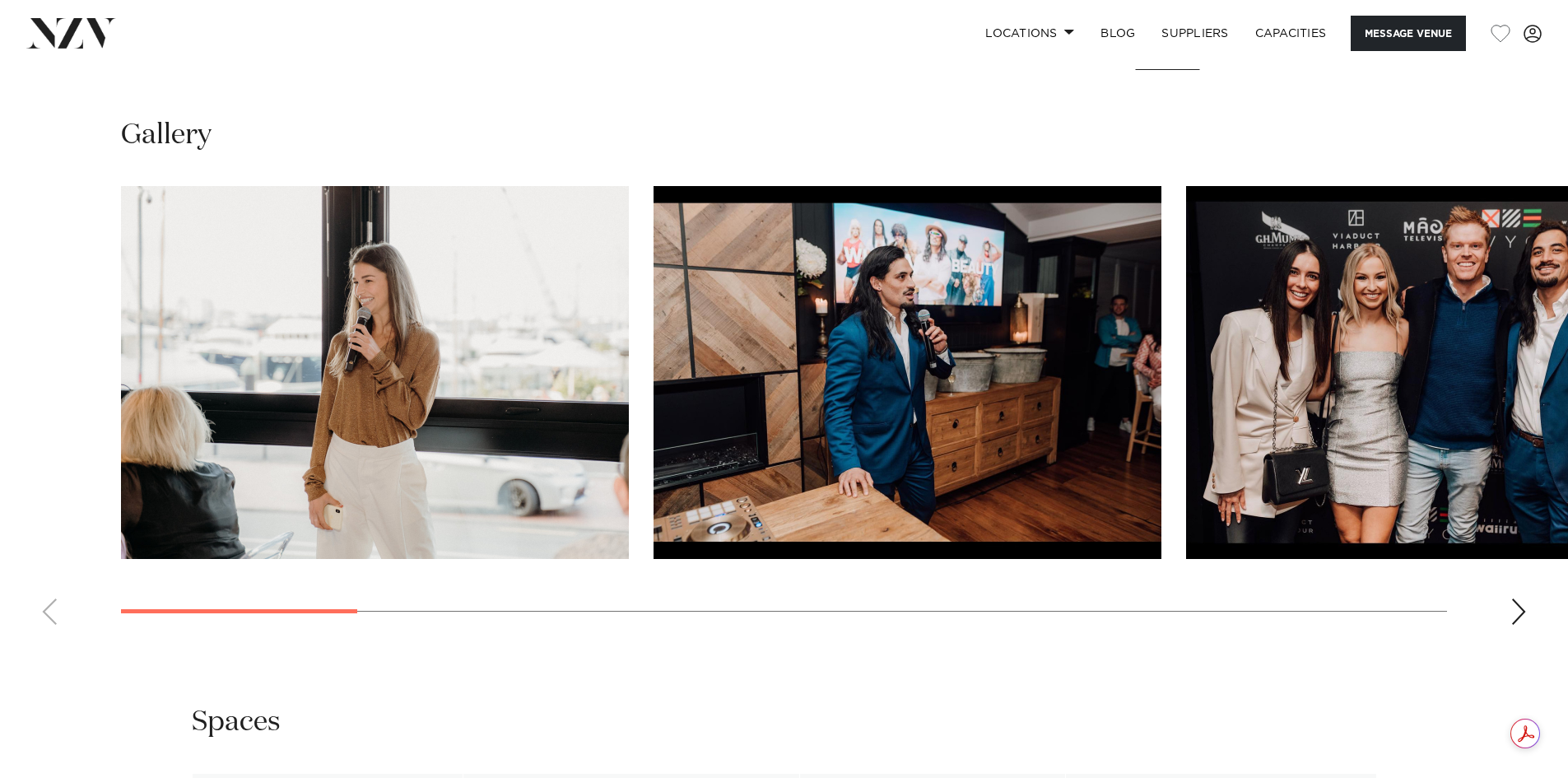
click at [1518, 625] on div "Next slide" at bounding box center [1519, 611] width 17 height 27
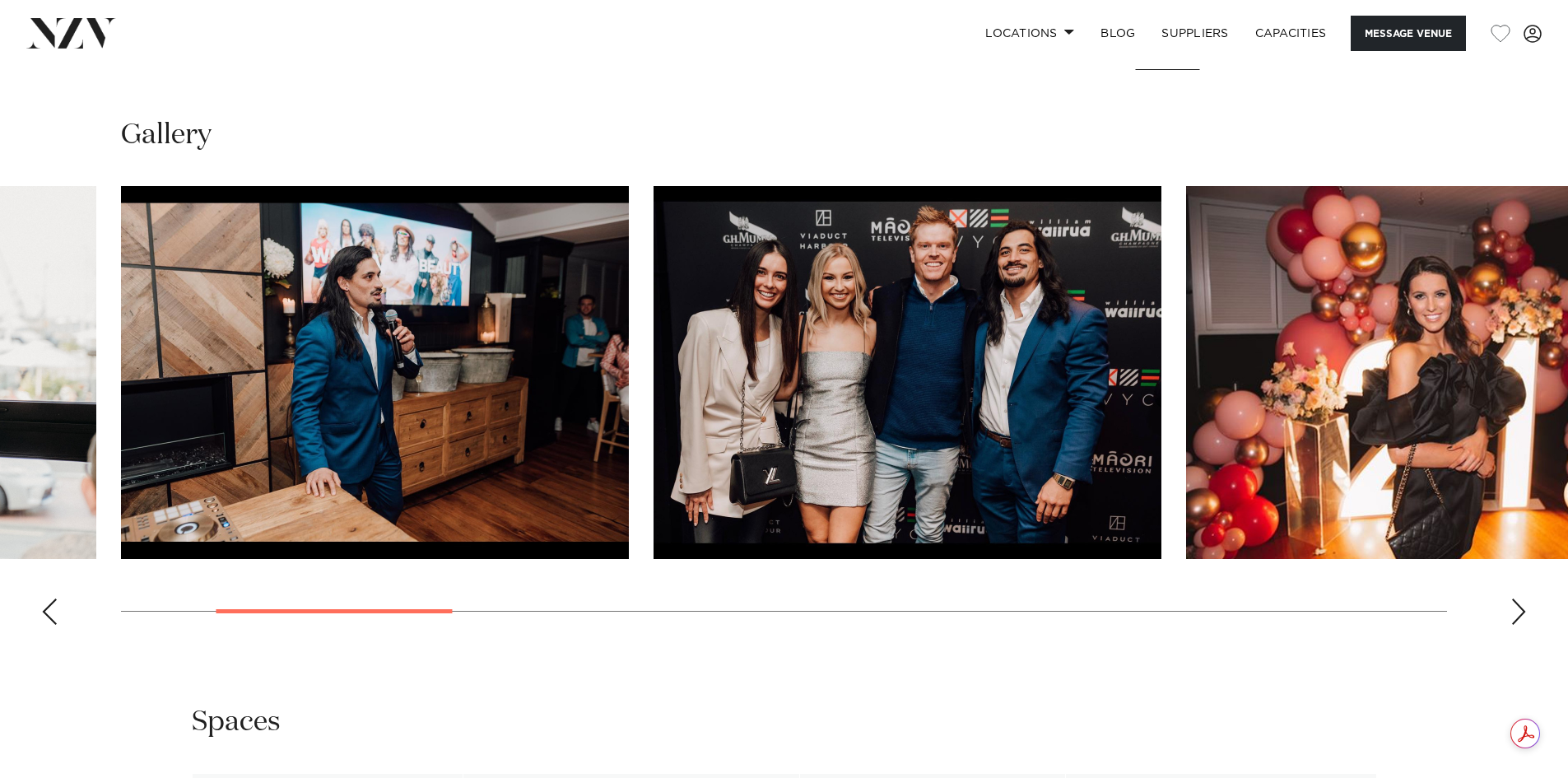
click at [1518, 625] on div "Next slide" at bounding box center [1519, 611] width 17 height 27
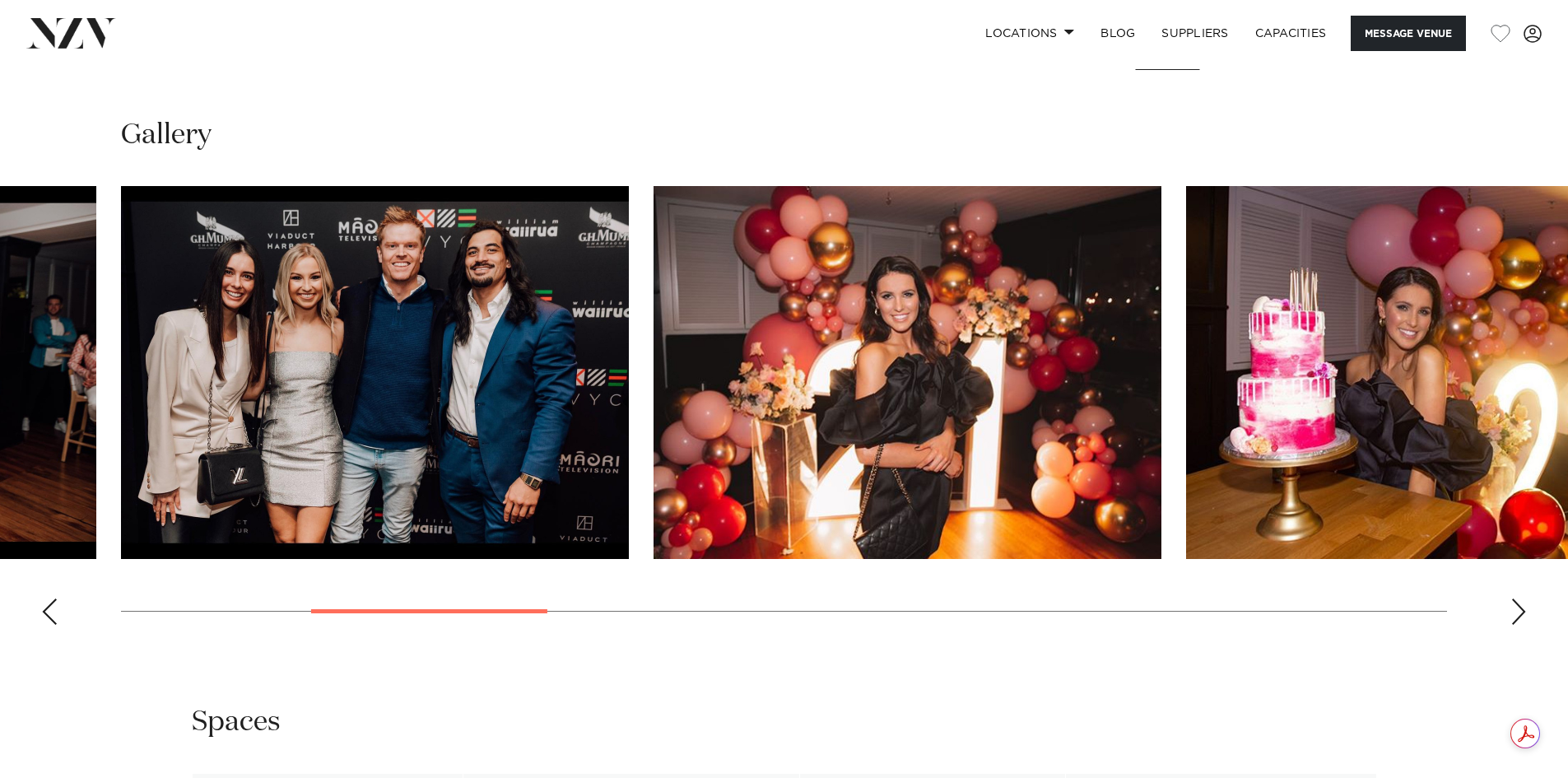
click at [1518, 625] on div "Next slide" at bounding box center [1519, 611] width 17 height 27
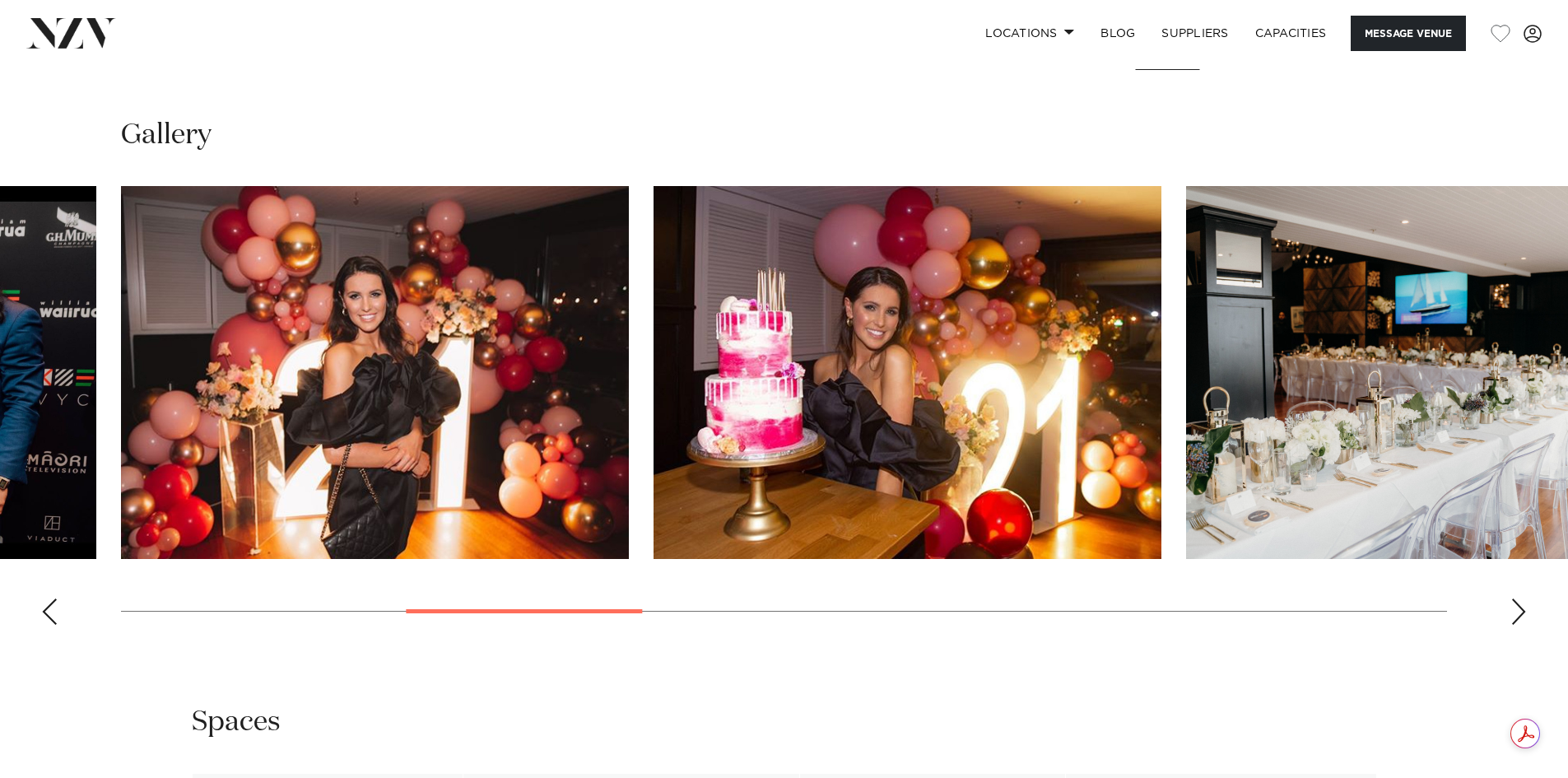
click at [1518, 625] on div "Next slide" at bounding box center [1519, 611] width 17 height 27
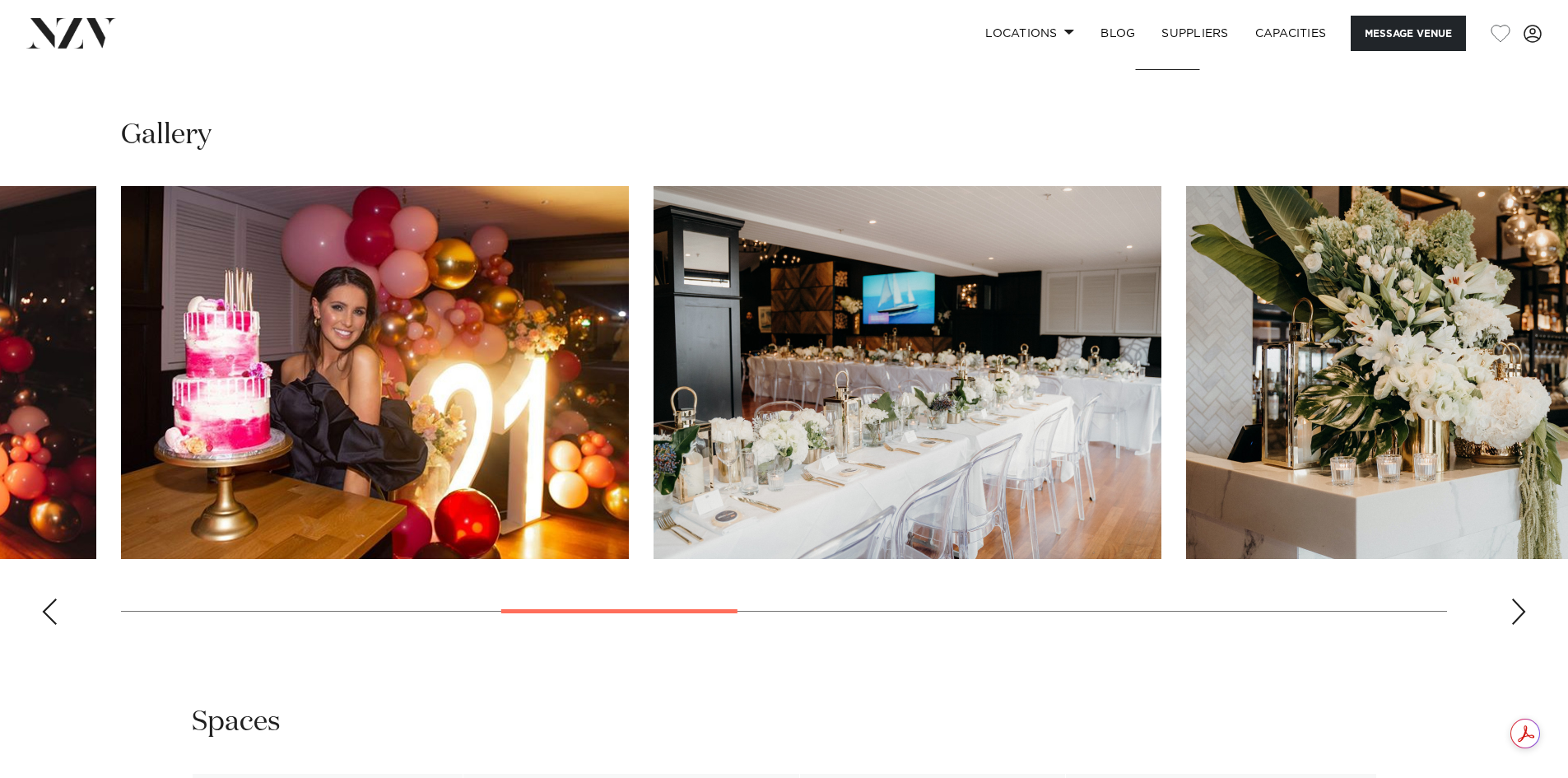
click at [1518, 625] on div "Next slide" at bounding box center [1519, 611] width 17 height 27
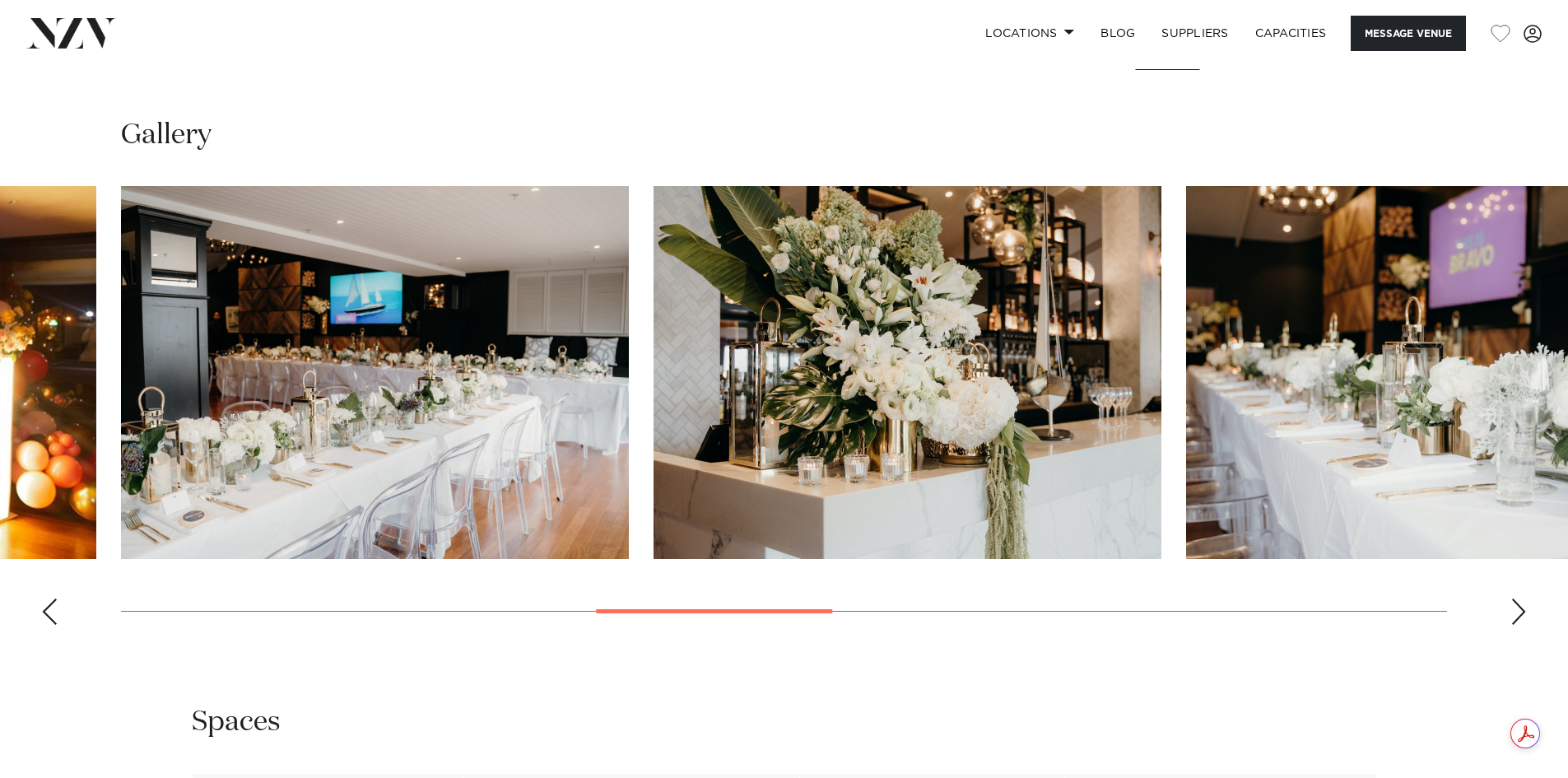
click at [1518, 625] on div "Next slide" at bounding box center [1519, 611] width 17 height 27
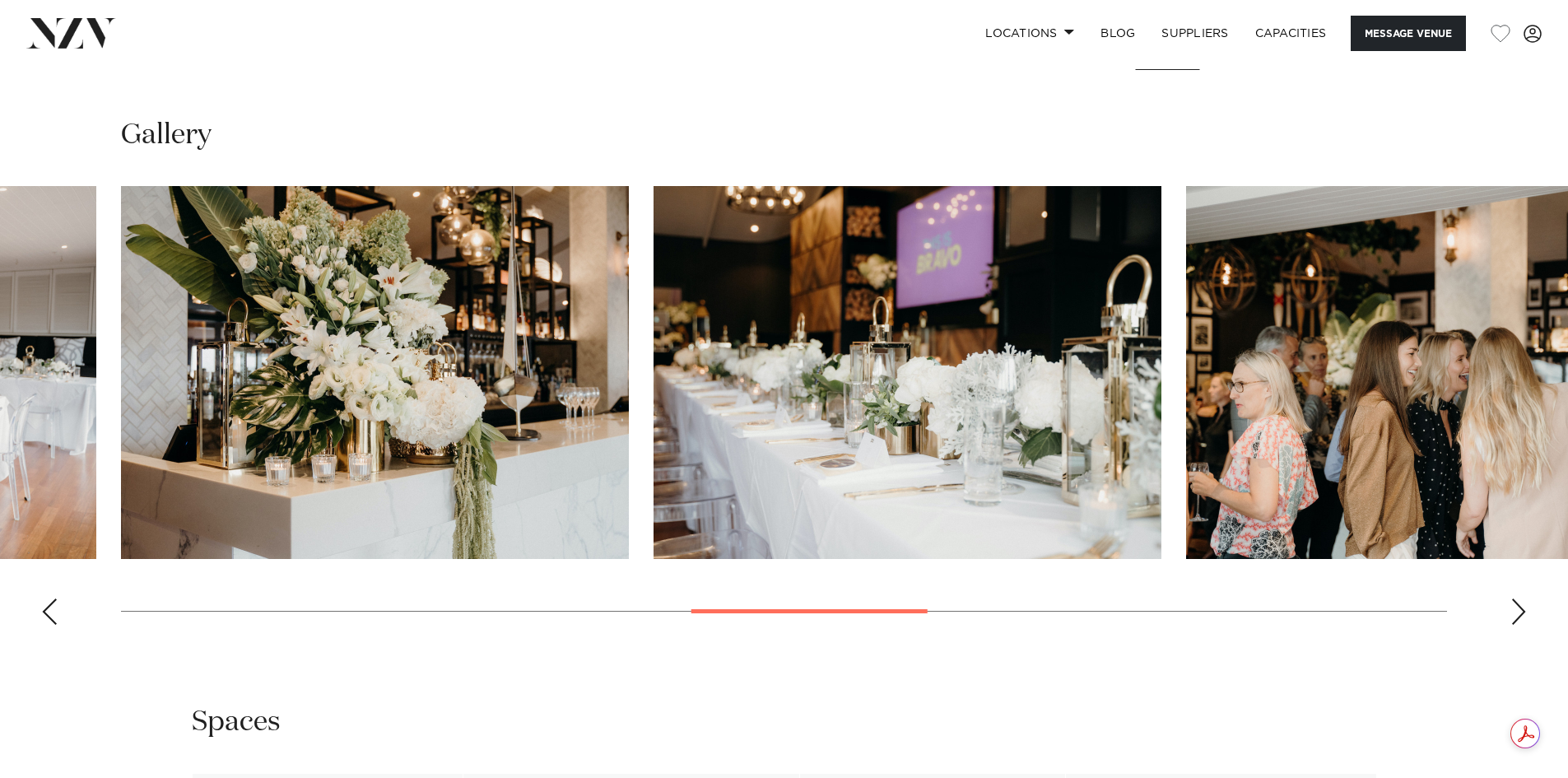
click at [1518, 625] on div "Next slide" at bounding box center [1519, 611] width 17 height 27
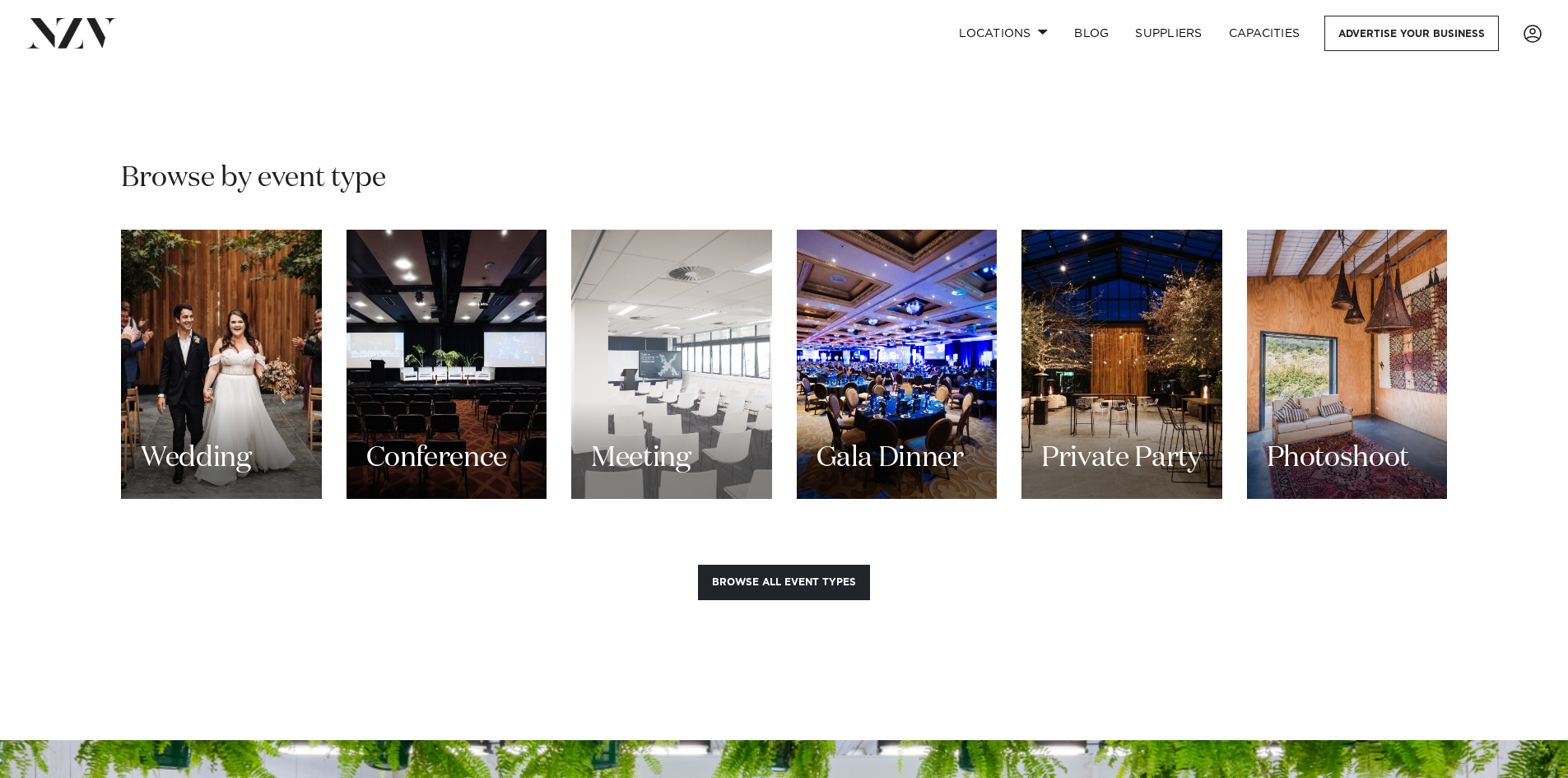
scroll to position [1481, 0]
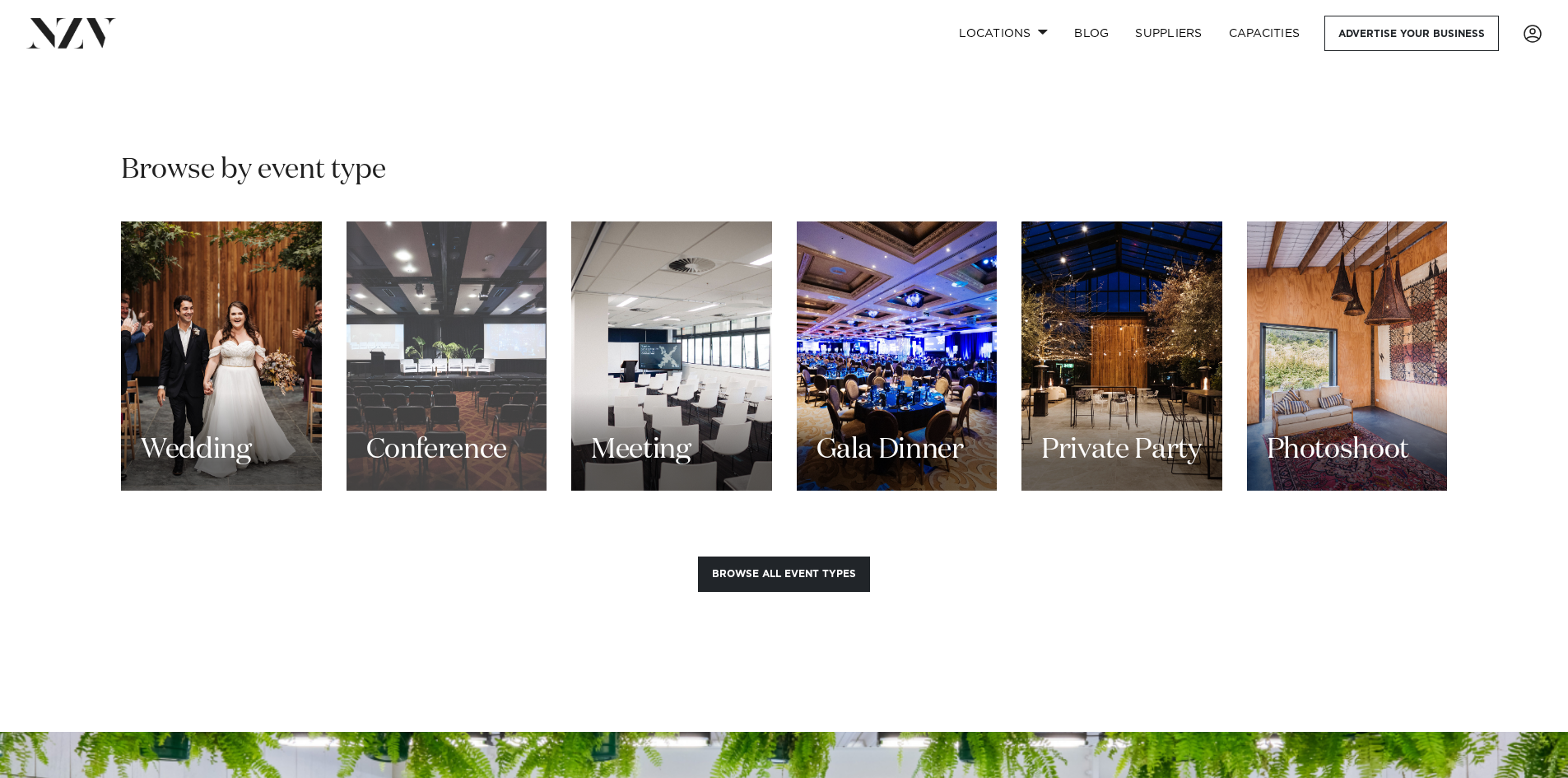
click at [488, 330] on div "Conference" at bounding box center [446, 356] width 201 height 269
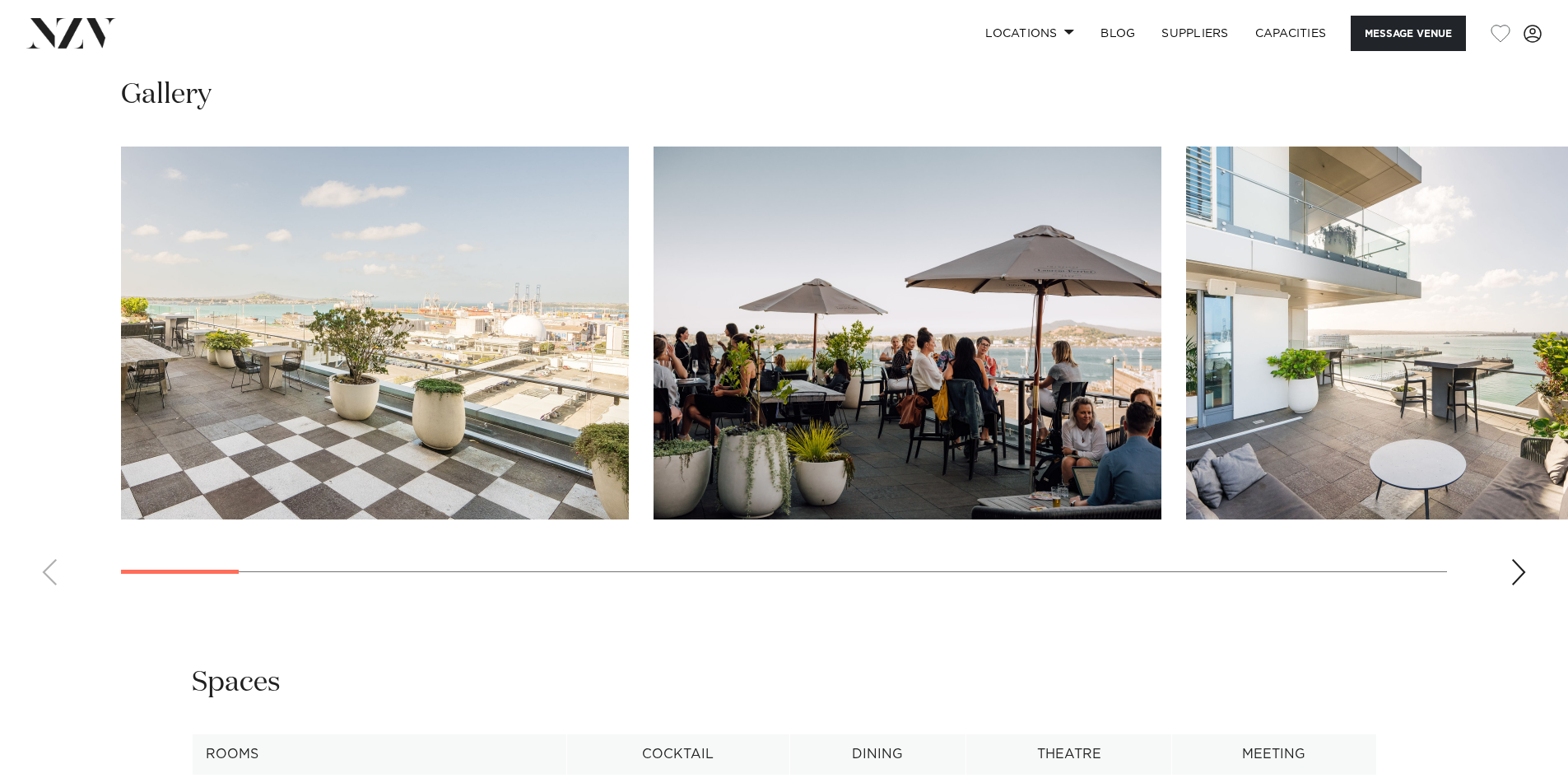
scroll to position [1728, 0]
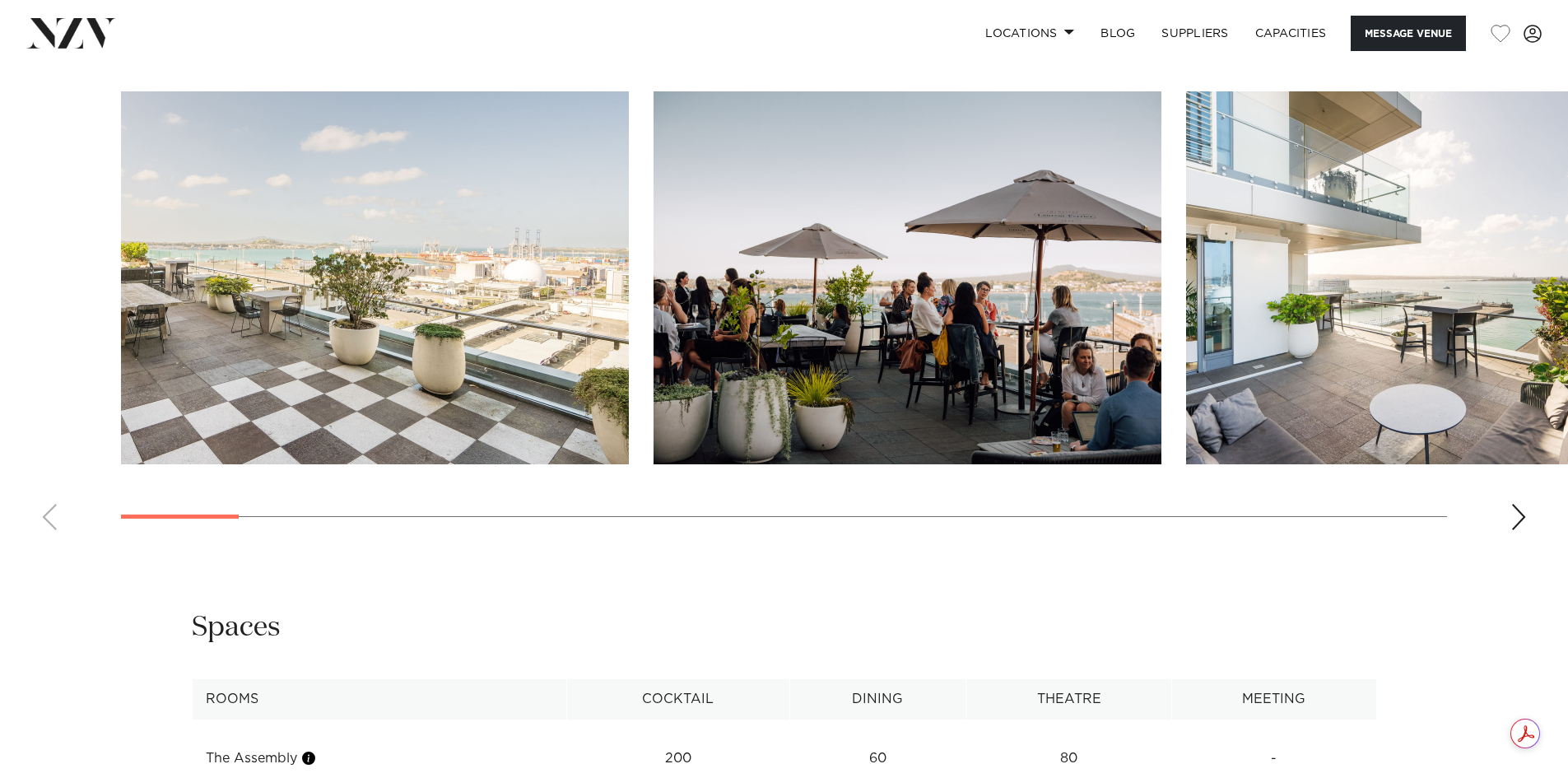
click at [1526, 515] on swiper-container at bounding box center [784, 316] width 1568 height 452
click at [1519, 518] on div "Next slide" at bounding box center [1519, 516] width 17 height 27
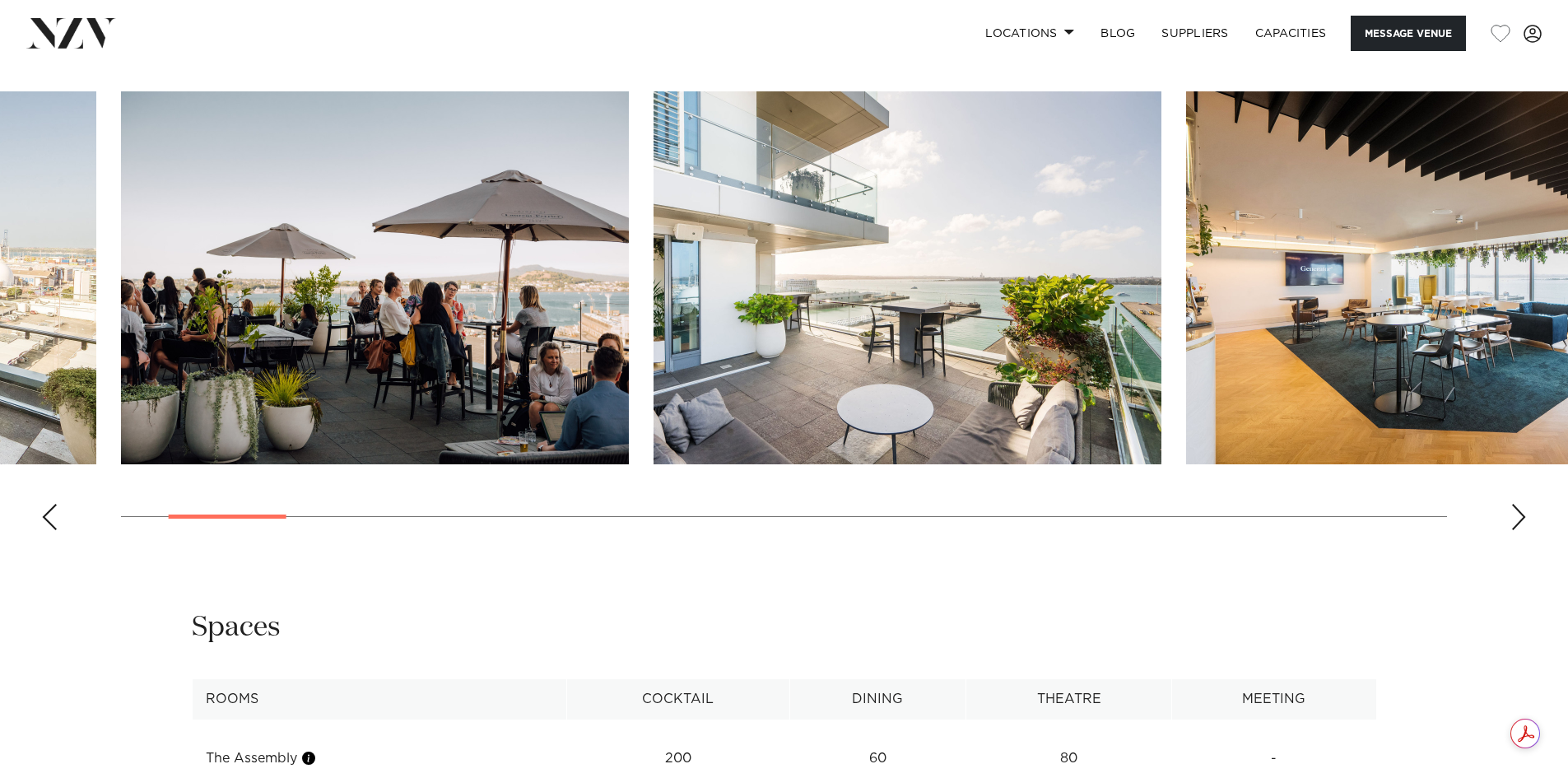
click at [1513, 518] on div "Next slide" at bounding box center [1519, 516] width 17 height 27
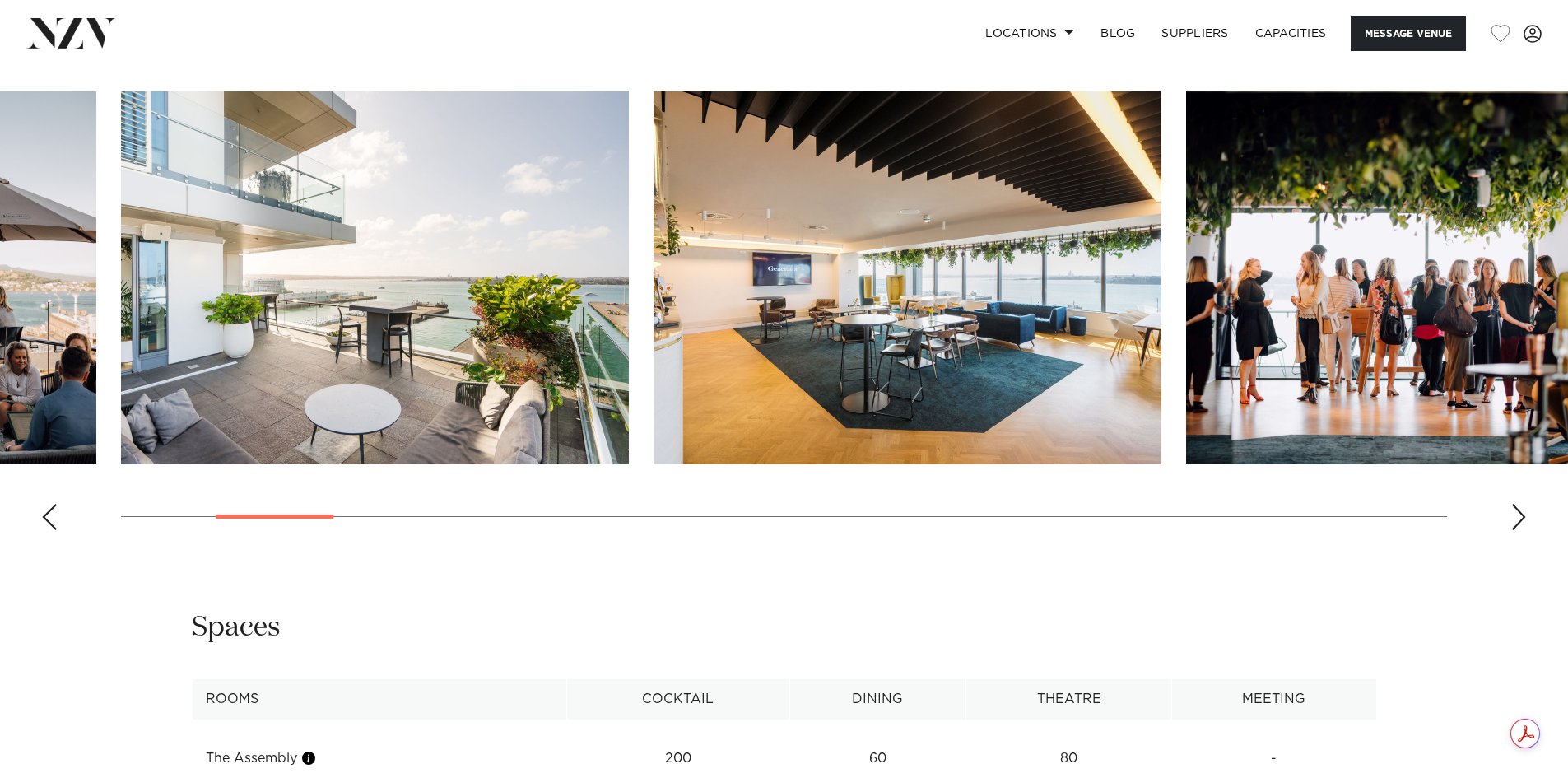
click at [1513, 518] on div "Next slide" at bounding box center [1519, 516] width 17 height 27
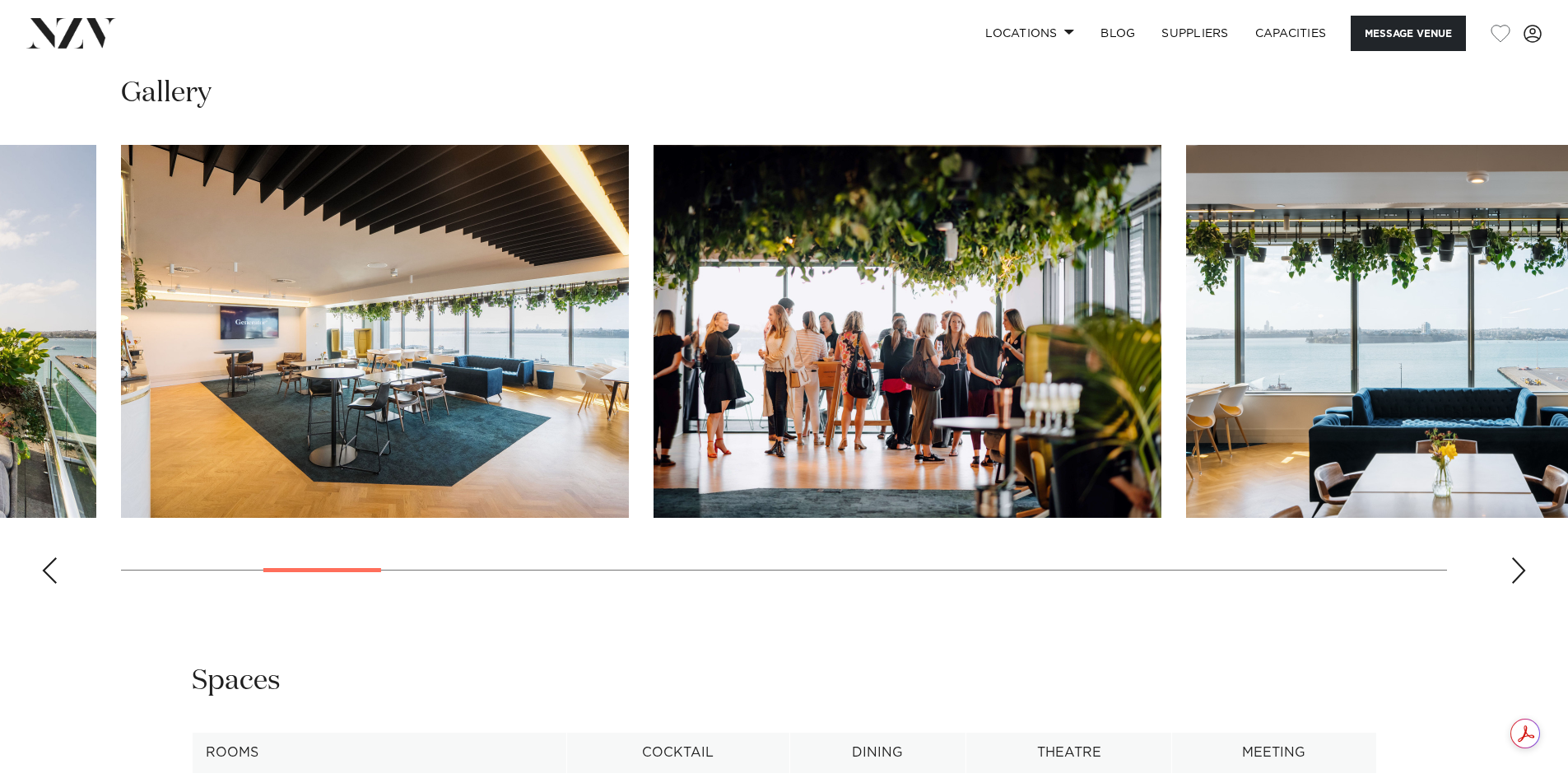
scroll to position [1646, 0]
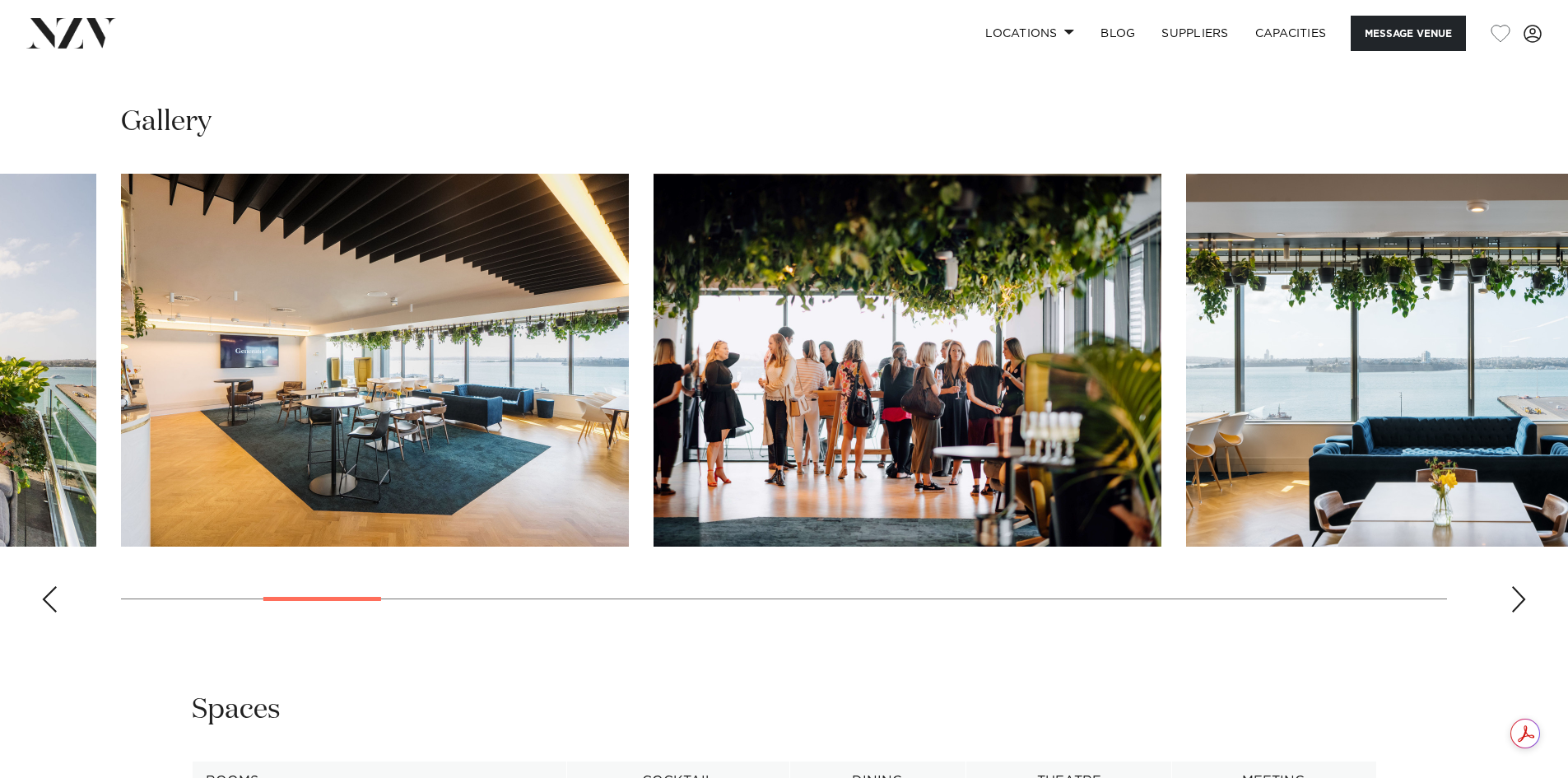
click at [1531, 600] on swiper-container at bounding box center [784, 399] width 1568 height 452
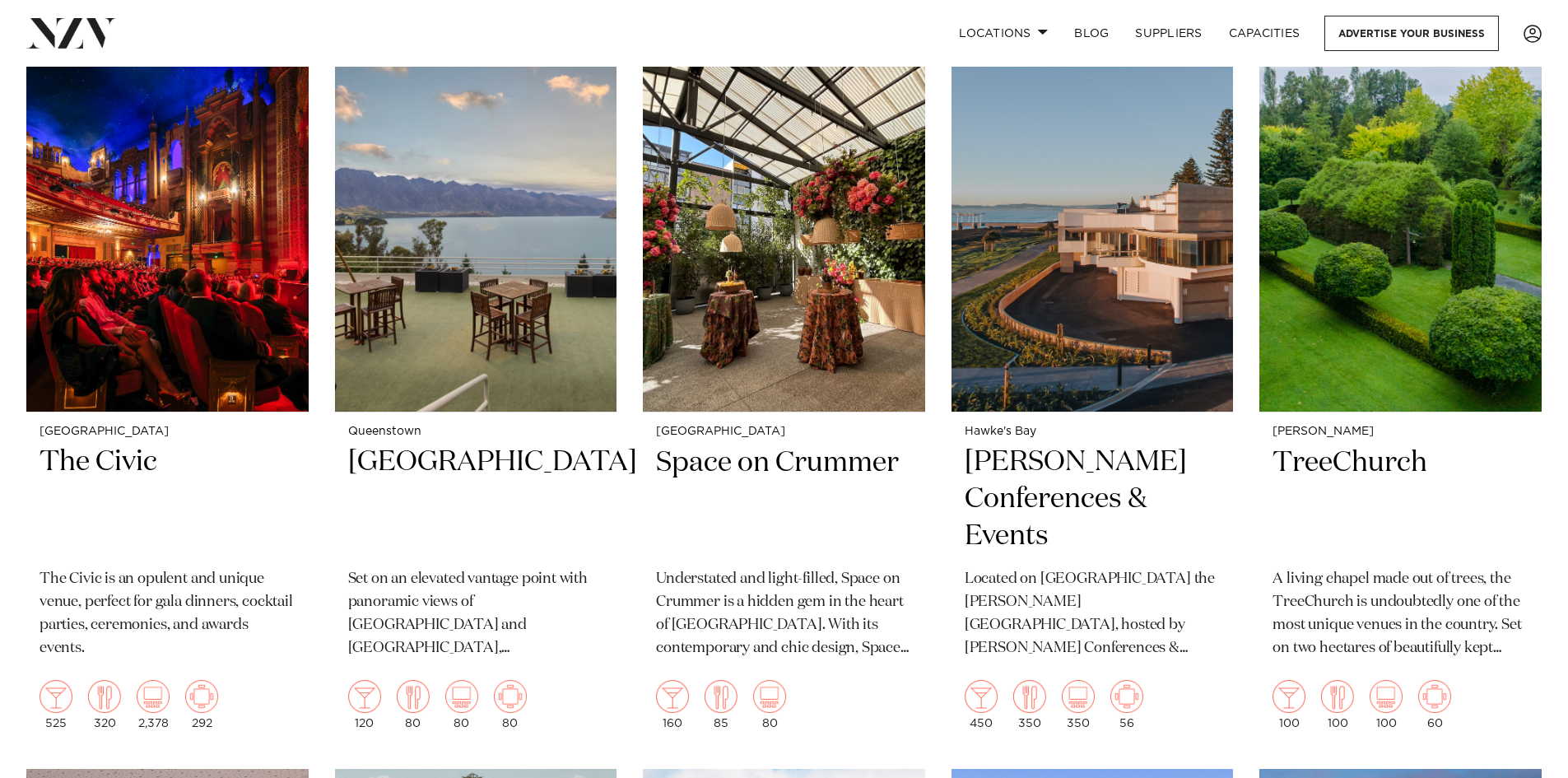
scroll to position [10862, 0]
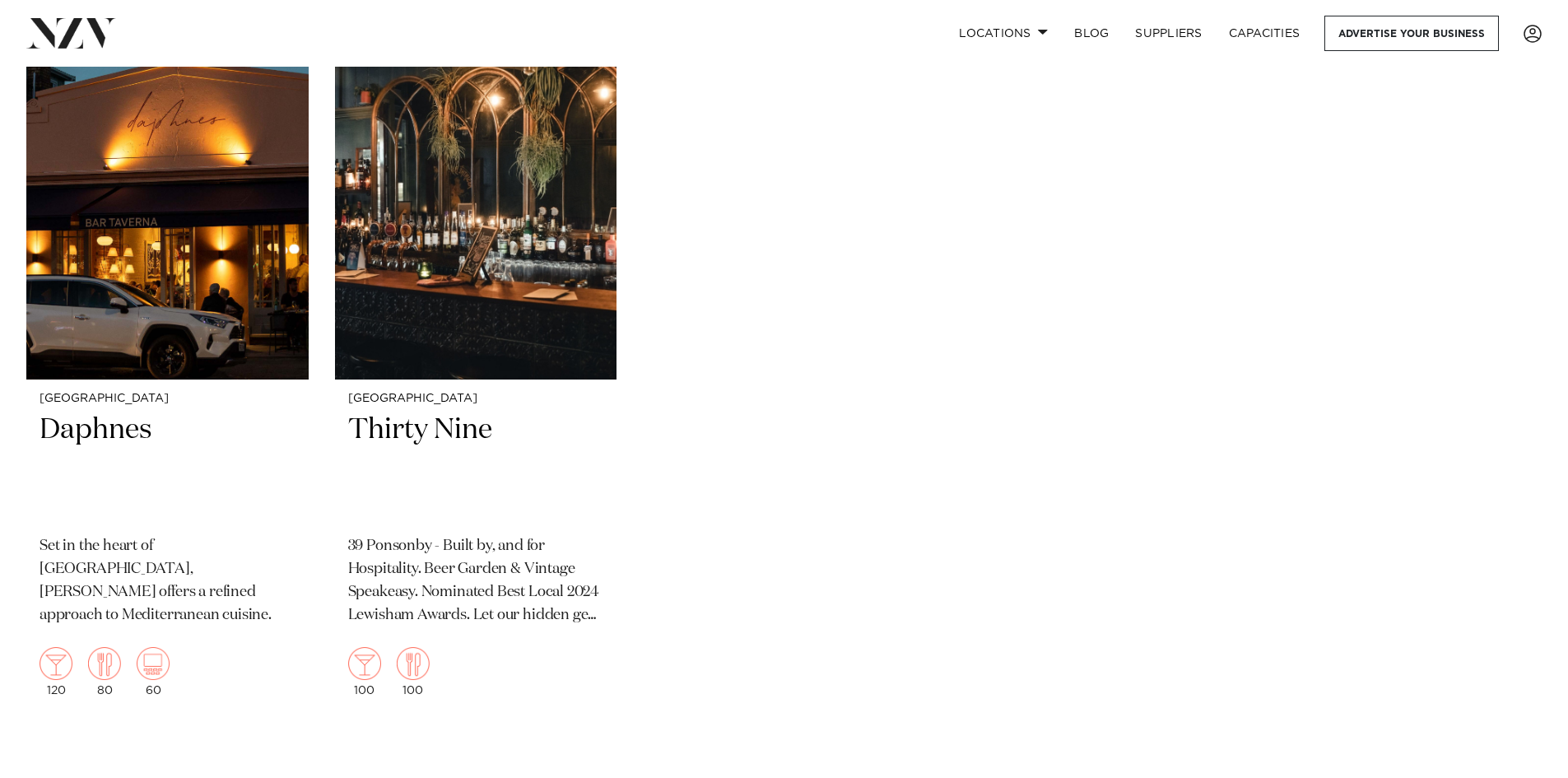
scroll to position [411, 0]
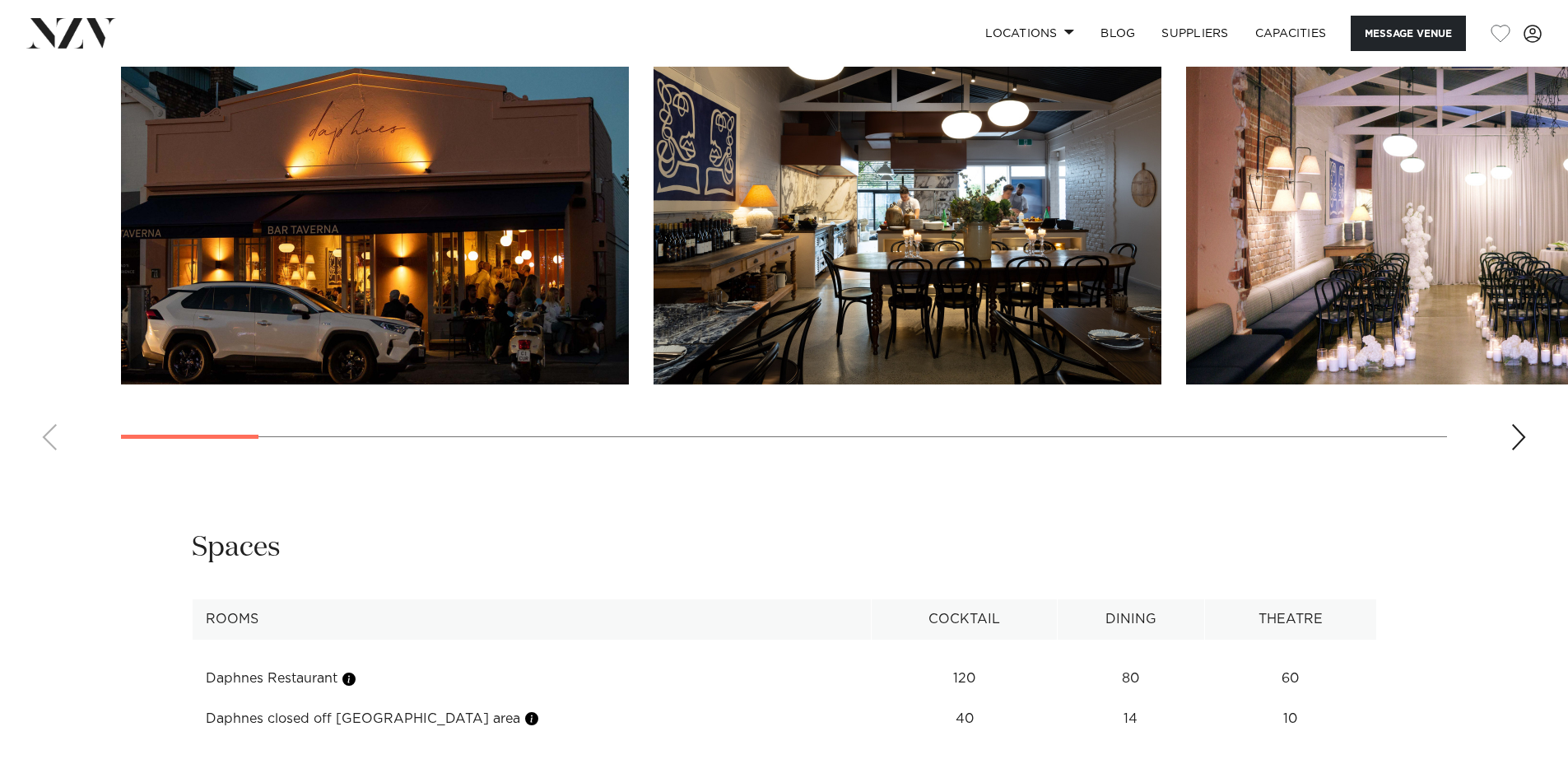
scroll to position [1728, 0]
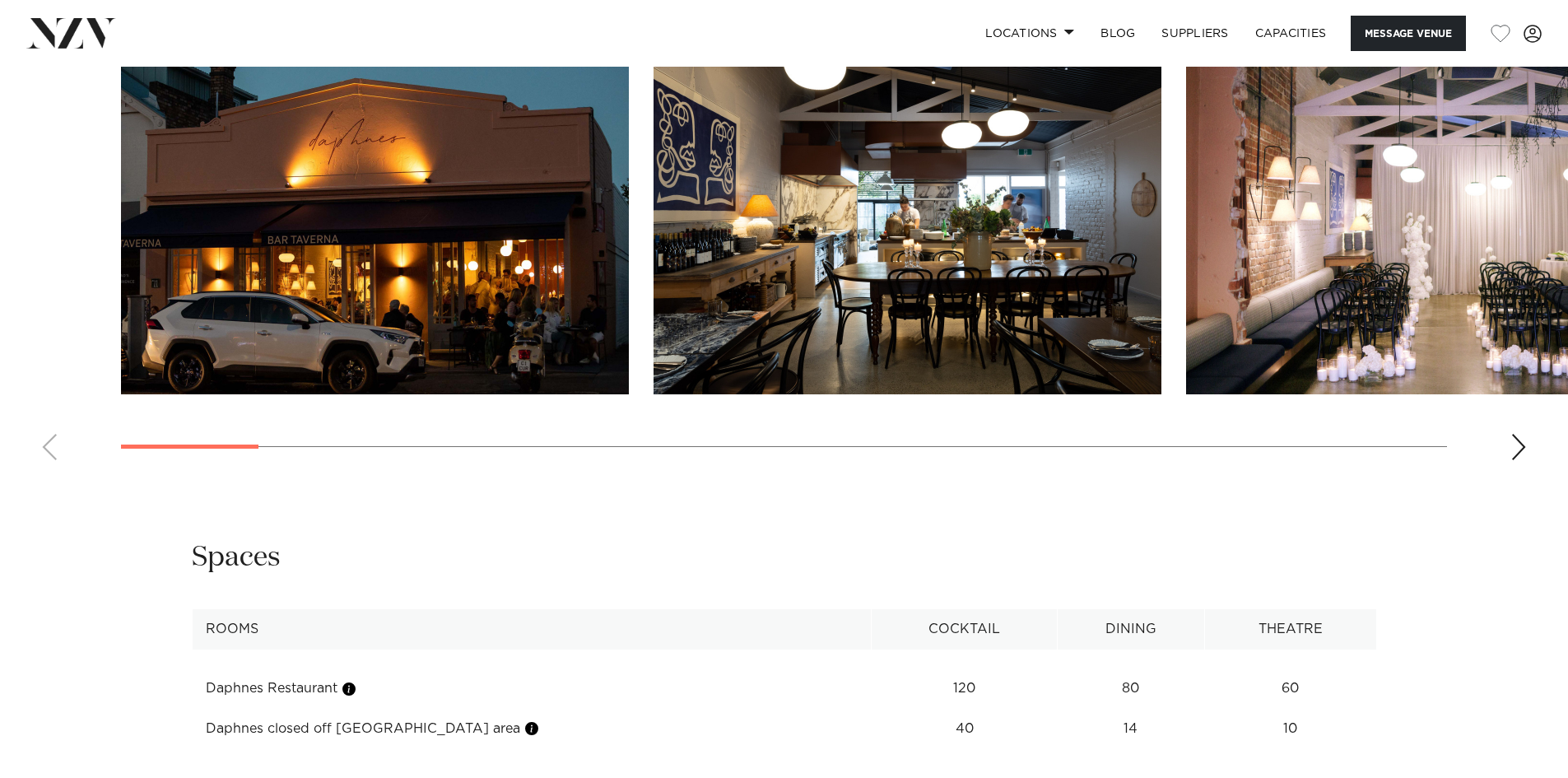
click at [1300, 334] on img "3 / 24" at bounding box center [1440, 208] width 508 height 373
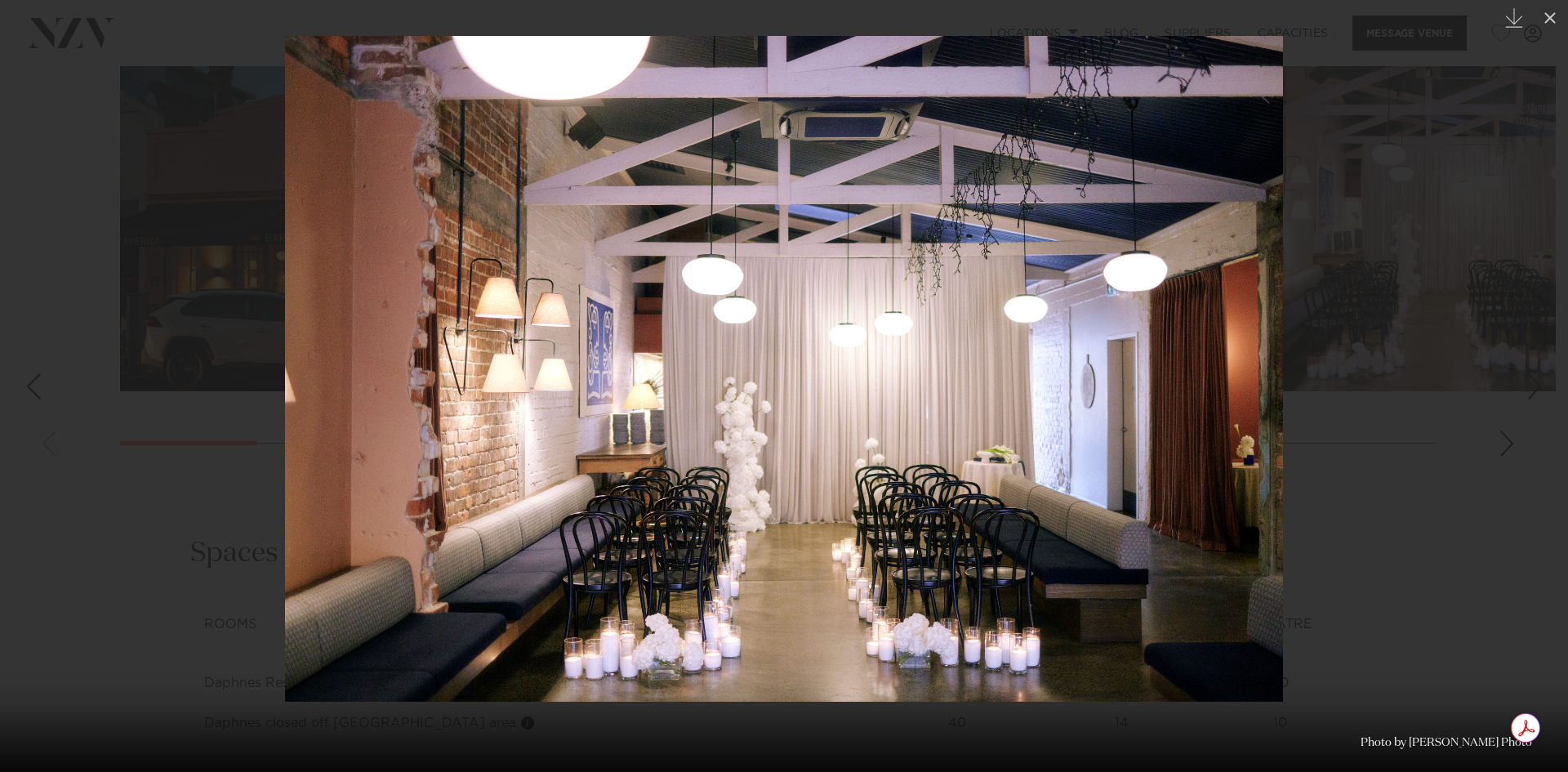
click at [1332, 506] on div at bounding box center [784, 386] width 1568 height 772
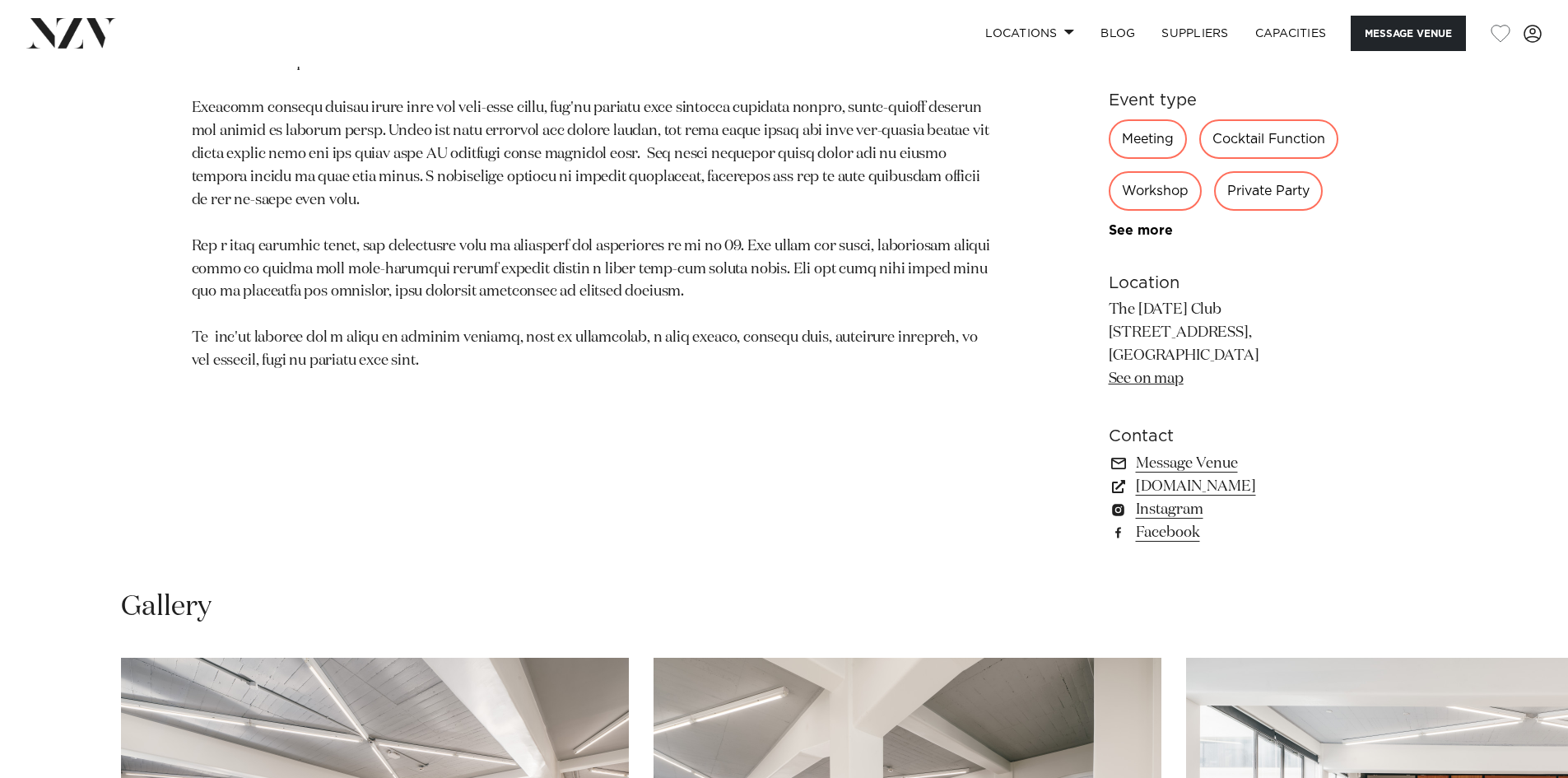
scroll to position [1070, 0]
click at [1155, 459] on link "Message Venue" at bounding box center [1242, 462] width 268 height 23
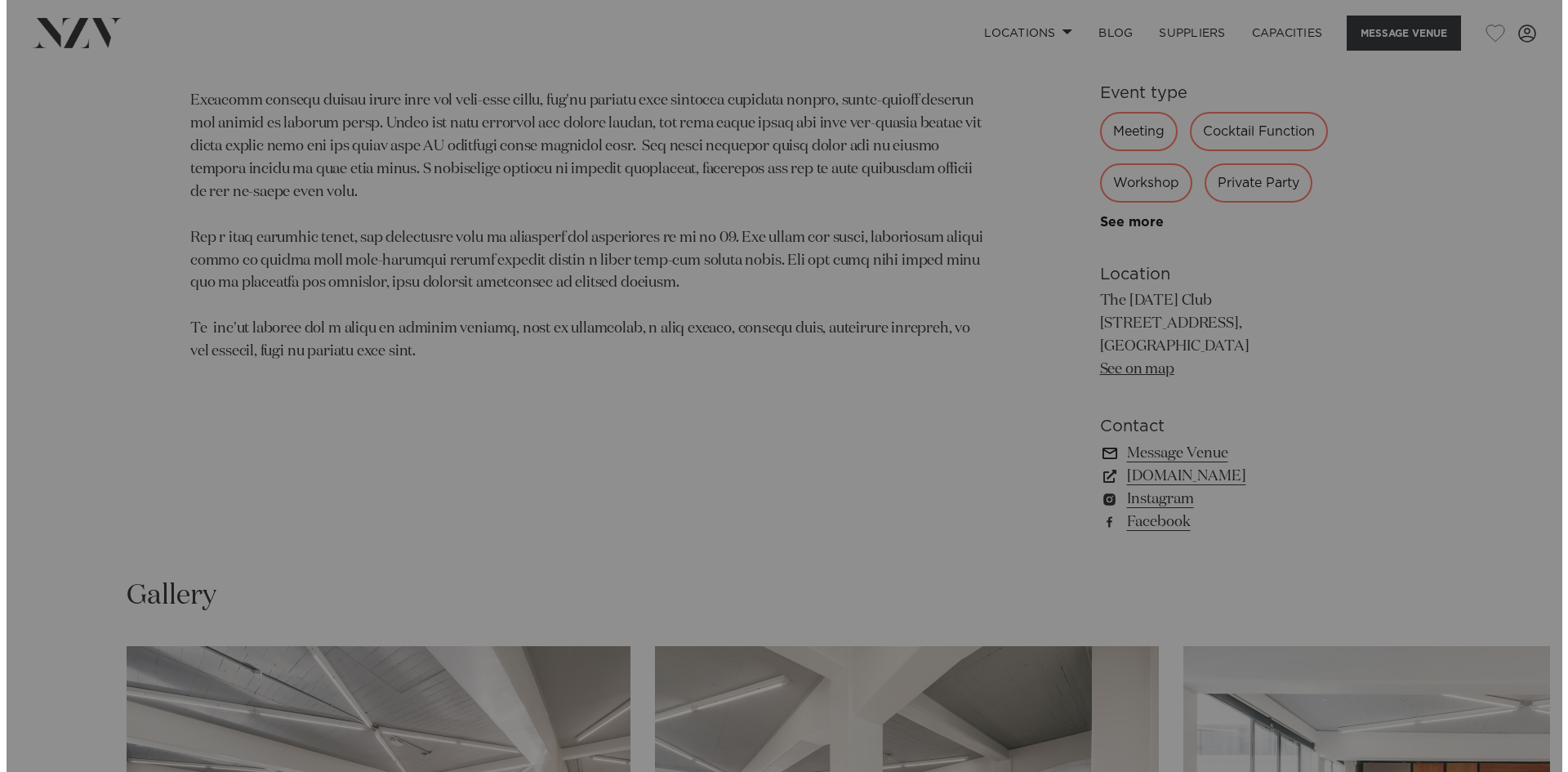
scroll to position [1067, 0]
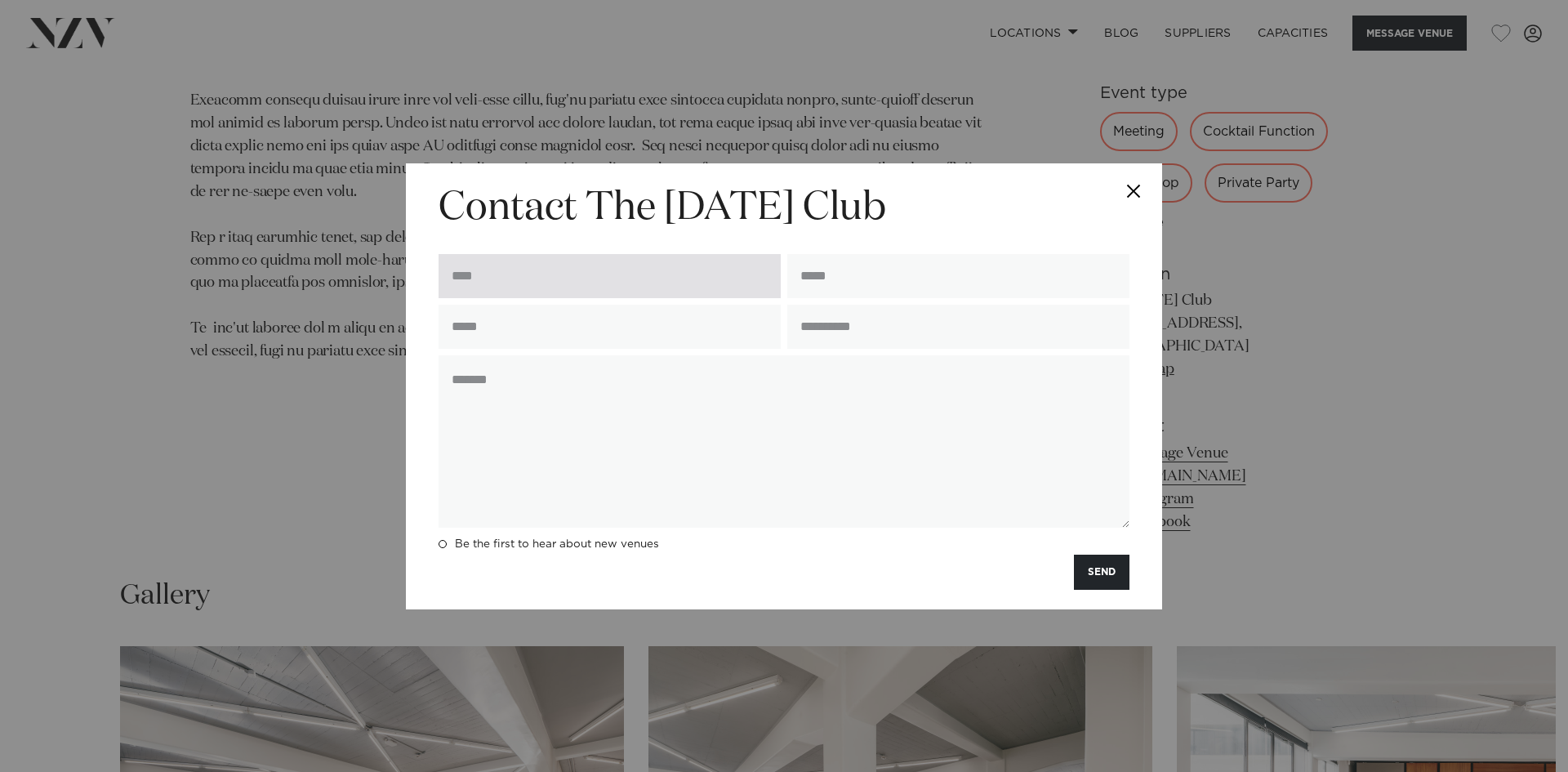
click at [579, 269] on input "text" at bounding box center [609, 276] width 342 height 44
type input "**********"
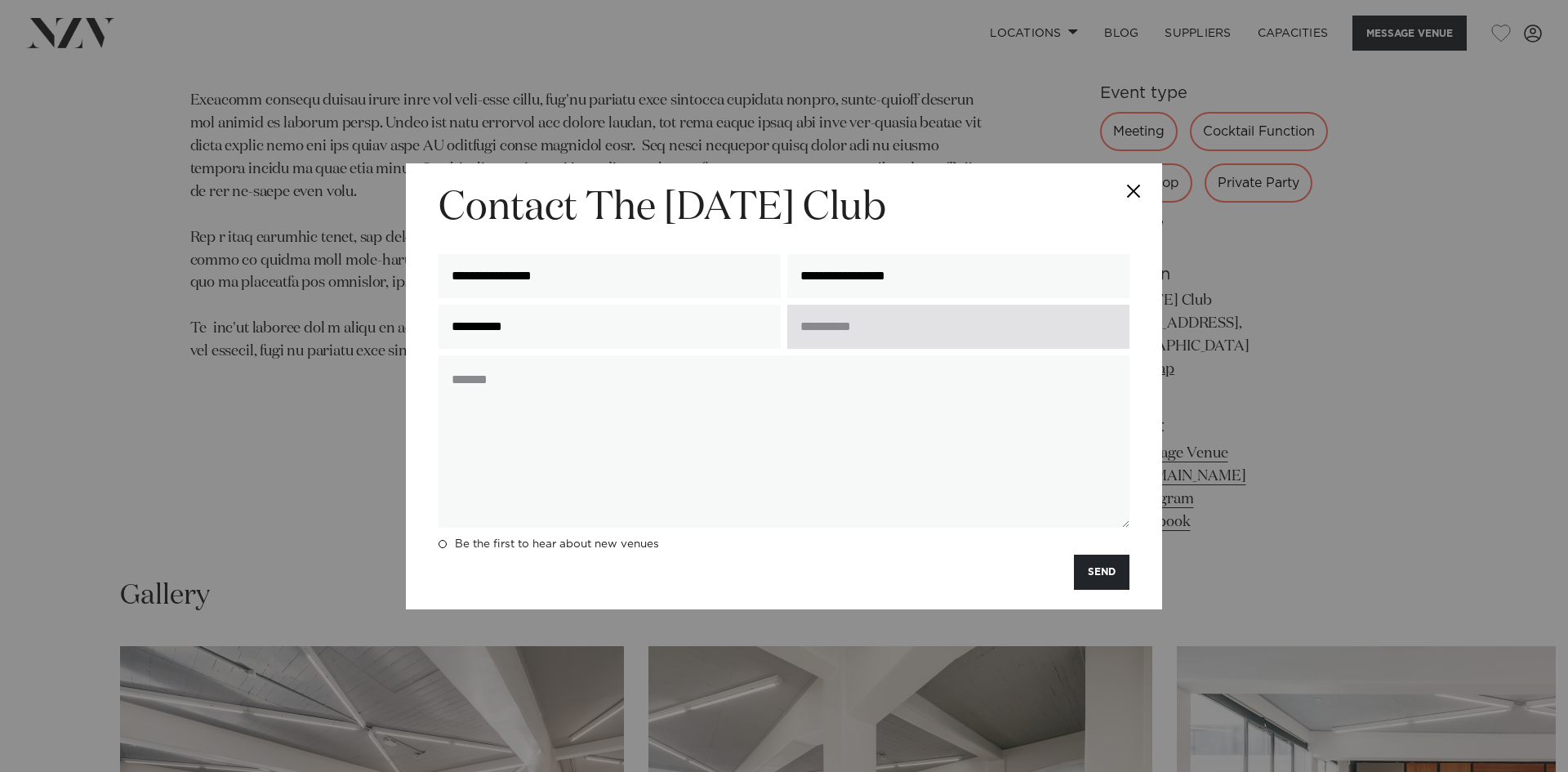
click at [825, 333] on input "text" at bounding box center [958, 326] width 342 height 44
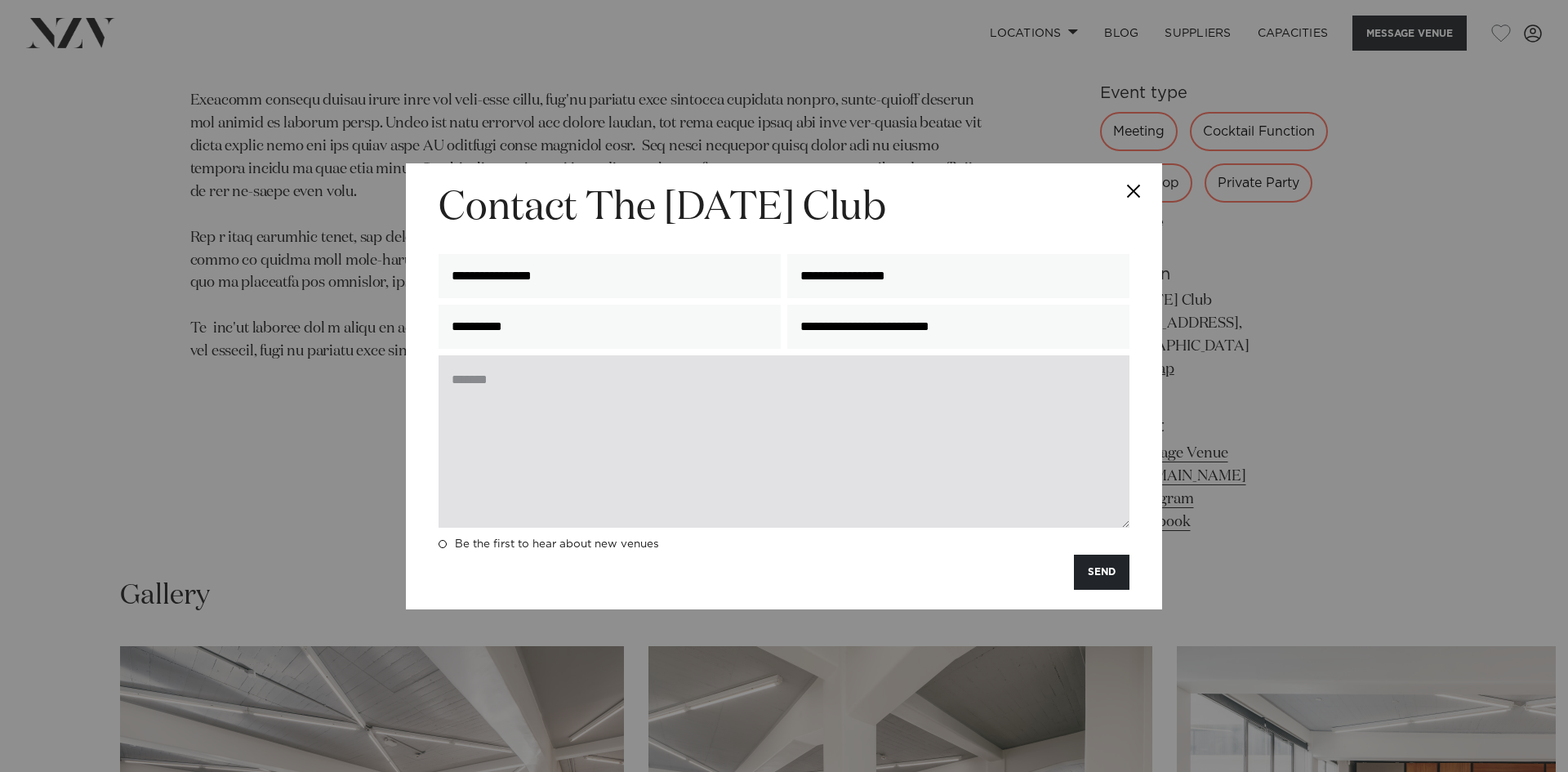
type input "**********"
click at [601, 403] on textarea at bounding box center [784, 441] width 691 height 173
paste textarea "**********"
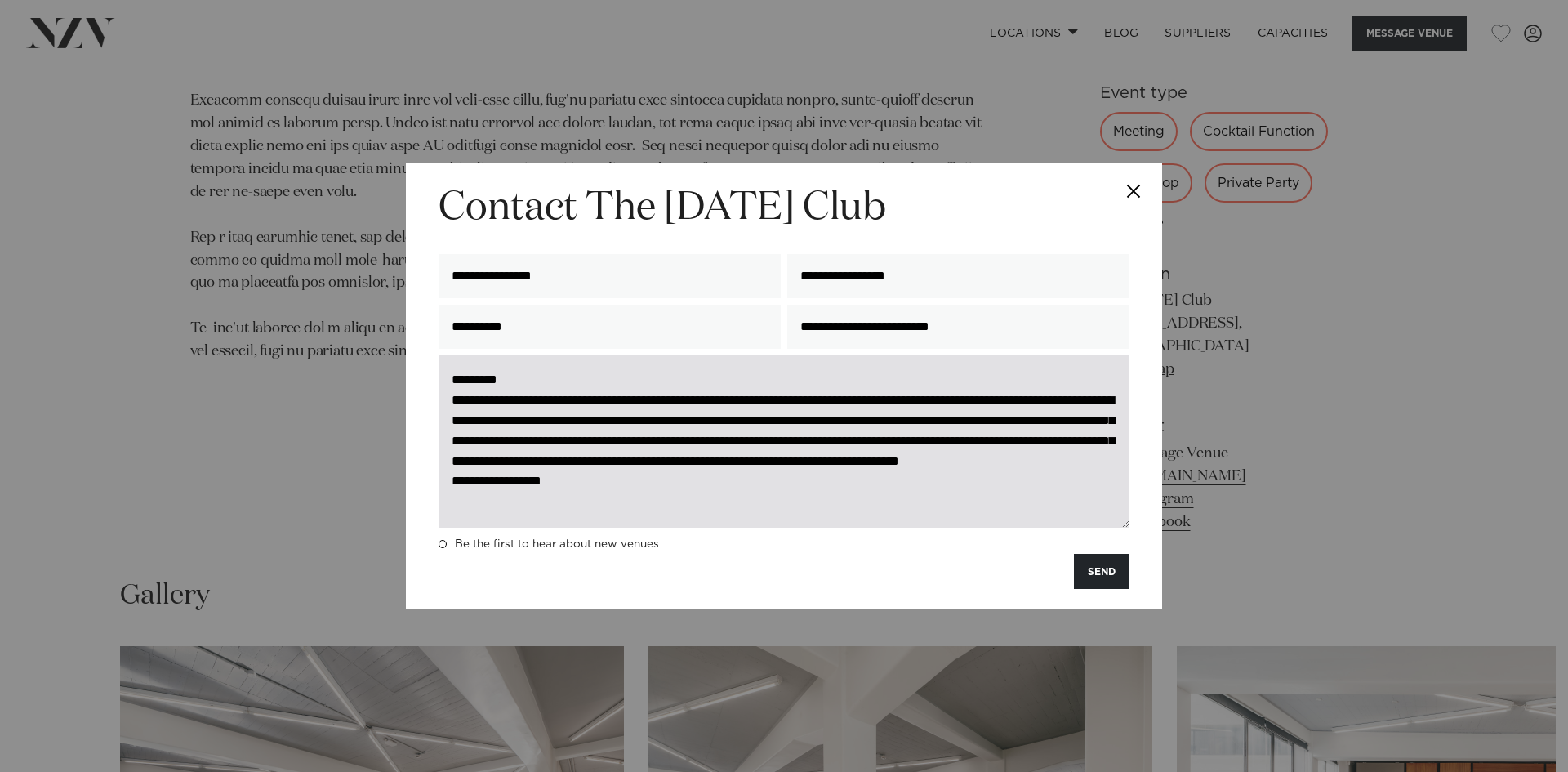
scroll to position [0, 0]
click at [563, 373] on textarea "**********" at bounding box center [784, 441] width 691 height 173
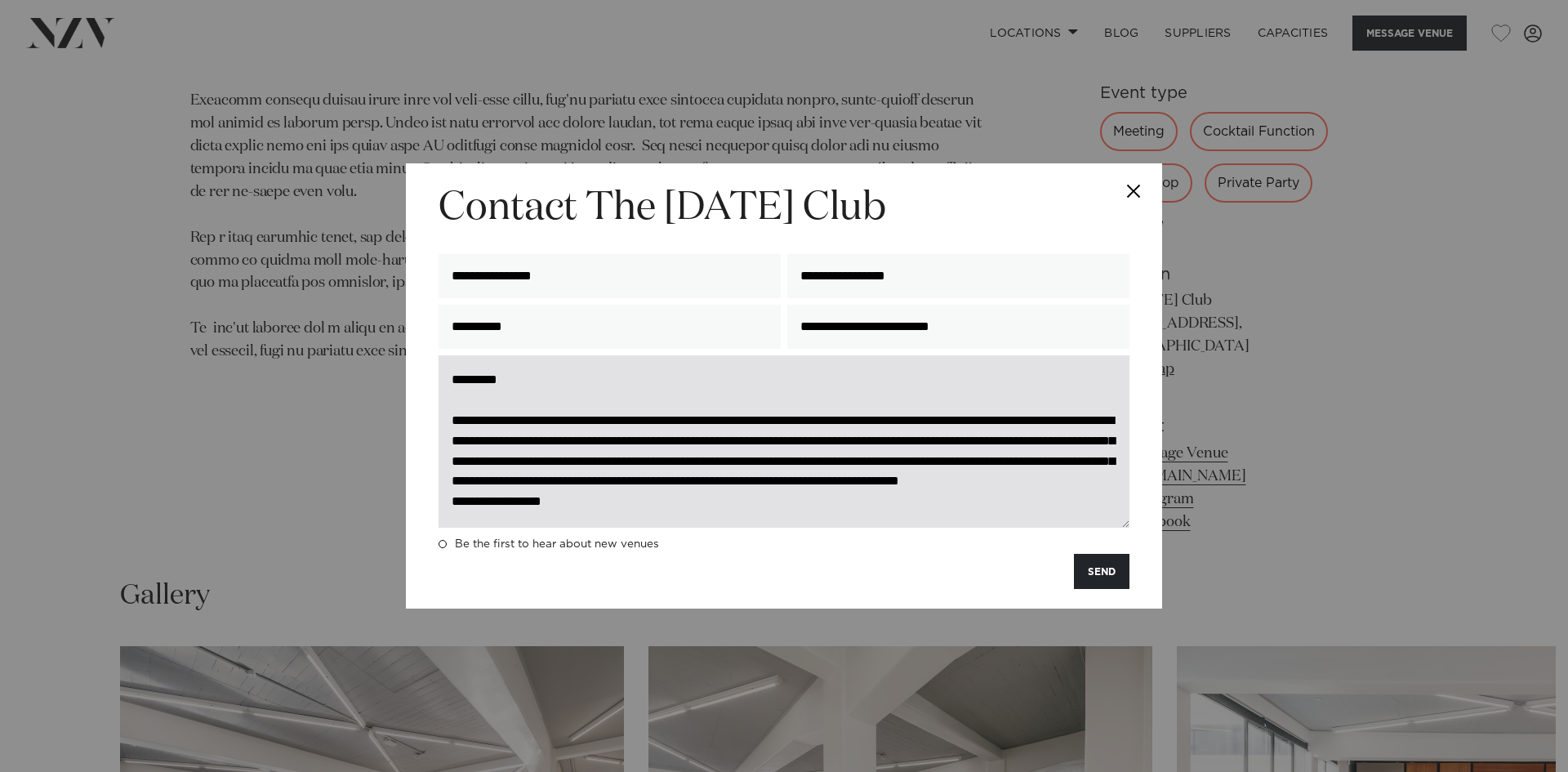
drag, startPoint x: 899, startPoint y: 422, endPoint x: 992, endPoint y: 422, distance: 93.0
click at [992, 422] on textarea "**********" at bounding box center [784, 441] width 691 height 173
click at [1045, 446] on textarea "**********" at bounding box center [784, 441] width 691 height 173
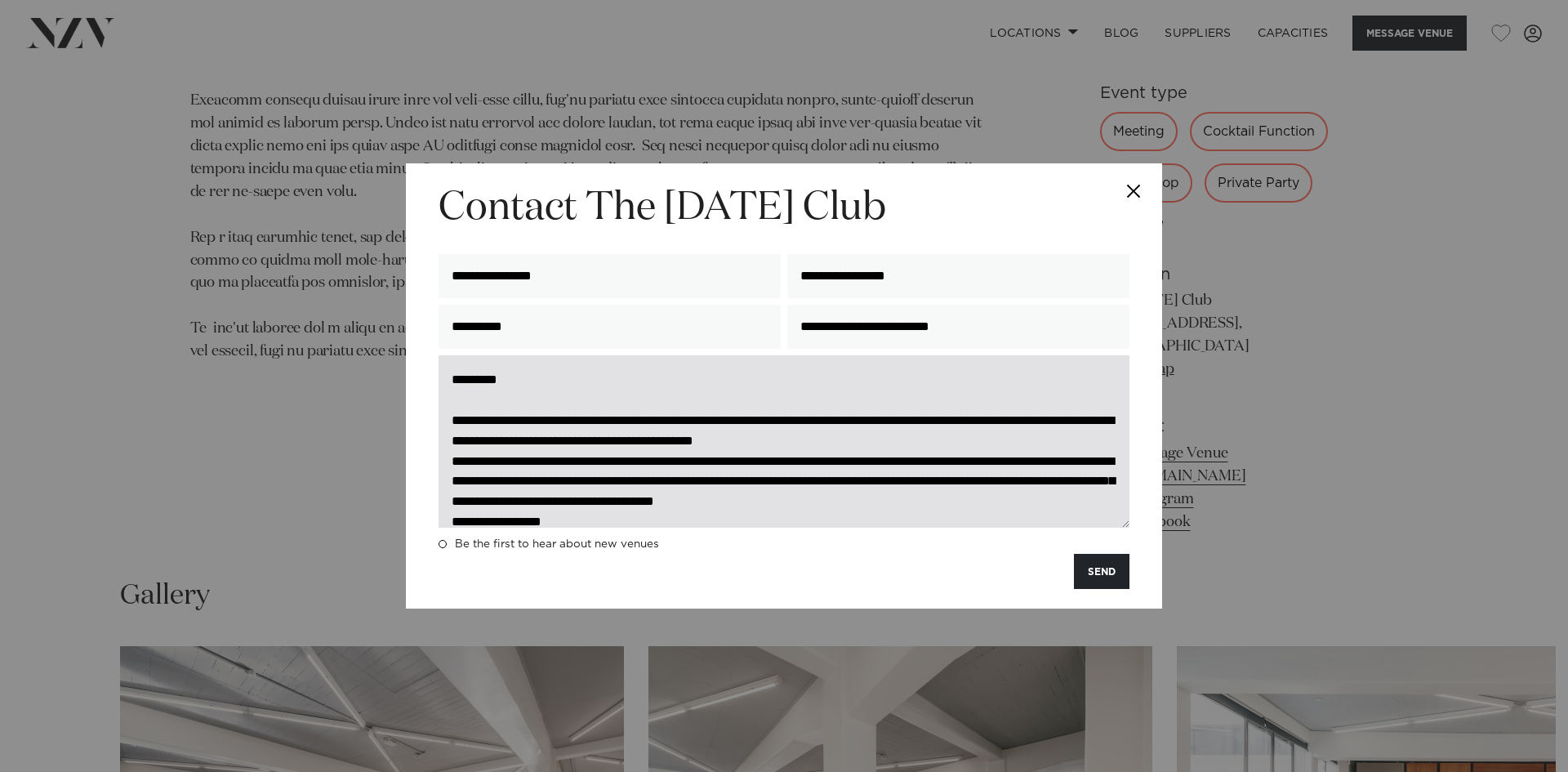
scroll to position [40, 0]
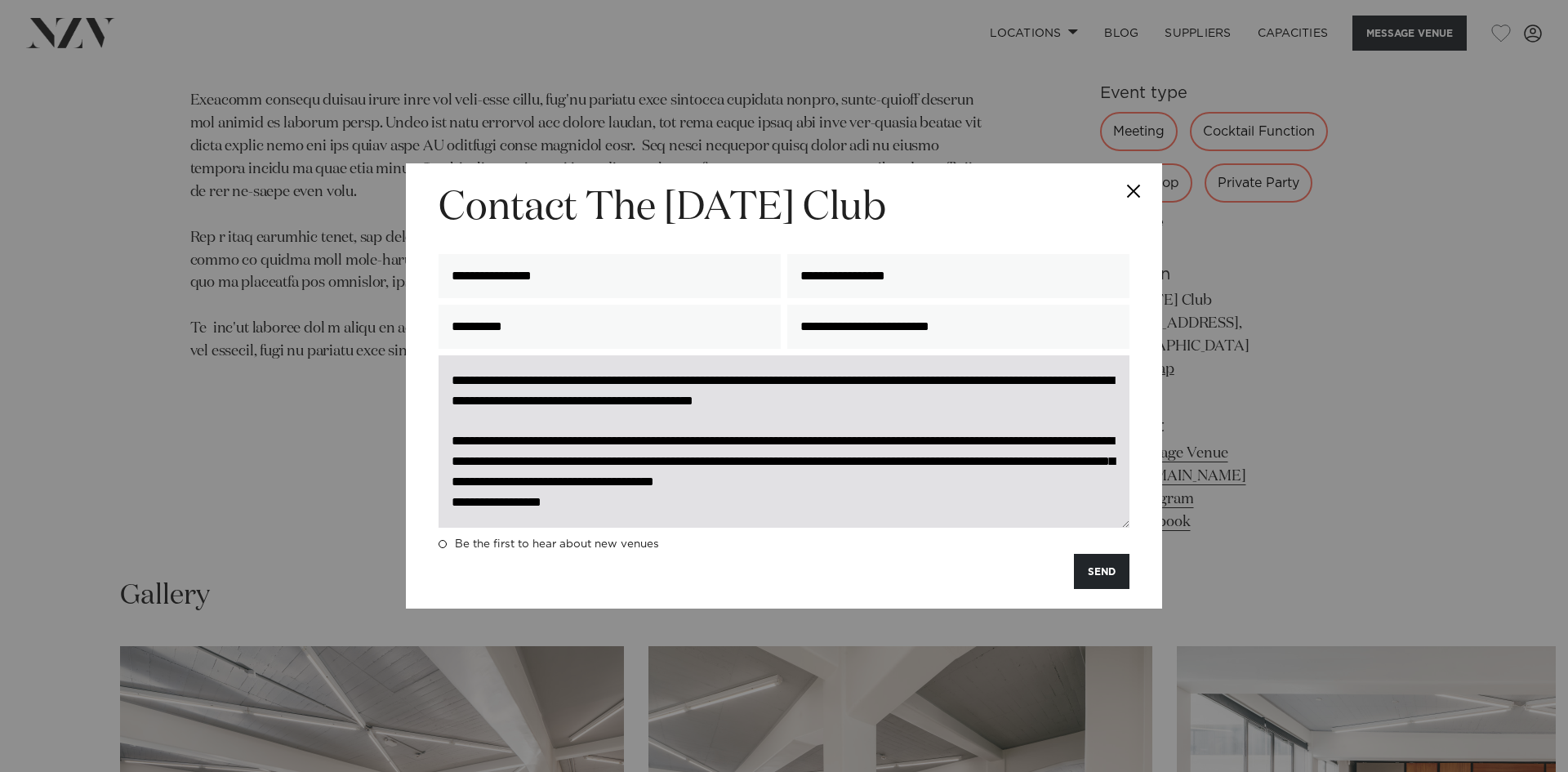
click at [658, 441] on textarea "**********" at bounding box center [784, 441] width 691 height 173
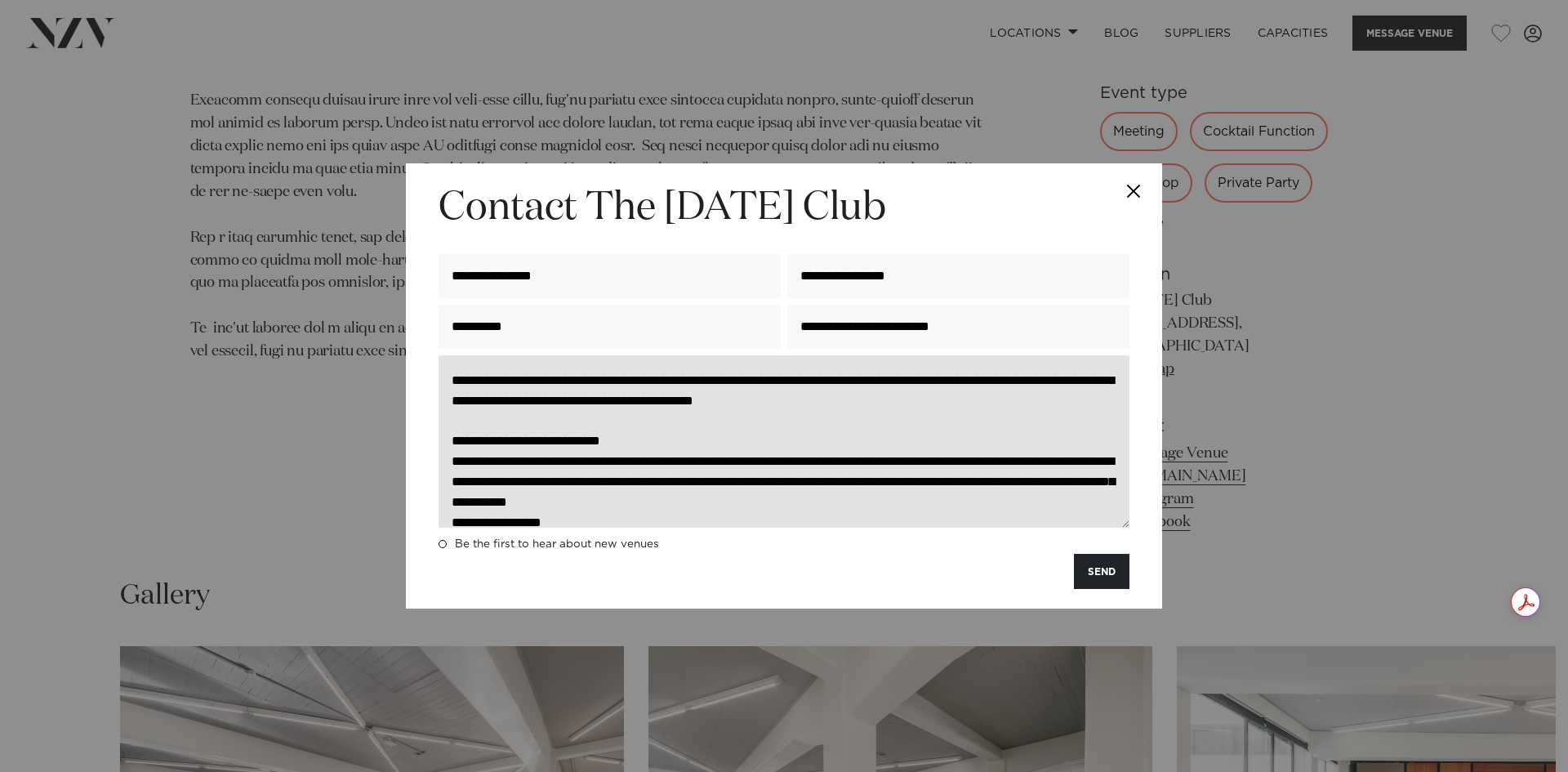
click at [685, 460] on textarea "**********" at bounding box center [784, 441] width 691 height 173
click at [624, 443] on textarea "**********" at bounding box center [784, 441] width 691 height 173
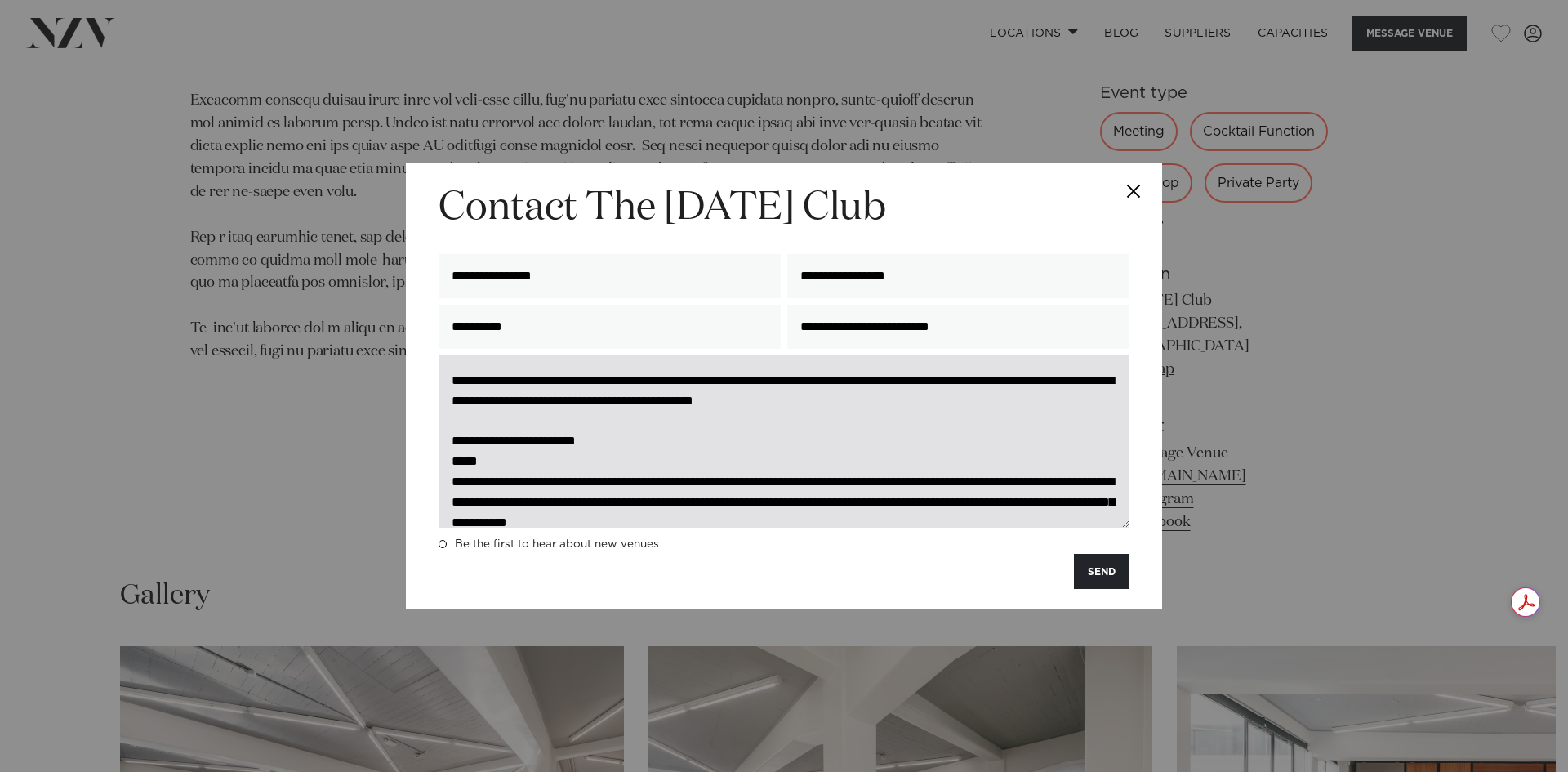
click at [450, 481] on textarea "**********" at bounding box center [784, 441] width 691 height 173
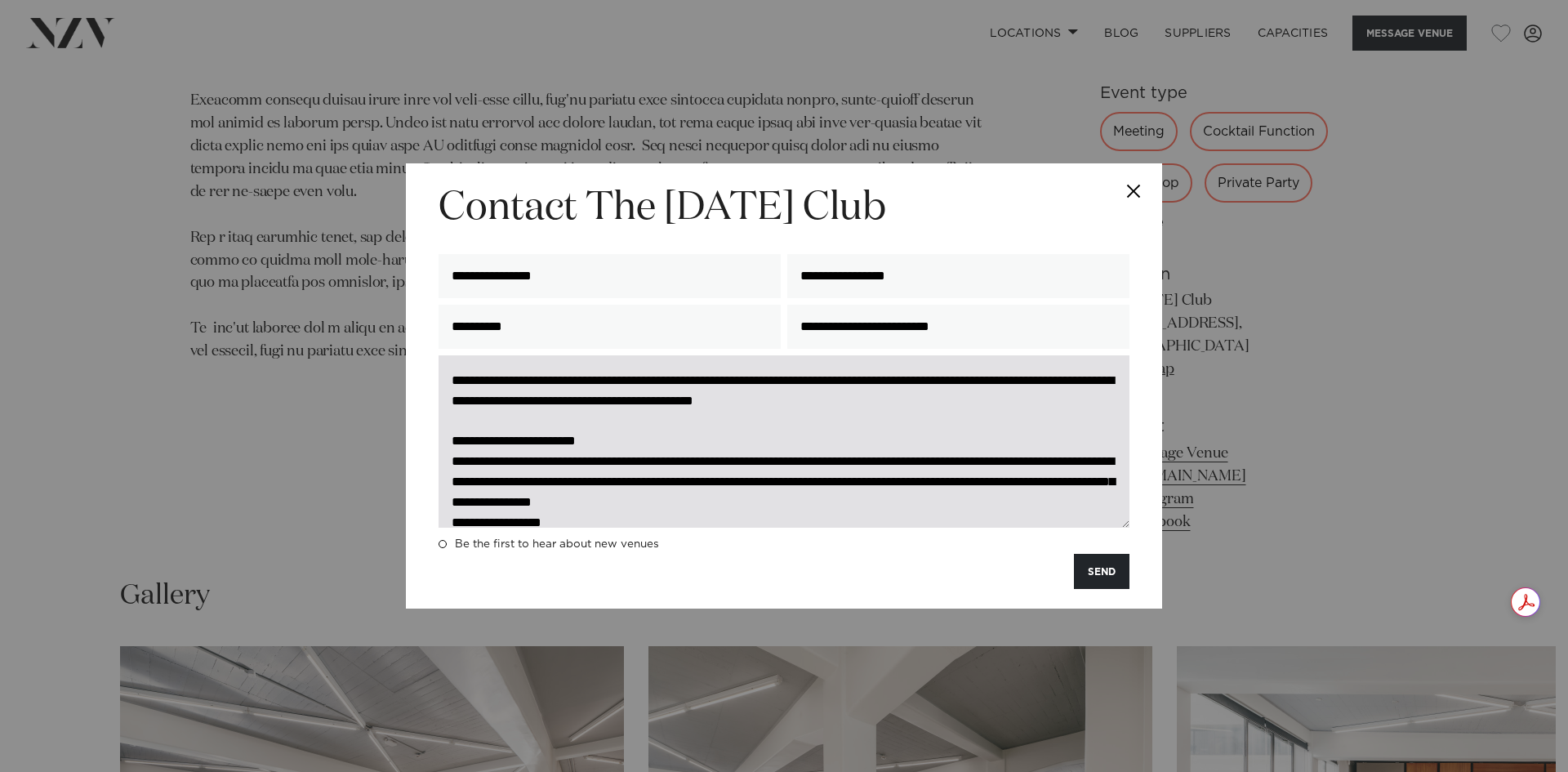
click at [721, 460] on textarea "**********" at bounding box center [784, 441] width 691 height 173
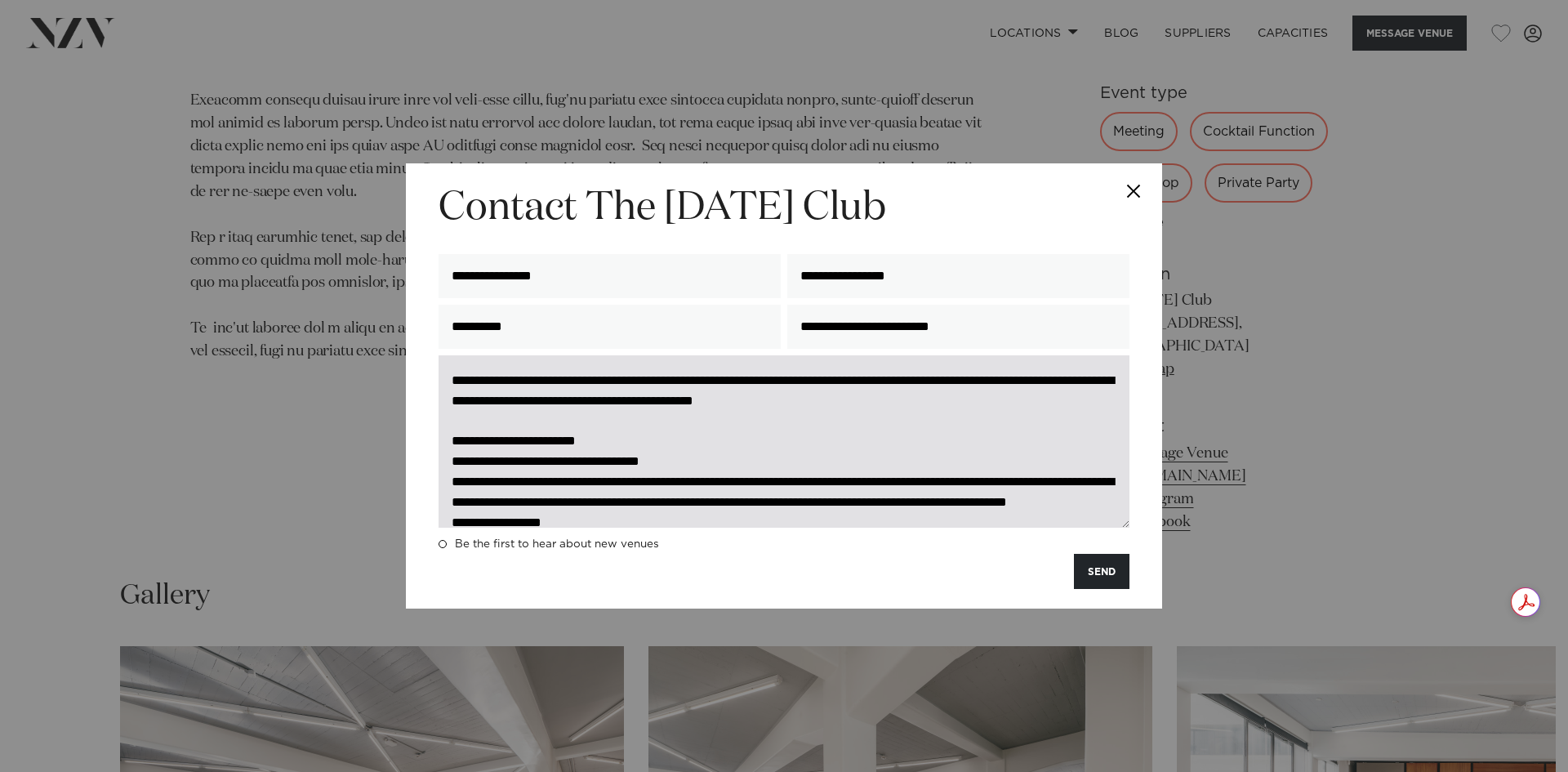
click at [623, 481] on textarea "**********" at bounding box center [784, 441] width 691 height 173
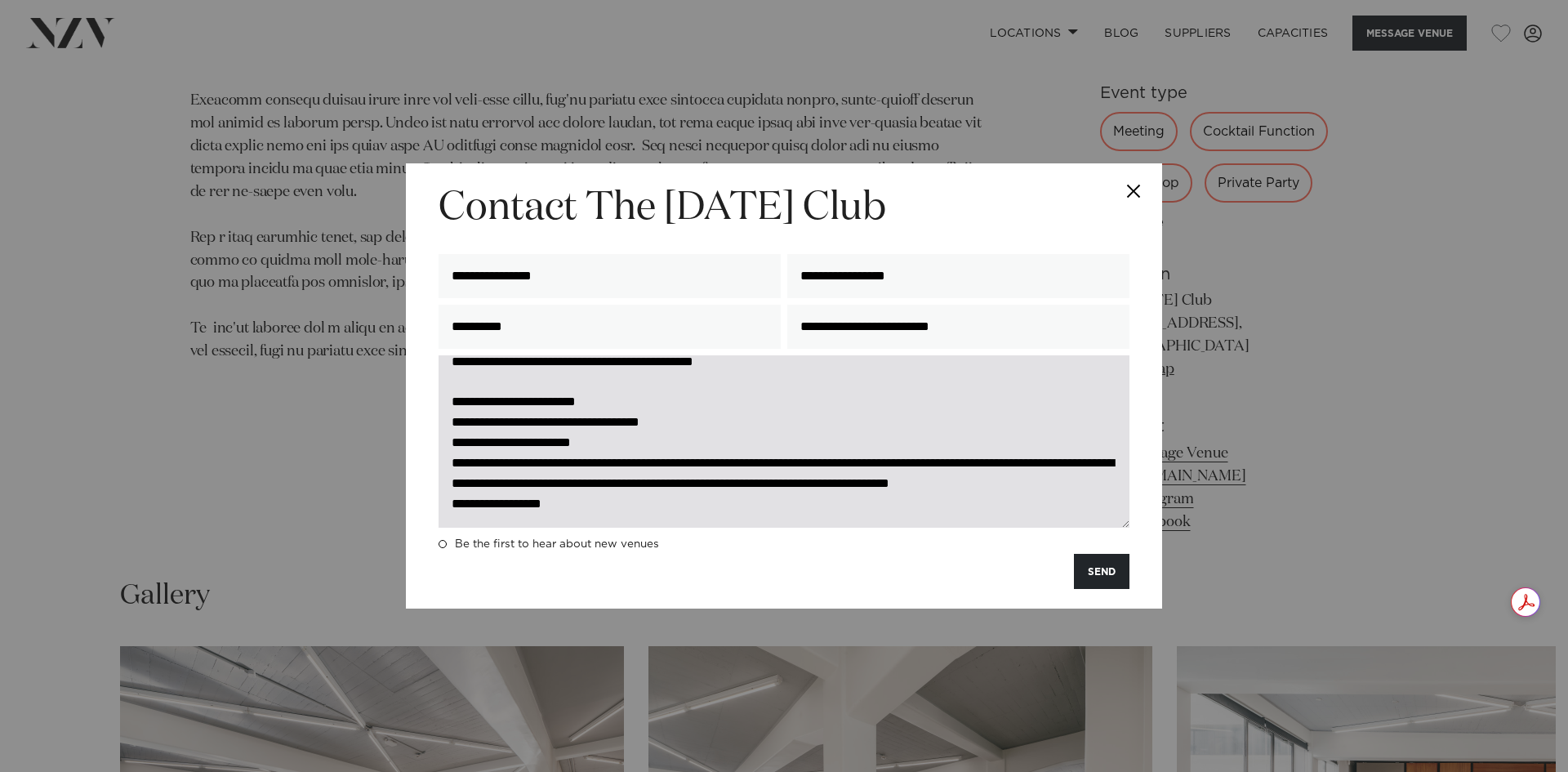
scroll to position [101, 0]
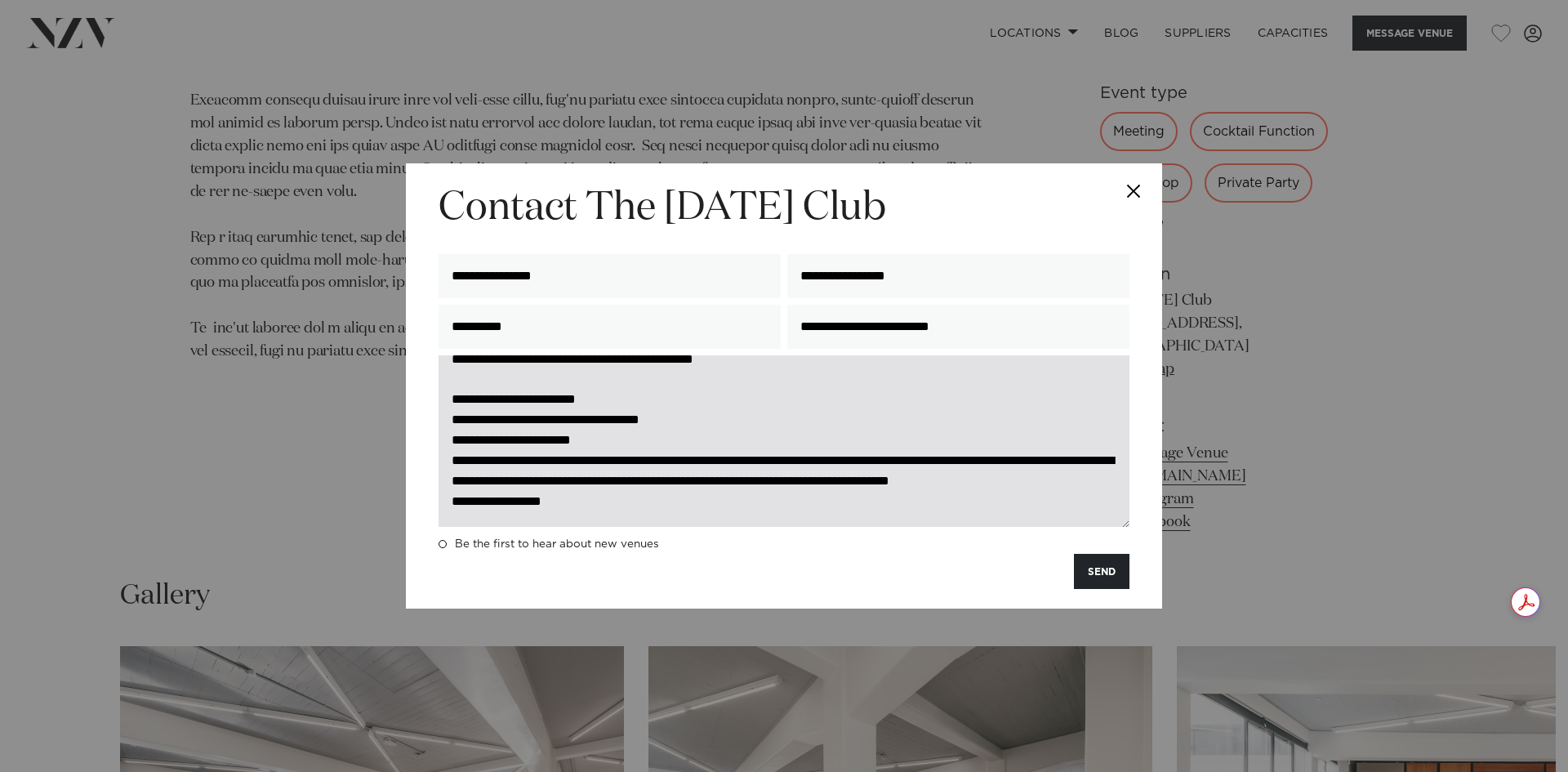
click at [770, 441] on textarea "**********" at bounding box center [784, 441] width 691 height 173
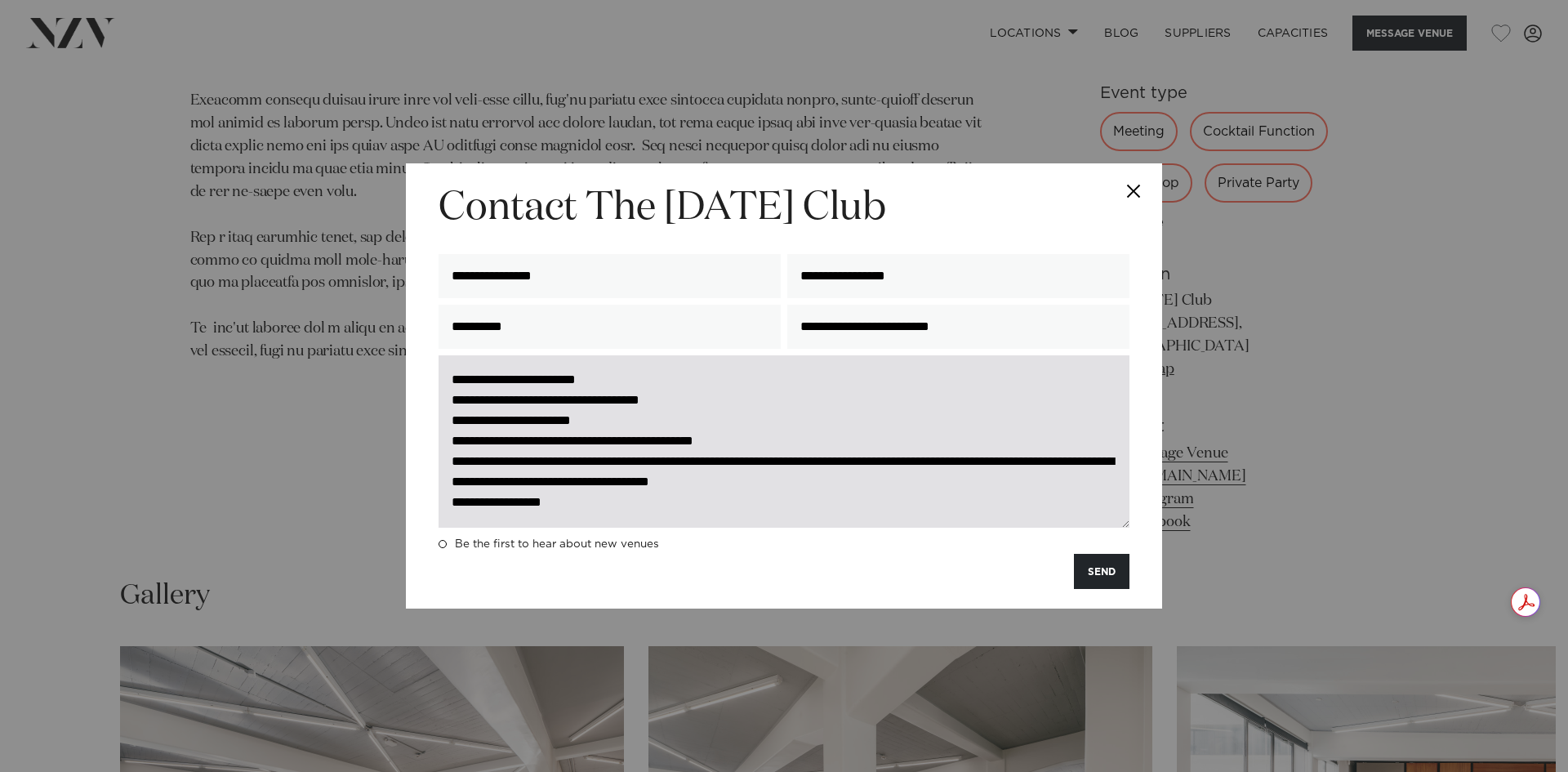
click at [896, 465] on textarea "**********" at bounding box center [784, 441] width 691 height 173
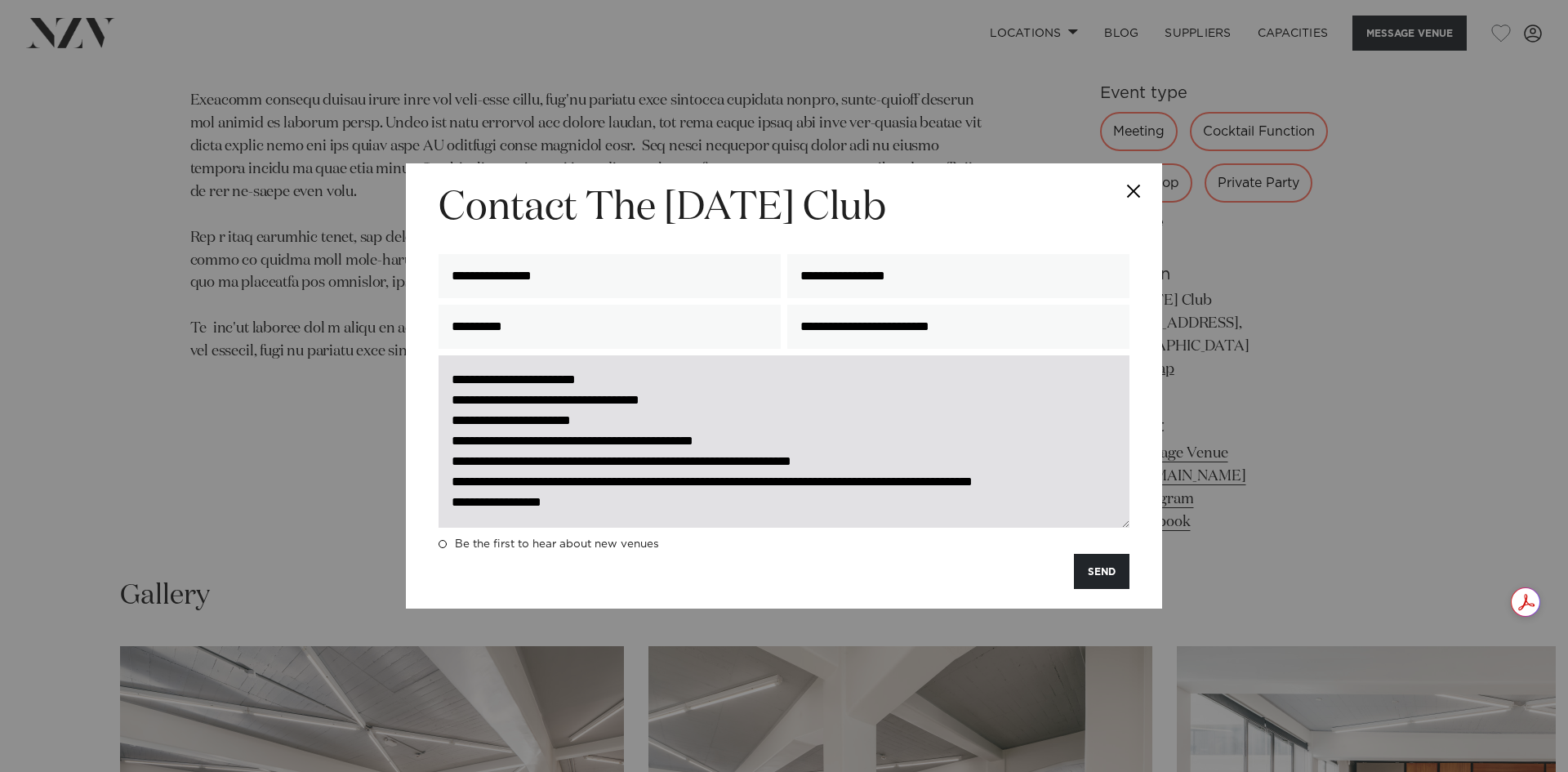
click at [689, 482] on textarea "**********" at bounding box center [784, 441] width 691 height 173
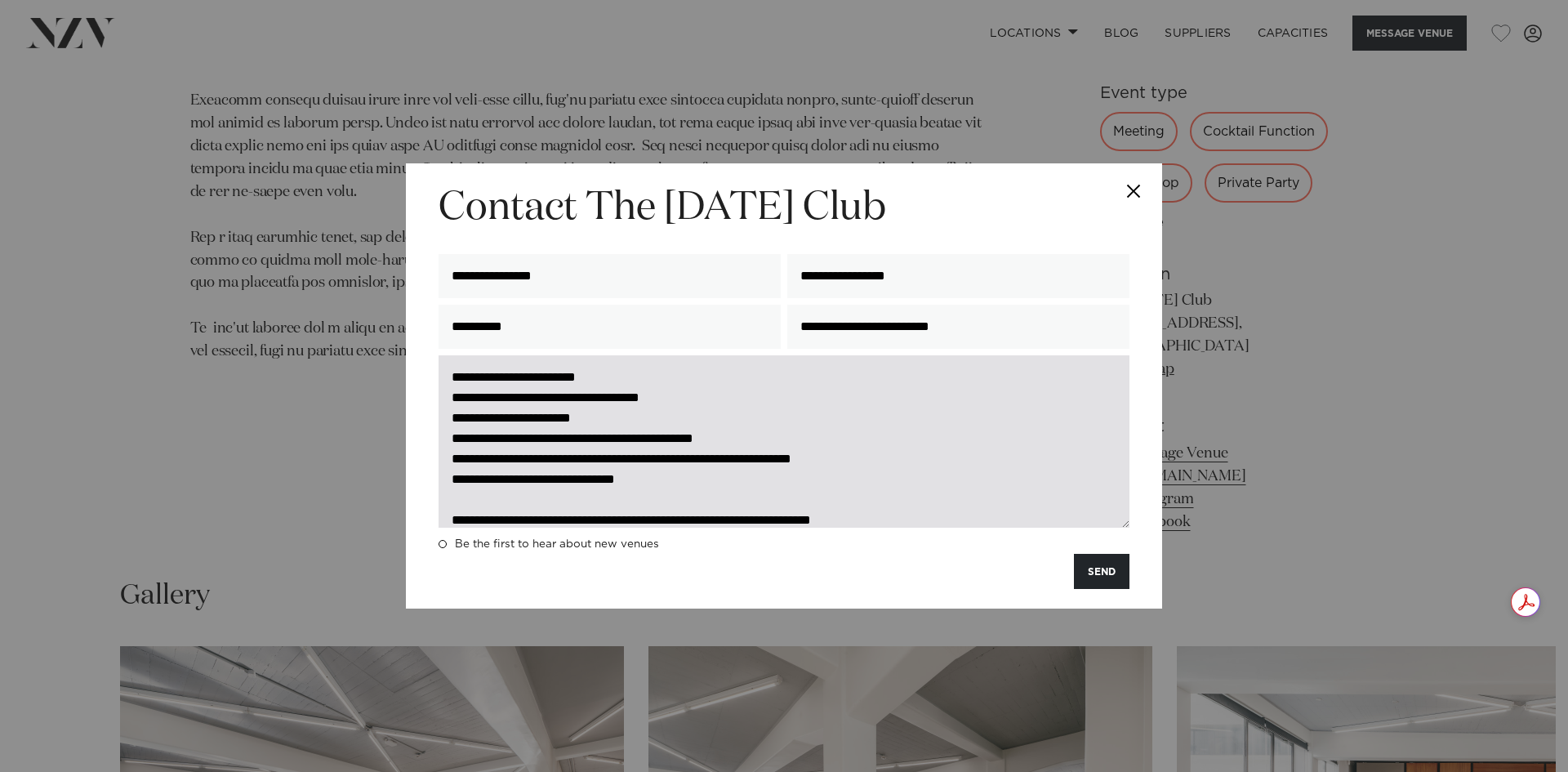
scroll to position [142, 0]
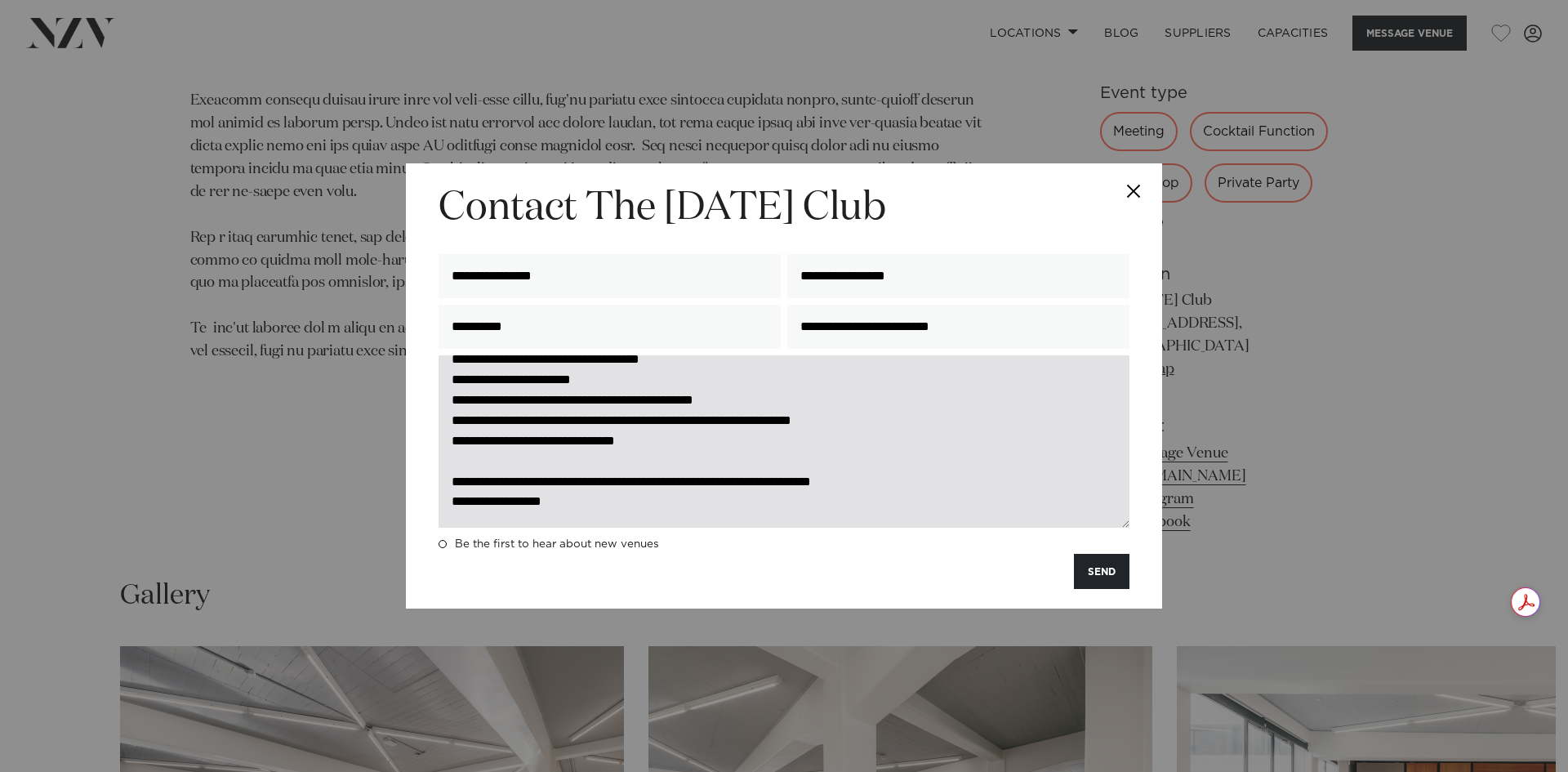
click at [940, 480] on textarea "**********" at bounding box center [784, 441] width 691 height 173
click at [537, 519] on textarea "**********" at bounding box center [784, 441] width 691 height 173
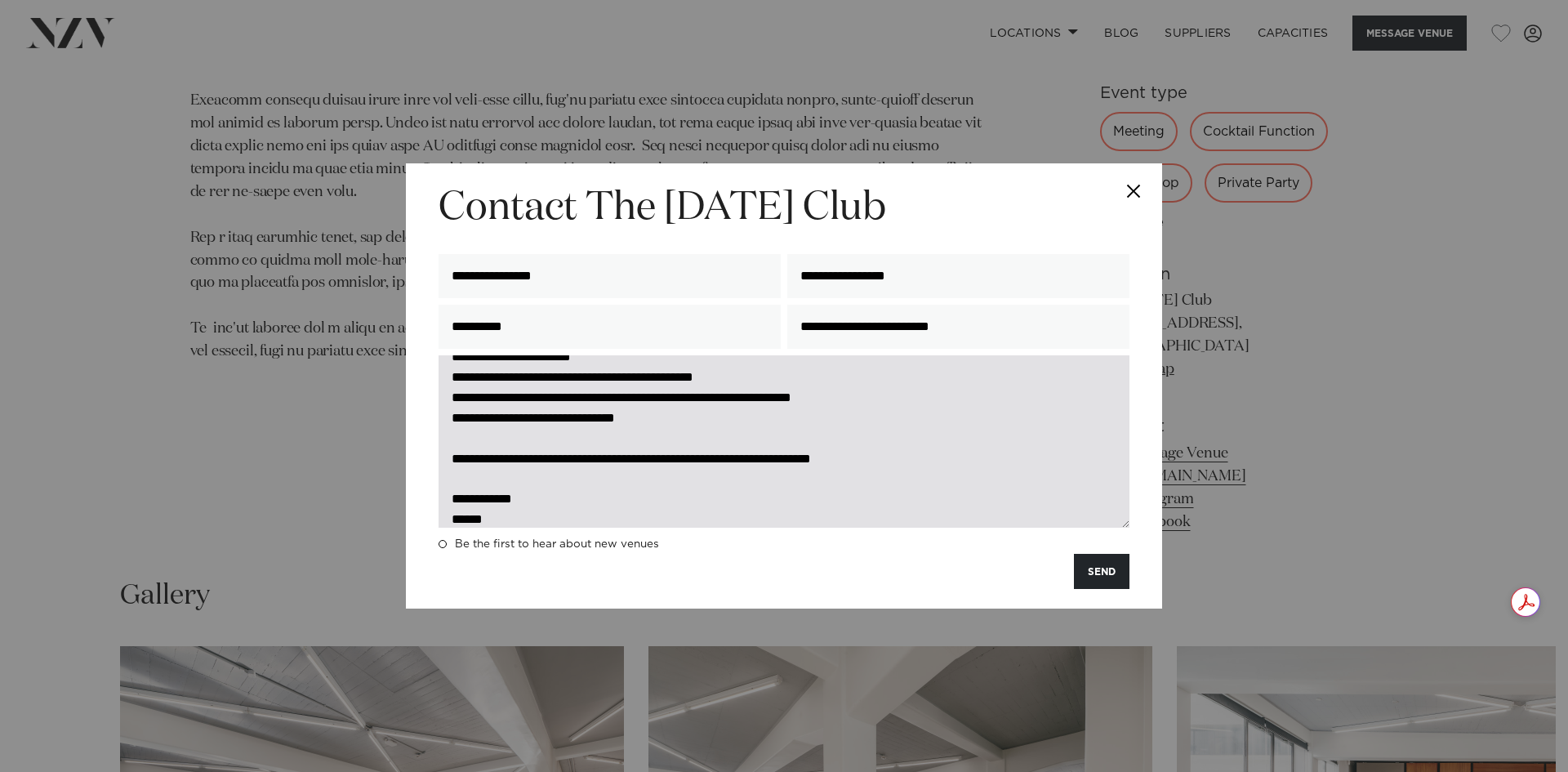
click at [614, 521] on textarea "**********" at bounding box center [784, 441] width 691 height 173
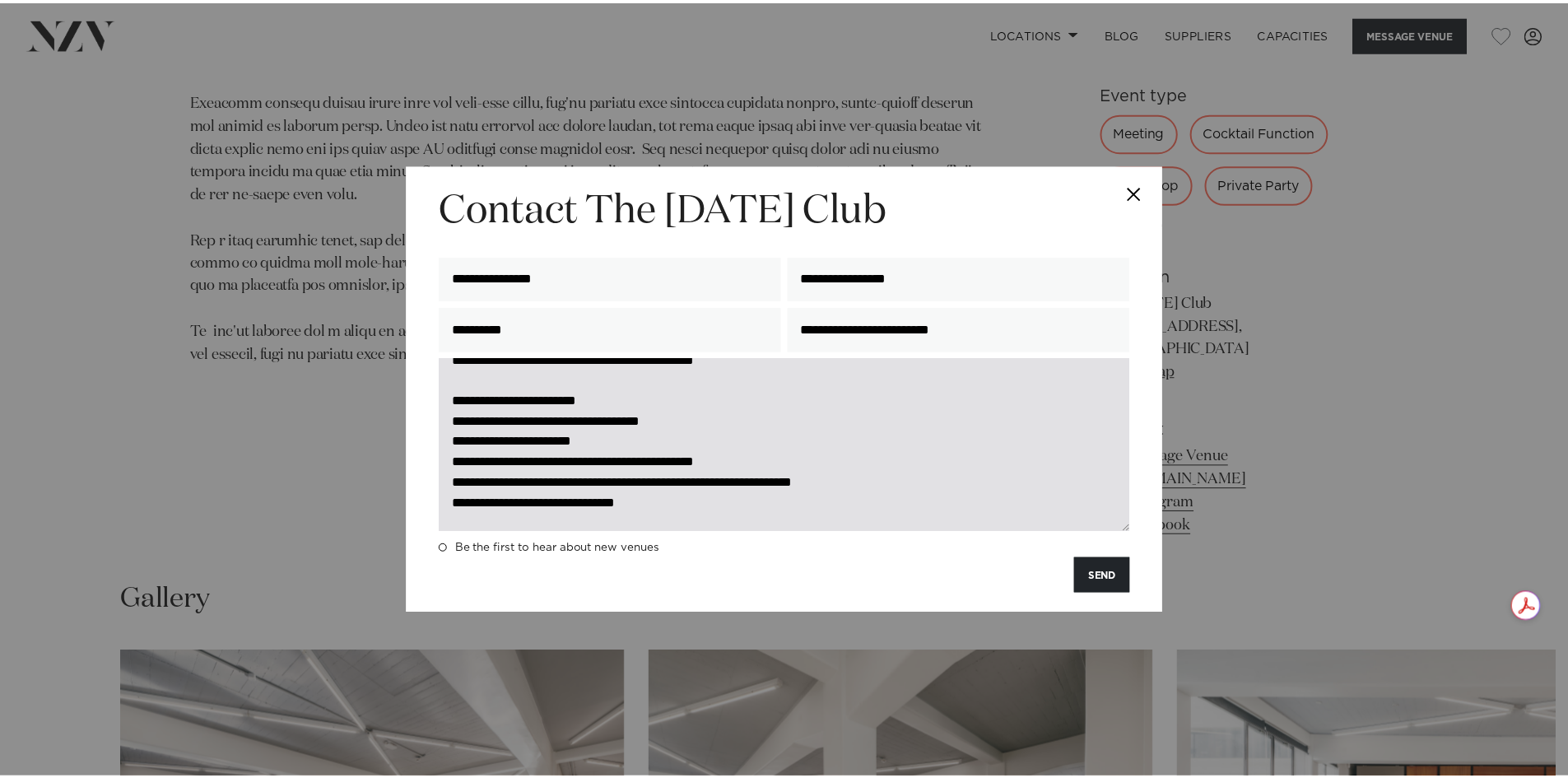
scroll to position [0, 0]
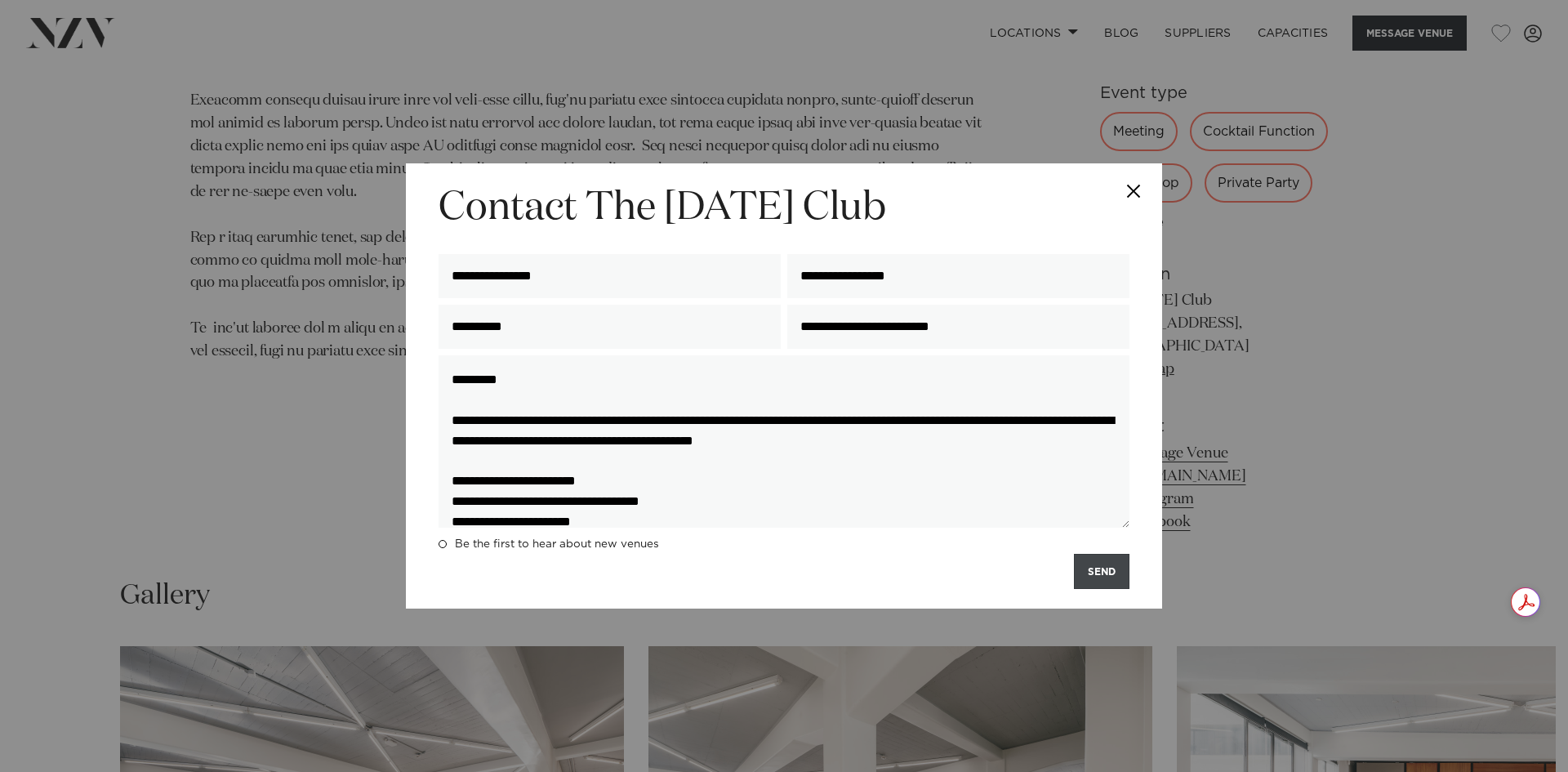
type textarea "**********"
click at [1115, 578] on button "SEND" at bounding box center [1102, 571] width 56 height 35
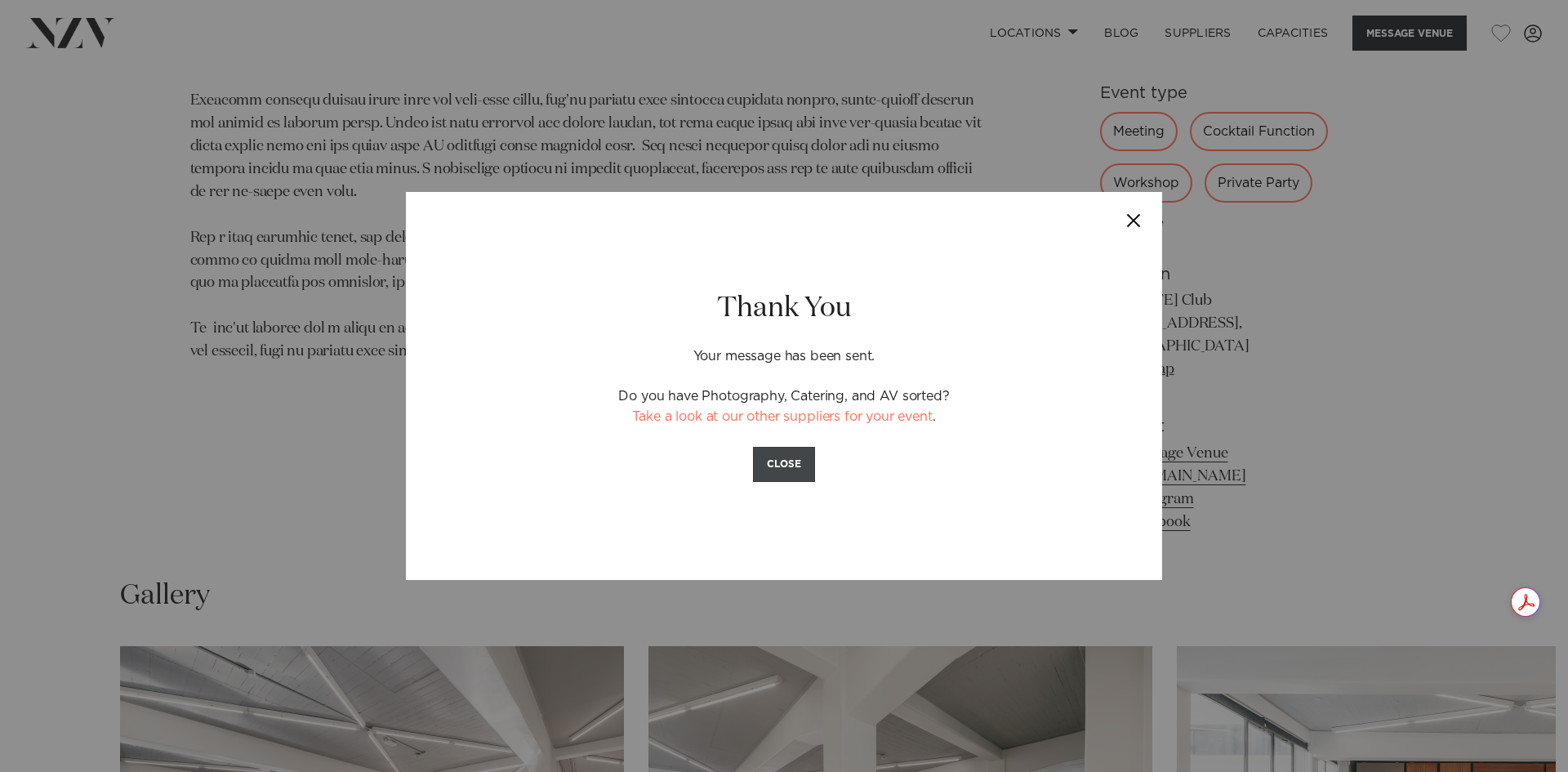
click at [787, 465] on button "CLOSE" at bounding box center [784, 464] width 62 height 35
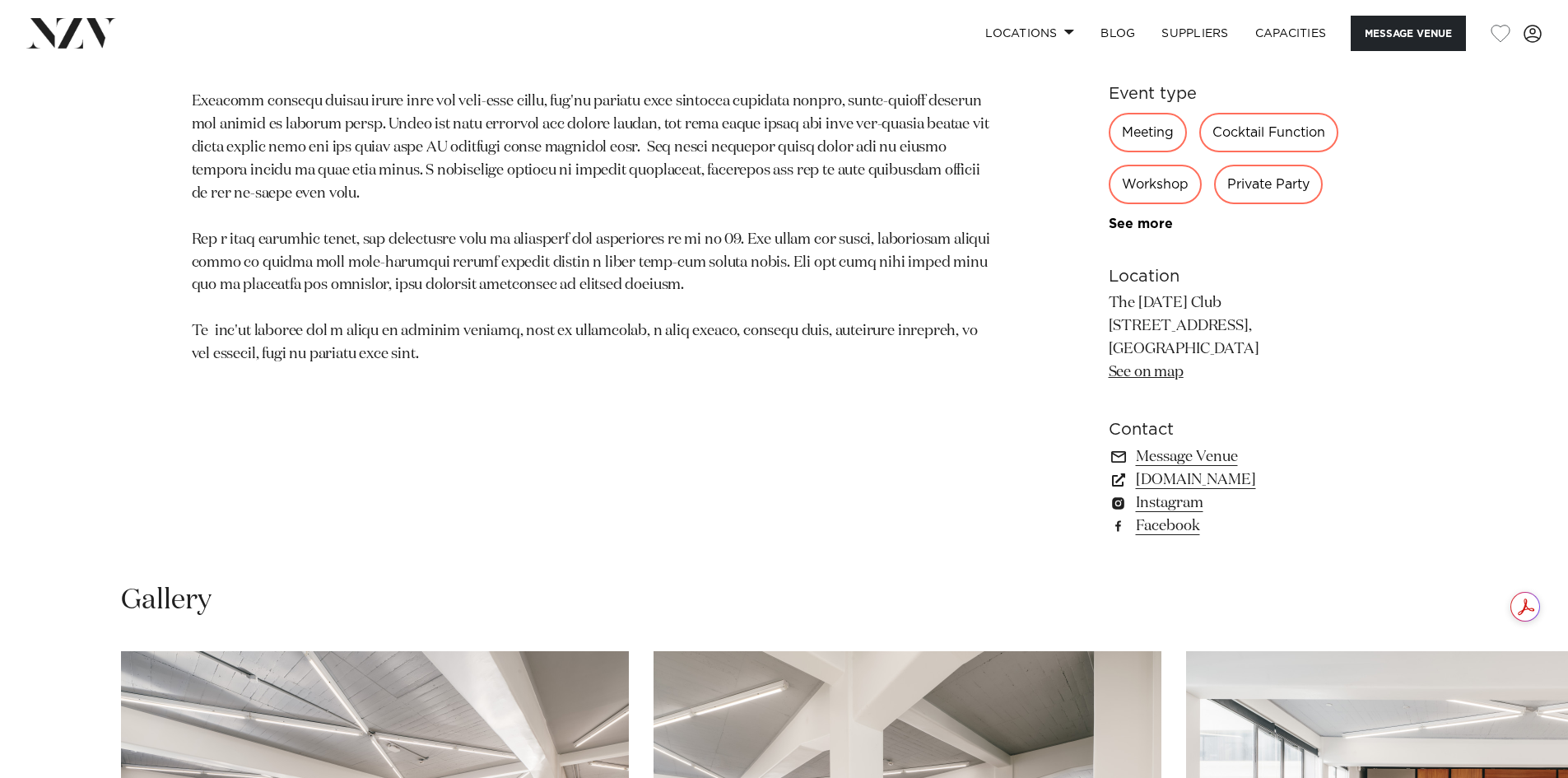
scroll to position [994, 0]
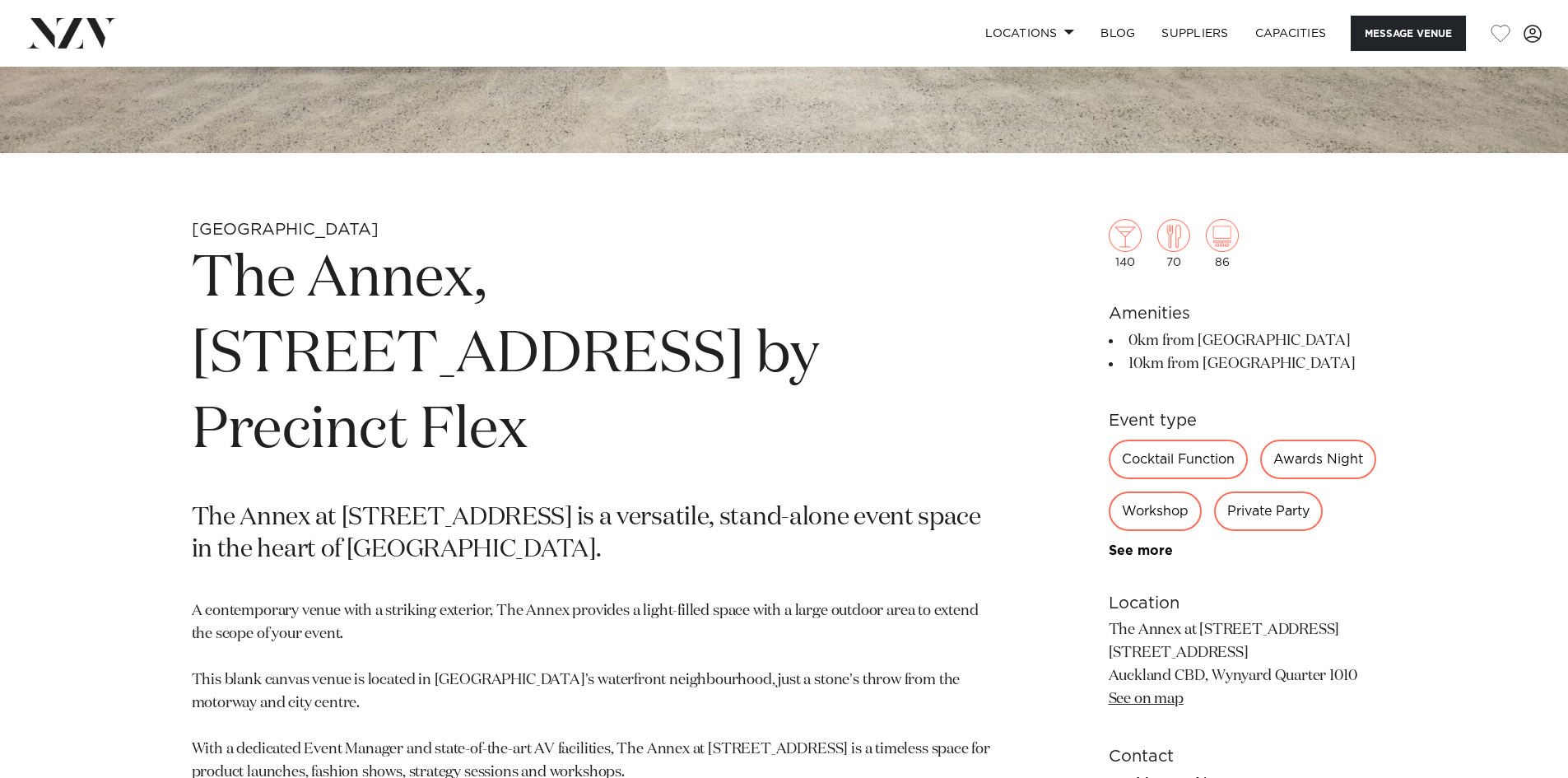
scroll to position [658, 0]
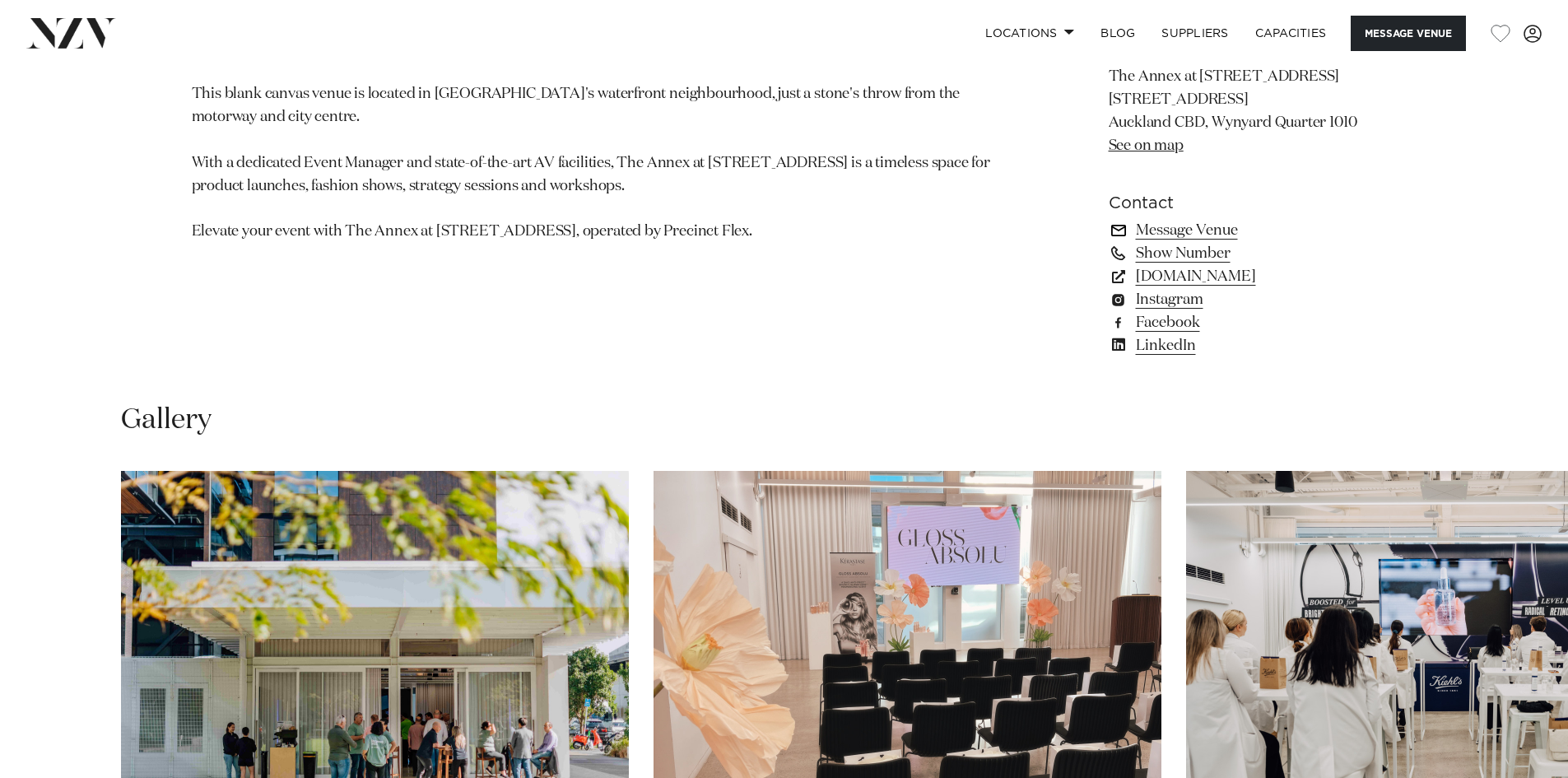
click at [1170, 242] on link "Message Venue" at bounding box center [1242, 229] width 268 height 23
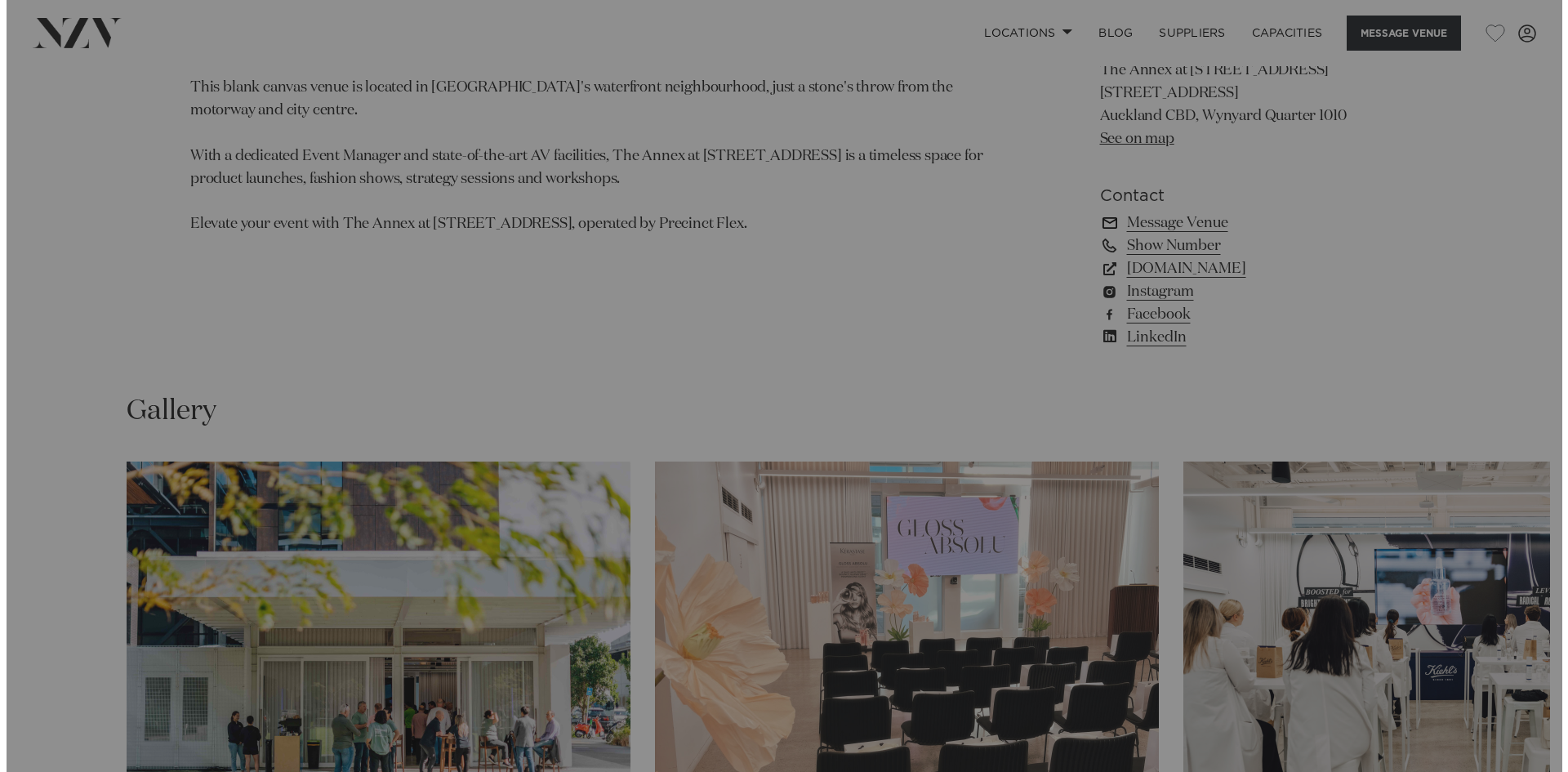
scroll to position [1230, 0]
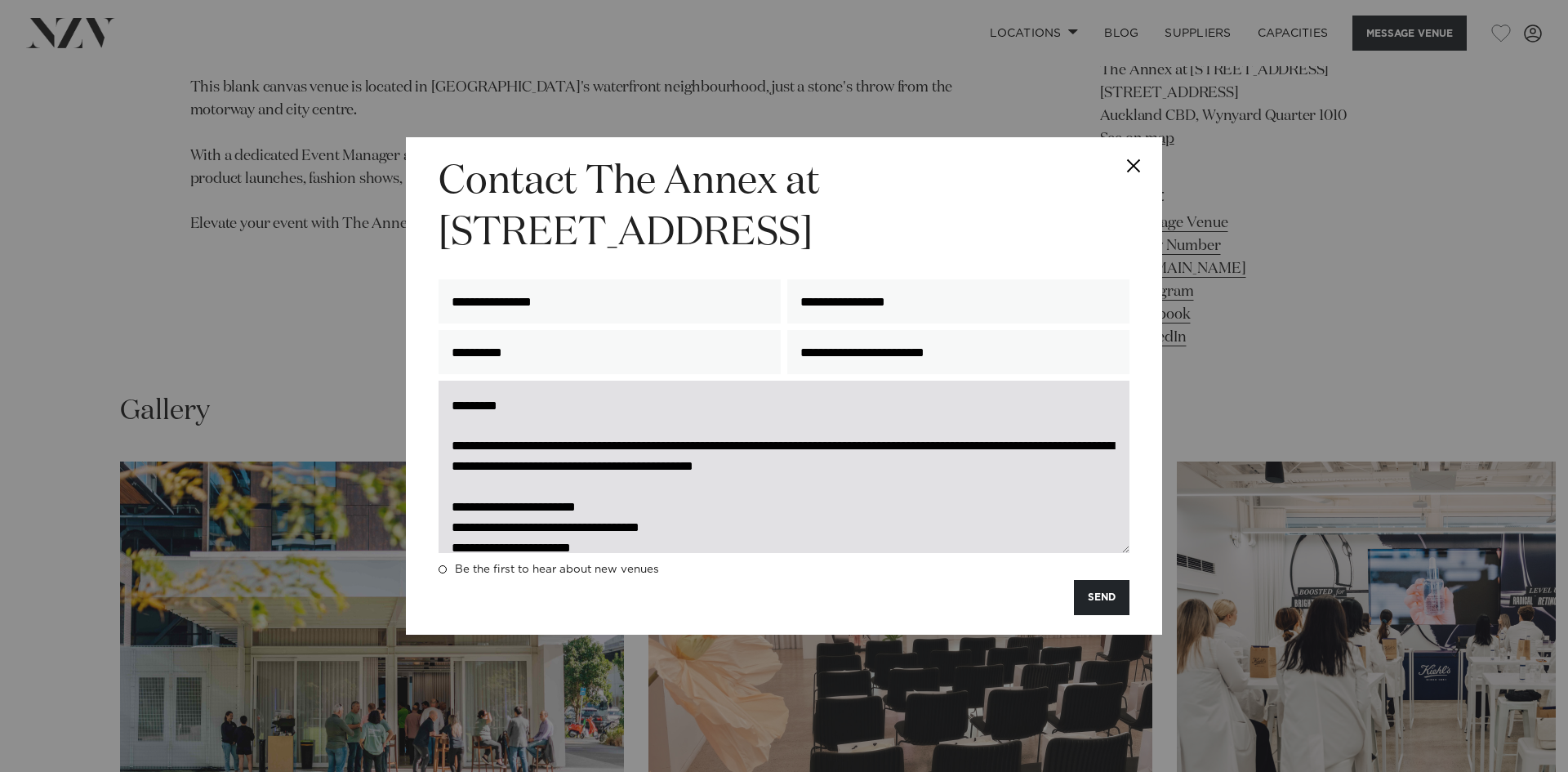
drag, startPoint x: 897, startPoint y: 446, endPoint x: 979, endPoint y: 448, distance: 82.0
click at [979, 448] on textarea "**********" at bounding box center [784, 467] width 691 height 173
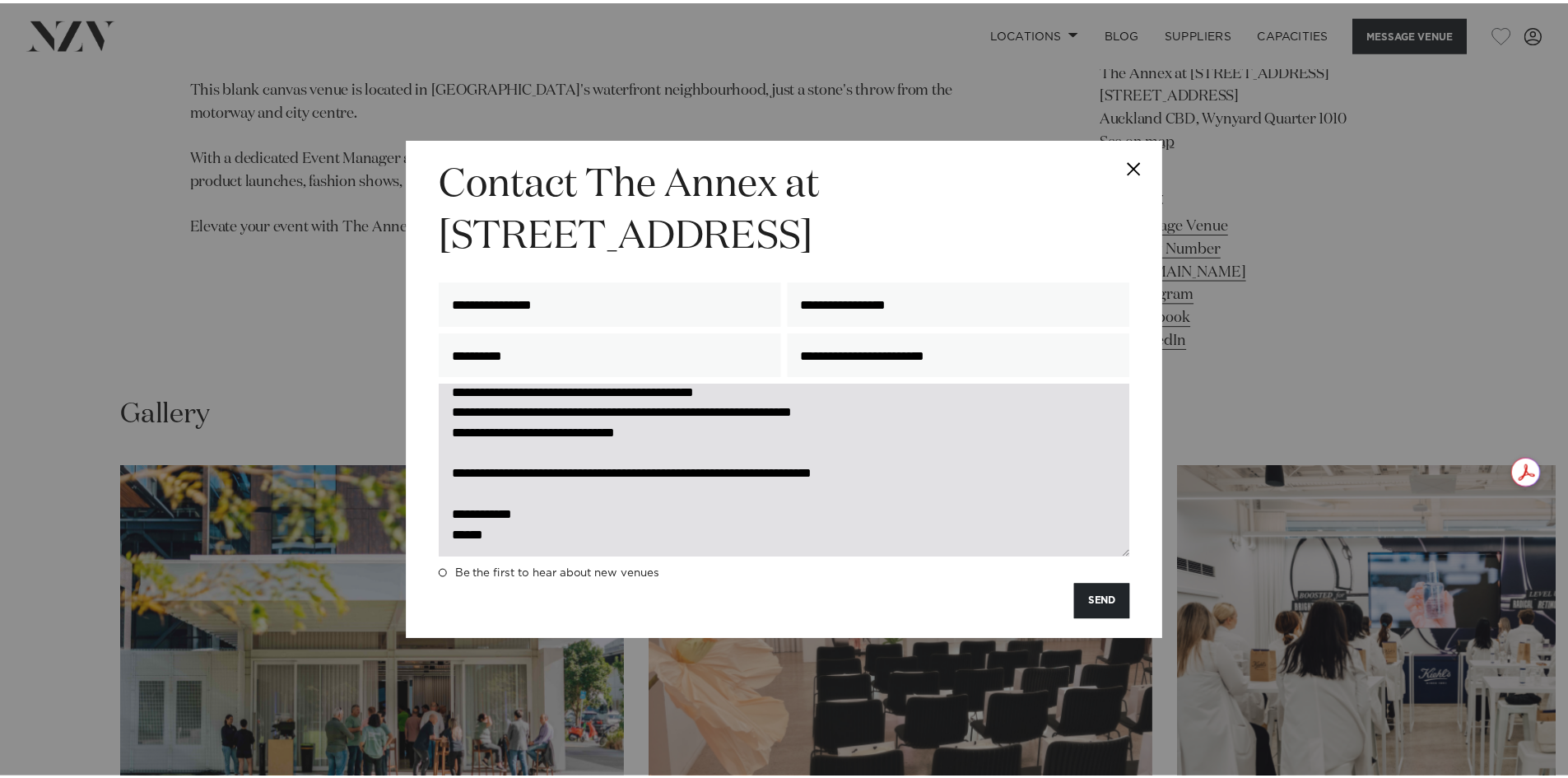
scroll to position [184, 0]
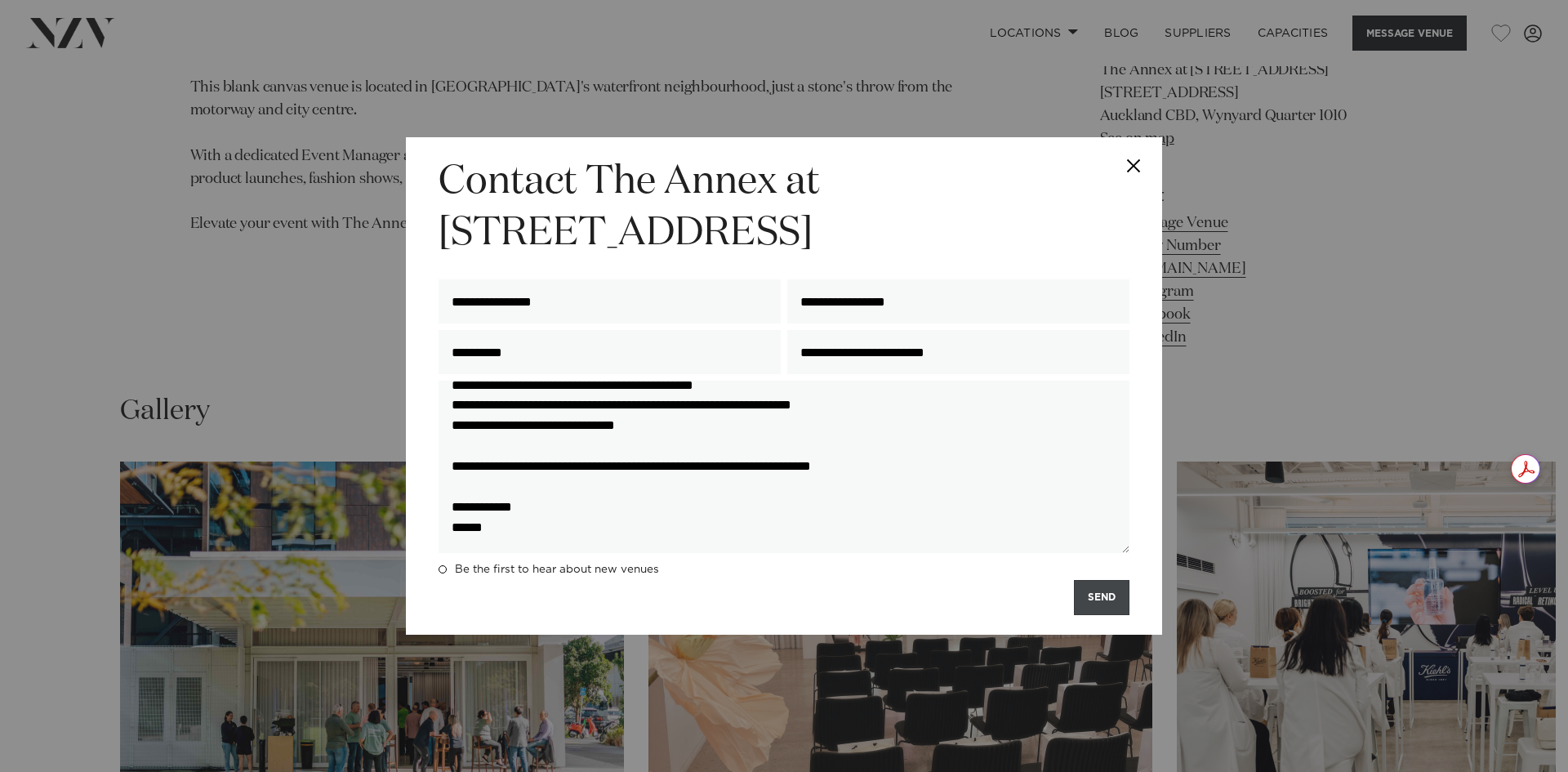
type textarea "**********"
click at [1097, 597] on button "SEND" at bounding box center [1102, 597] width 56 height 35
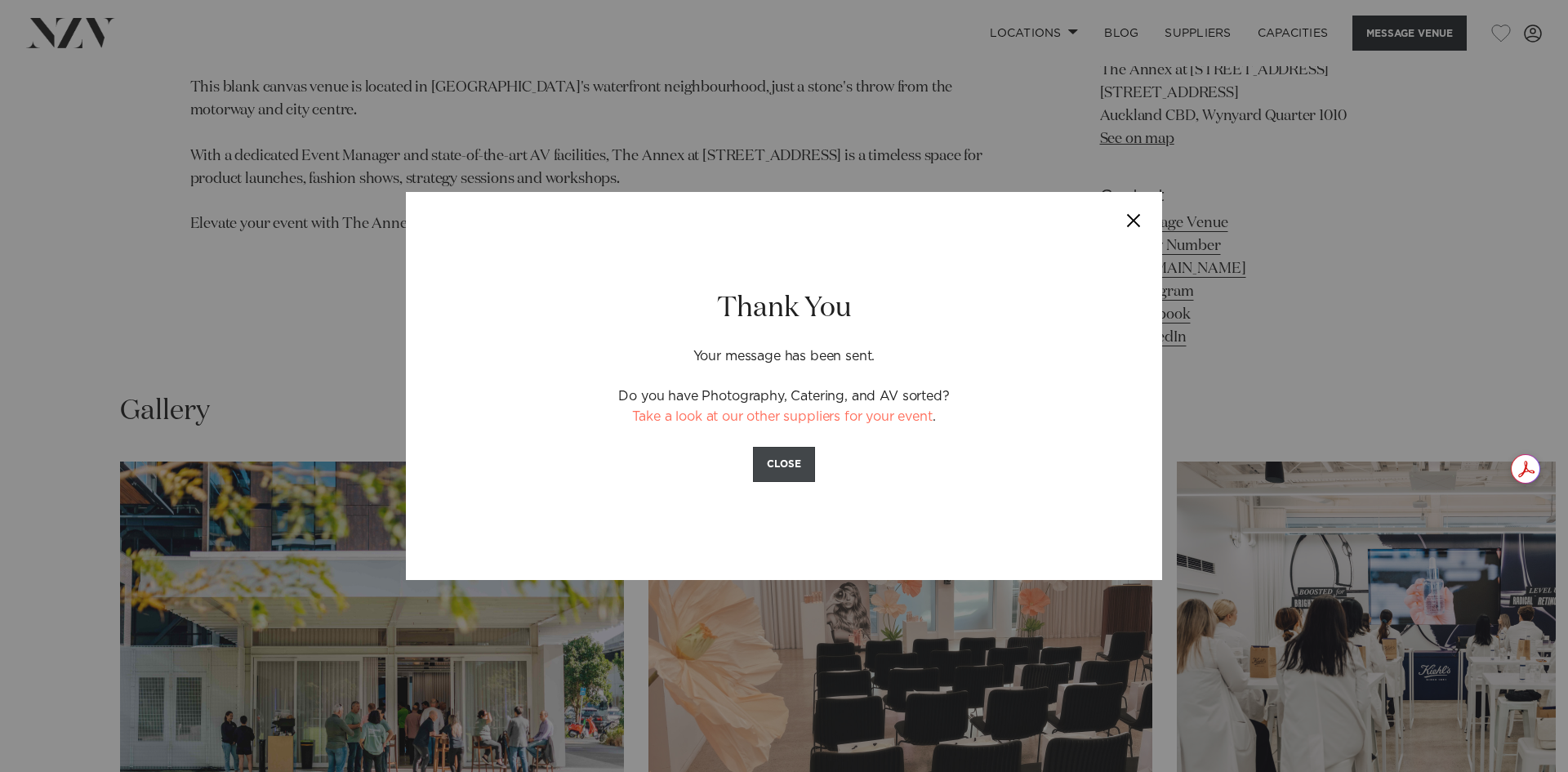
click at [790, 456] on button "CLOSE" at bounding box center [784, 464] width 62 height 35
